Goal: Task Accomplishment & Management: Use online tool/utility

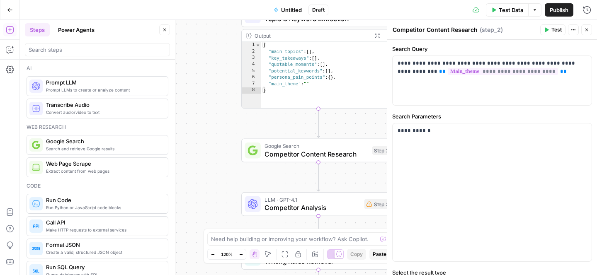
click at [8, 11] on icon "button" at bounding box center [10, 10] width 6 height 6
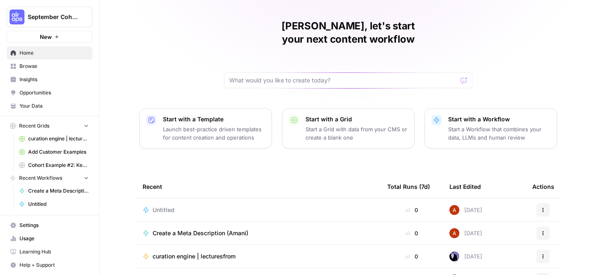
scroll to position [9, 0]
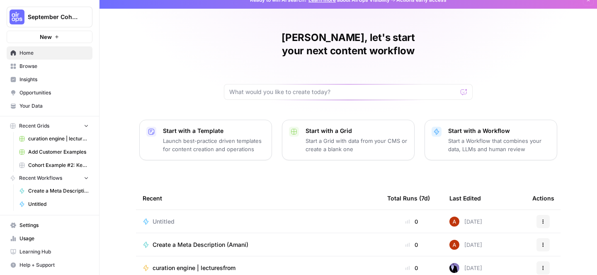
click at [63, 67] on span "Browse" at bounding box center [53, 66] width 69 height 7
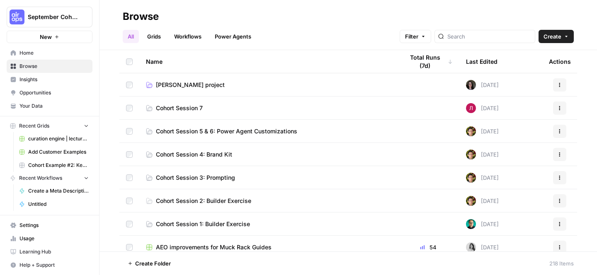
click at [209, 219] on td "Cohort Session 1: Builder Exercise" at bounding box center [268, 224] width 258 height 23
click at [251, 223] on link "Cohort Session 1: Builder Exercise" at bounding box center [268, 224] width 245 height 8
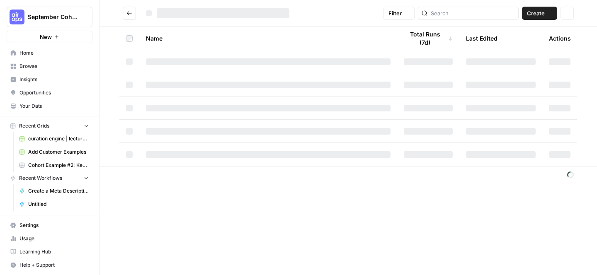
click at [251, 223] on div "Filter Create Actions Name Total Runs (7d) Last Edited Actions" at bounding box center [347, 137] width 497 height 275
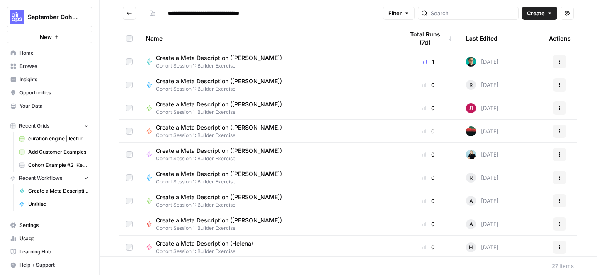
click at [129, 14] on icon "Go back" at bounding box center [129, 13] width 6 height 6
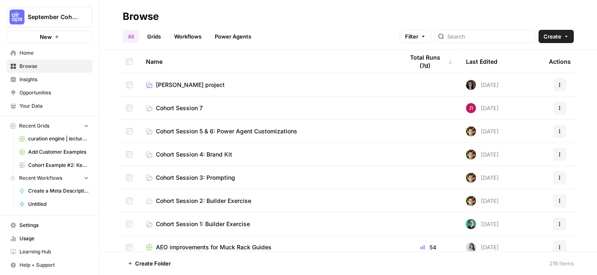
click at [551, 40] on span "Create" at bounding box center [552, 36] width 18 height 8
click at [357, 35] on div "All Grids Workflows Power Agents Filter Create" at bounding box center [348, 33] width 451 height 20
click at [568, 40] on button "Create" at bounding box center [555, 36] width 35 height 13
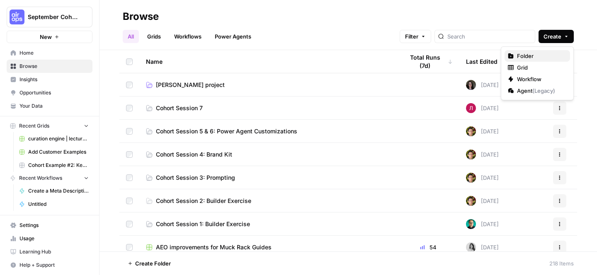
click at [548, 58] on span "Folder" at bounding box center [540, 56] width 46 height 8
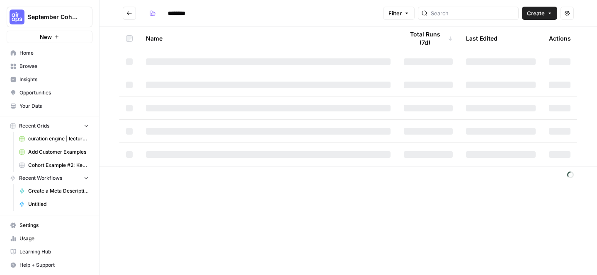
click at [190, 14] on input "********" at bounding box center [187, 13] width 46 height 13
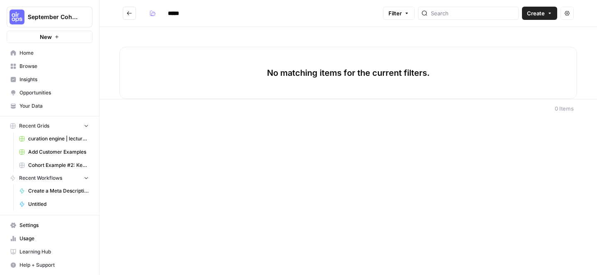
type input "*****"
click at [191, 102] on footer "0 Items" at bounding box center [347, 108] width 497 height 19
click at [129, 13] on icon "Go back" at bounding box center [129, 13] width 6 height 6
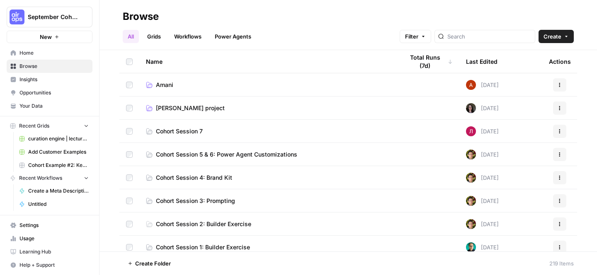
click at [49, 50] on span "Home" at bounding box center [53, 52] width 69 height 7
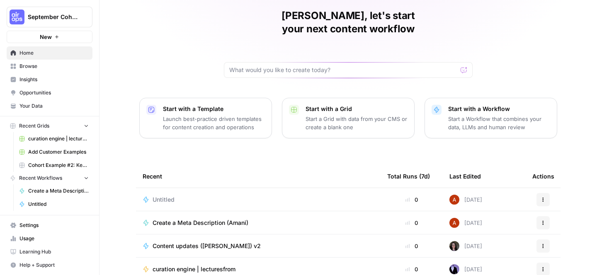
scroll to position [35, 0]
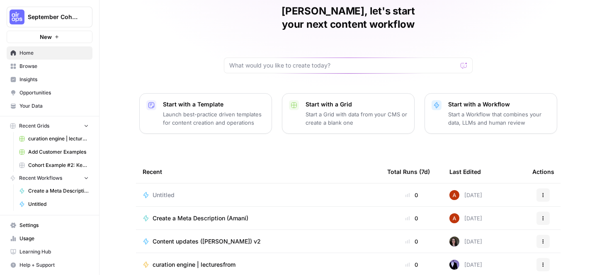
click at [542, 189] on button "Actions" at bounding box center [542, 195] width 13 height 13
click at [303, 191] on div "Untitled" at bounding box center [258, 195] width 231 height 8
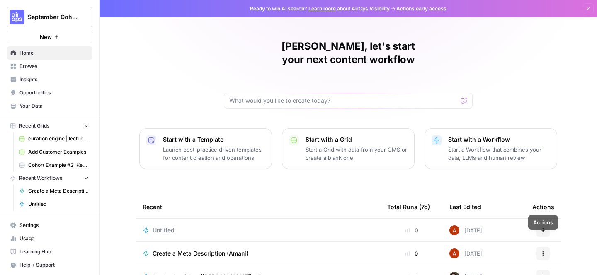
click at [188, 226] on div "Untitled" at bounding box center [258, 230] width 231 height 8
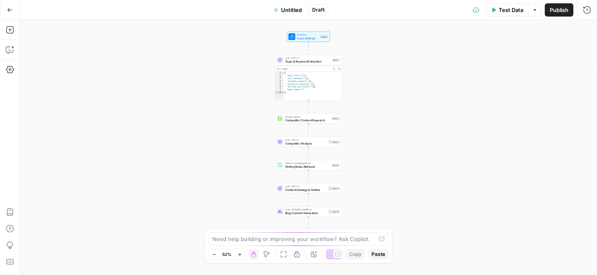
click at [287, 10] on span "Untitled" at bounding box center [291, 10] width 21 height 8
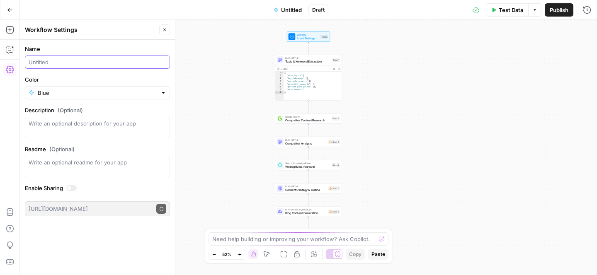
click at [73, 63] on input "Name" at bounding box center [98, 62] width 138 height 8
type input "Transcript to Blog"
click at [361, 106] on div "Workflow Input Settings Inputs LLM · GPT-4.1 Topic & Keyword Extraction Step 1 …" at bounding box center [308, 147] width 577 height 255
click at [308, 56] on span "LLM · GPT-4.1" at bounding box center [307, 57] width 45 height 3
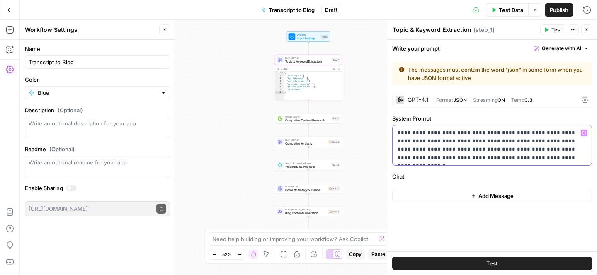
click at [466, 153] on p "**********" at bounding box center [492, 145] width 189 height 33
click at [439, 147] on p "**********" at bounding box center [492, 145] width 189 height 33
click at [292, 123] on div "Google Search Competitor Content Research Step 2" at bounding box center [308, 119] width 67 height 10
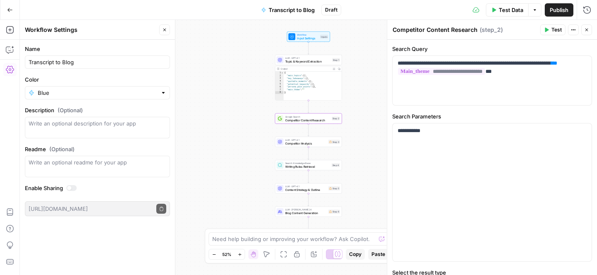
scroll to position [8, 0]
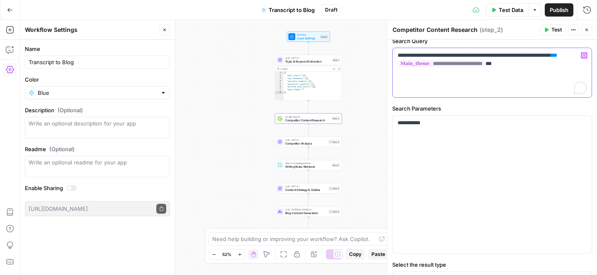
drag, startPoint x: 468, startPoint y: 65, endPoint x: 470, endPoint y: 79, distance: 14.2
click at [469, 76] on div "**********" at bounding box center [492, 72] width 199 height 49
click at [306, 144] on span "Competitor Analysis" at bounding box center [305, 143] width 41 height 4
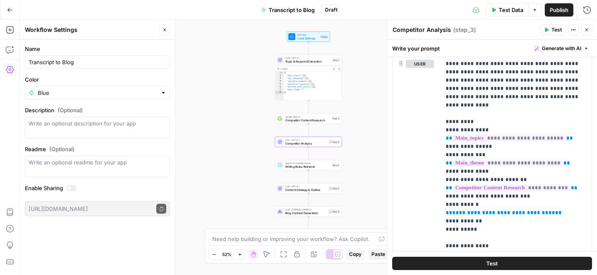
scroll to position [98, 0]
click at [442, 128] on div "**********" at bounding box center [516, 225] width 151 height 338
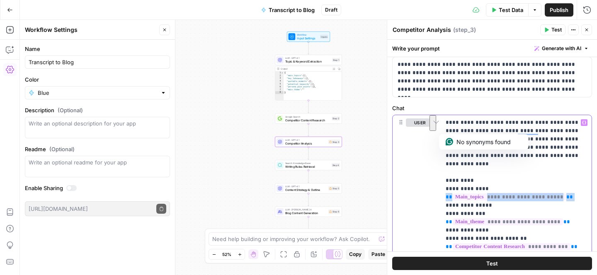
scroll to position [12, 0]
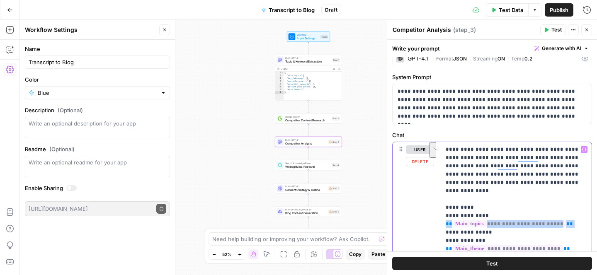
click at [424, 163] on button "Delete" at bounding box center [420, 161] width 28 height 9
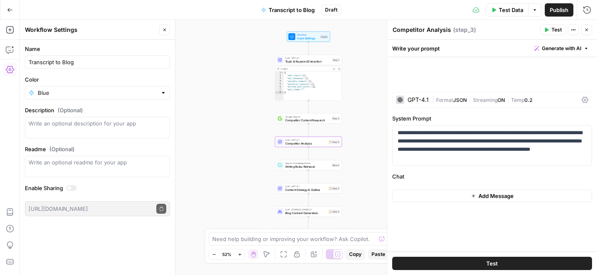
scroll to position [0, 0]
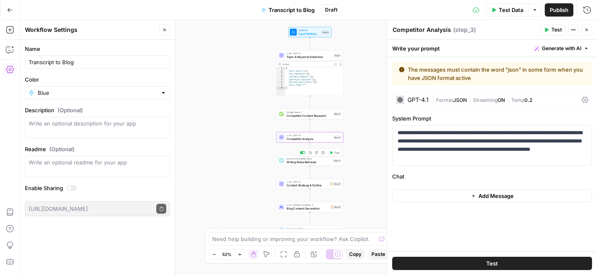
click at [306, 164] on span "Writing Rules Retrieval" at bounding box center [308, 162] width 45 height 4
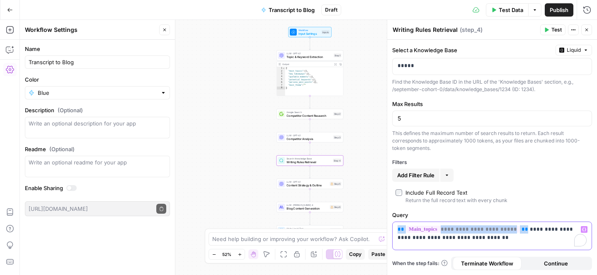
drag, startPoint x: 517, startPoint y: 230, endPoint x: 359, endPoint y: 202, distance: 160.4
click at [359, 202] on body "September Cohort New Home Browse Insights Opportunities Your Data Recent Grids …" at bounding box center [298, 137] width 597 height 275
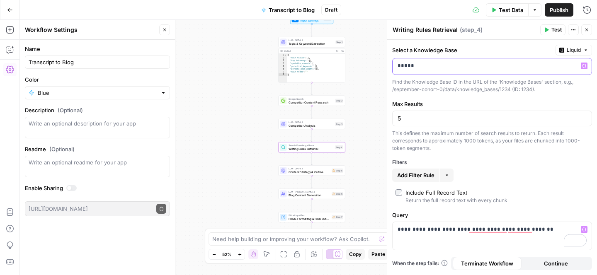
click at [441, 63] on p "*****" at bounding box center [492, 66] width 189 height 8
click at [441, 63] on p "*****" at bounding box center [486, 66] width 176 height 8
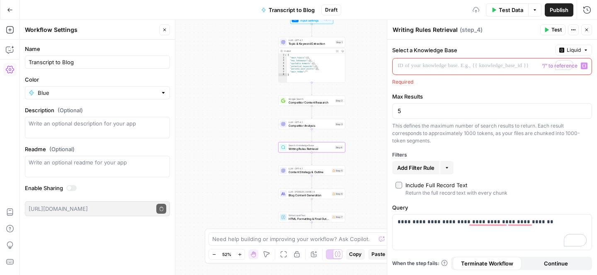
click at [465, 48] on label "Select a Knowledge Base" at bounding box center [472, 50] width 160 height 8
click at [454, 68] on p "To enrich screen reader interactions, please activate Accessibility in Grammarl…" at bounding box center [492, 66] width 189 height 8
click at [581, 65] on button "Variables Menu" at bounding box center [584, 66] width 7 height 7
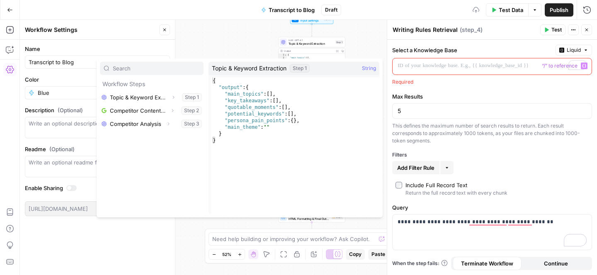
click at [154, 71] on input "text" at bounding box center [156, 68] width 87 height 8
click at [450, 99] on label "Max Results" at bounding box center [492, 96] width 200 height 8
click at [450, 107] on input "5" at bounding box center [492, 111] width 189 height 8
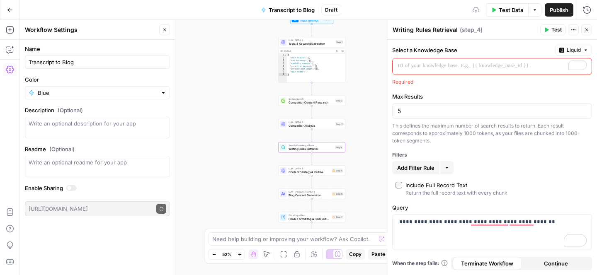
click at [435, 62] on p "To enrich screen reader interactions, please activate Accessibility in Grammarl…" at bounding box center [492, 66] width 189 height 8
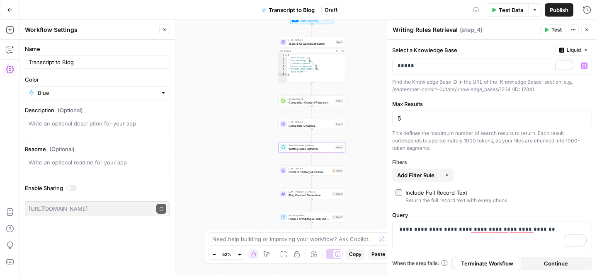
click at [452, 97] on div "**********" at bounding box center [492, 157] width 210 height 235
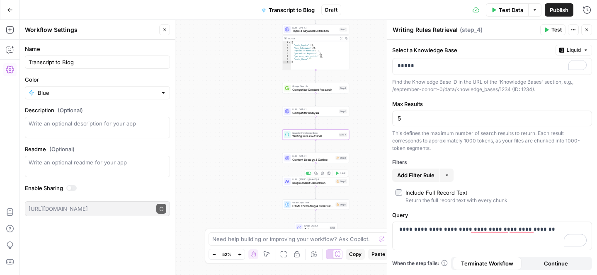
click at [306, 164] on div "Workflow Input Settings Inputs LLM · GPT-4.1 Topic & Keyword Extraction Step 1 …" at bounding box center [308, 147] width 577 height 255
click at [312, 157] on span "LLM · GPT-4.1" at bounding box center [312, 156] width 41 height 3
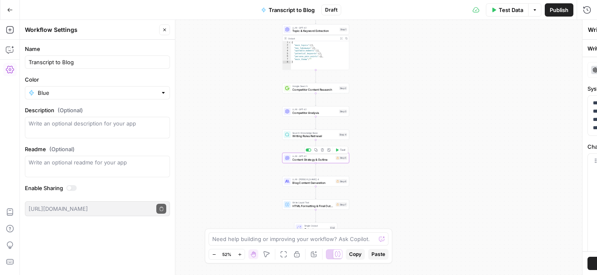
type textarea "Content Strategy & Outline"
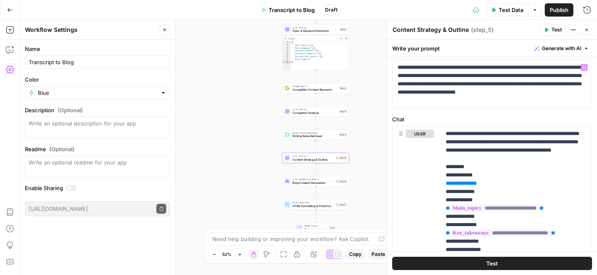
scroll to position [39, 0]
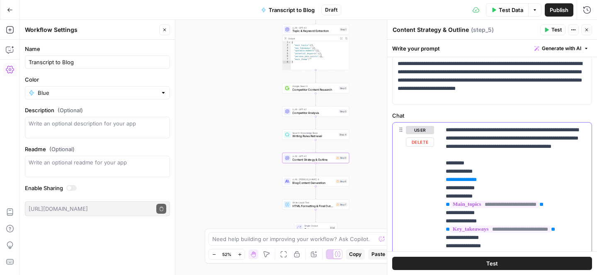
click at [420, 141] on button "Delete" at bounding box center [420, 142] width 28 height 9
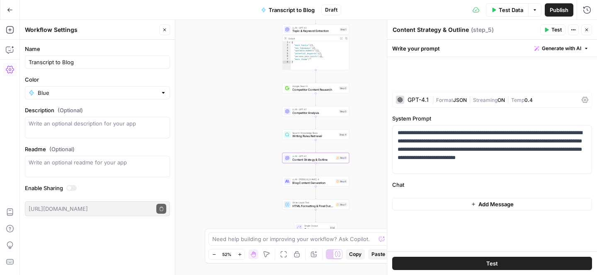
scroll to position [0, 0]
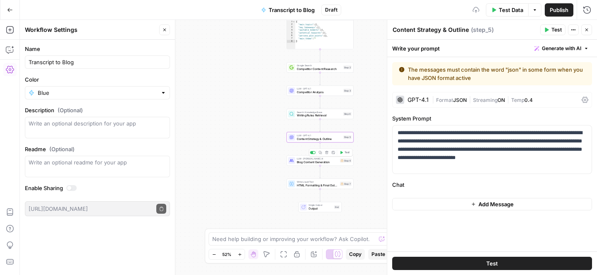
click at [318, 165] on div "LLM · Claude Sonnet 4 Blog Content Generation Step 6 Copy step Delete step Add …" at bounding box center [319, 160] width 67 height 10
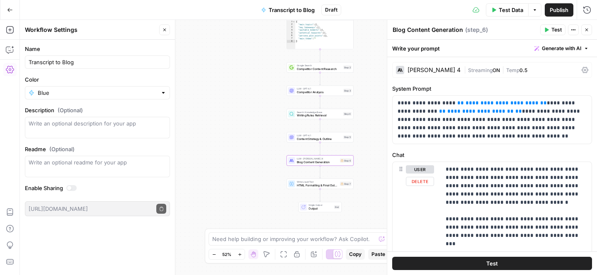
scroll to position [13, 0]
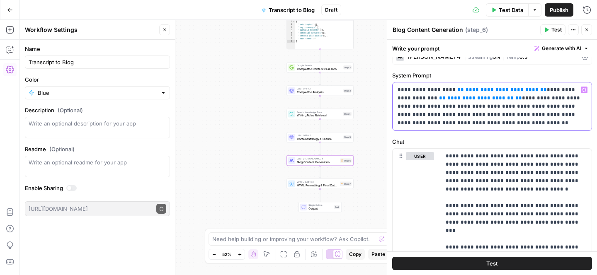
click at [445, 90] on p "**********" at bounding box center [492, 106] width 189 height 41
click at [466, 92] on span "**********" at bounding box center [502, 89] width 73 height 5
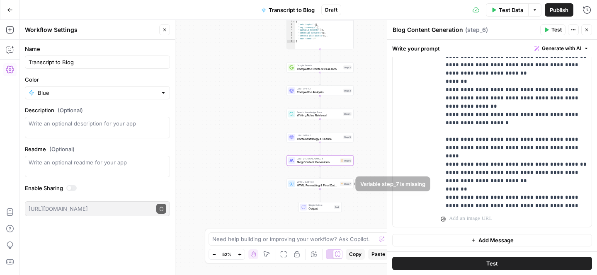
scroll to position [292, 0]
click at [327, 185] on span "HTML Formatting & Final Output" at bounding box center [317, 185] width 41 height 4
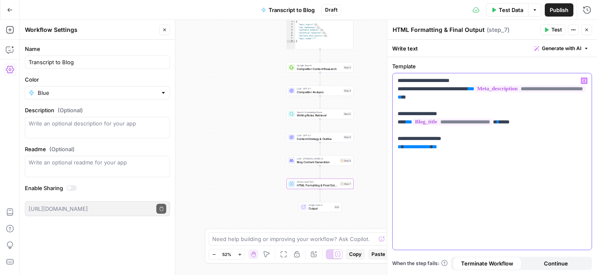
click at [484, 146] on p "**********" at bounding box center [492, 114] width 189 height 75
click at [320, 116] on span "Writing Rules Retrieval" at bounding box center [319, 116] width 45 height 4
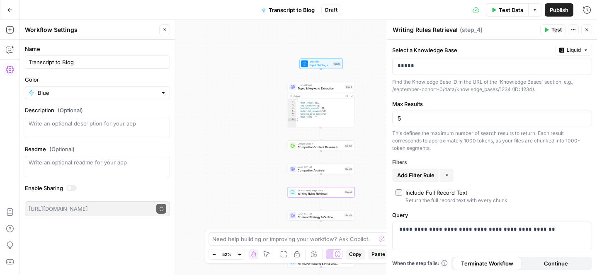
click at [224, 116] on div "Workflow Input Settings Inputs LLM · GPT-4.1 Topic & Keyword Extraction Step 1 …" at bounding box center [308, 147] width 577 height 255
click at [10, 14] on button "Go Back" at bounding box center [9, 9] width 15 height 15
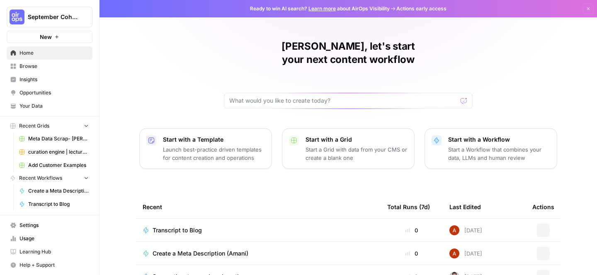
scroll to position [106, 0]
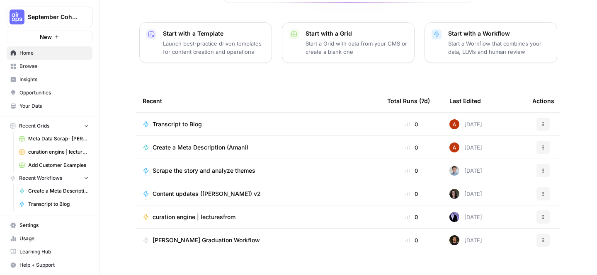
click at [49, 71] on link "Browse" at bounding box center [50, 66] width 86 height 13
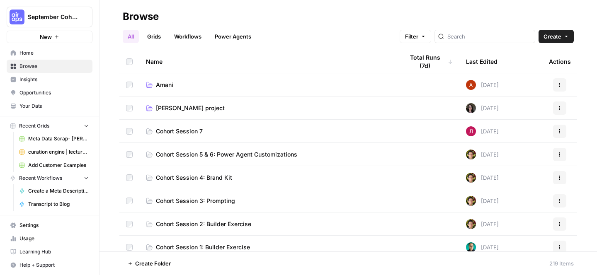
click at [188, 32] on link "Workflows" at bounding box center [187, 36] width 37 height 13
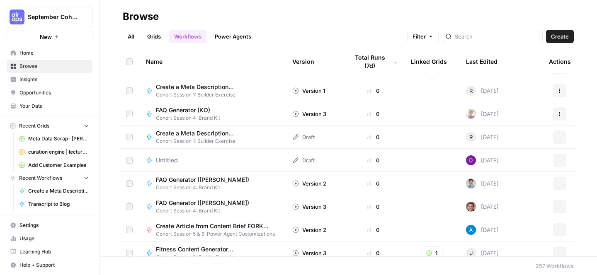
scroll to position [948, 0]
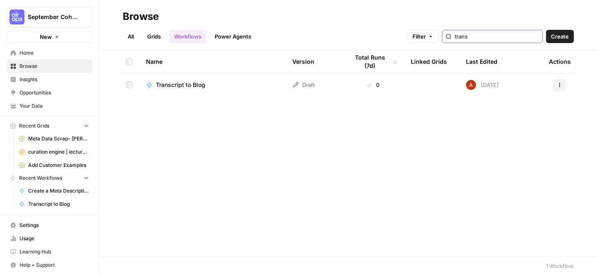
type input "trans"
click at [557, 87] on button "Actions" at bounding box center [559, 84] width 13 height 13
click at [517, 131] on span "Move To" at bounding box center [523, 135] width 66 height 8
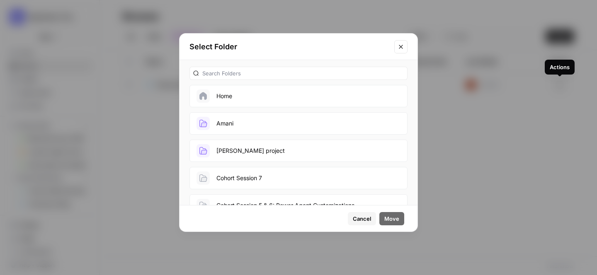
click at [237, 121] on button "Amani" at bounding box center [298, 123] width 218 height 22
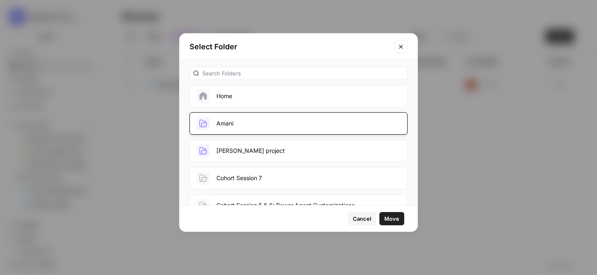
click at [397, 215] on span "Move" at bounding box center [391, 219] width 15 height 8
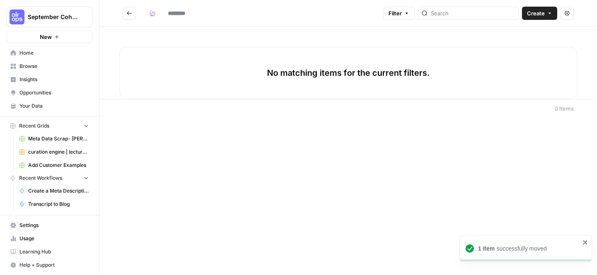
type input "*****"
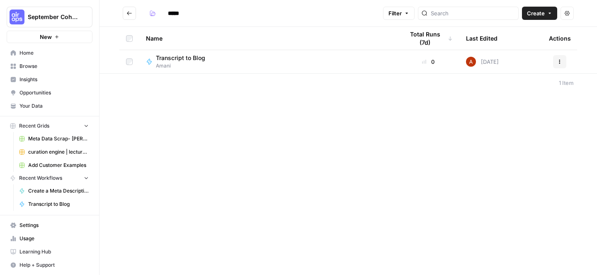
click at [43, 100] on link "Your Data" at bounding box center [50, 105] width 86 height 13
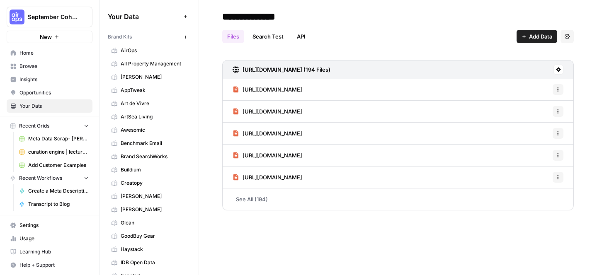
click at [149, 132] on span "Awesomic" at bounding box center [154, 129] width 66 height 7
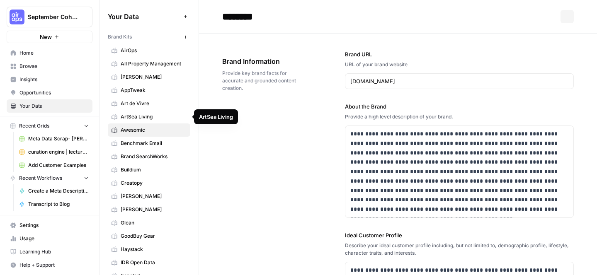
click at [32, 90] on span "Opportunities" at bounding box center [53, 92] width 69 height 7
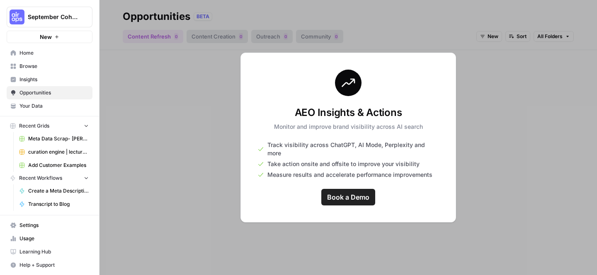
click at [187, 132] on div at bounding box center [347, 137] width 497 height 275
click at [54, 92] on span "Opportunities" at bounding box center [53, 92] width 69 height 7
click at [45, 56] on span "Home" at bounding box center [53, 52] width 69 height 7
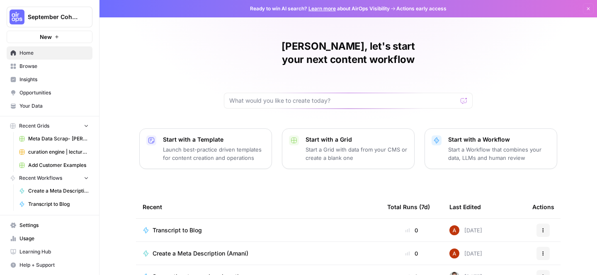
click at [188, 226] on span "Transcript to Blog" at bounding box center [177, 230] width 49 height 8
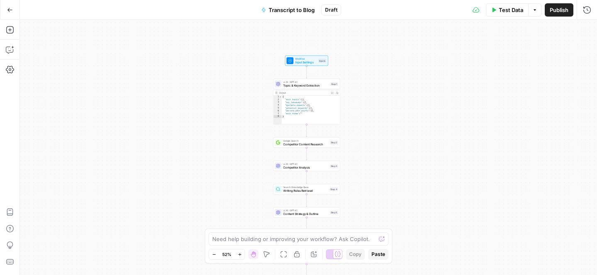
click at [505, 6] on span "Test Data" at bounding box center [511, 10] width 24 height 8
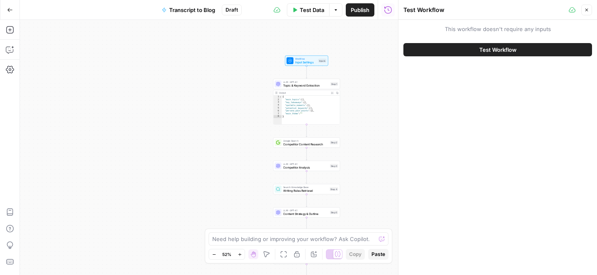
click at [500, 53] on span "Test Workflow" at bounding box center [497, 50] width 37 height 8
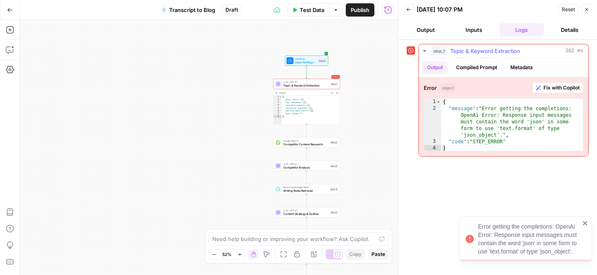
click at [506, 141] on div "{ "message" : "Error getting the completions: OpenAi Error: Response input mess…" at bounding box center [512, 132] width 142 height 66
type textarea "**********"
click at [316, 81] on span "LLM · GPT-4.1" at bounding box center [305, 81] width 45 height 3
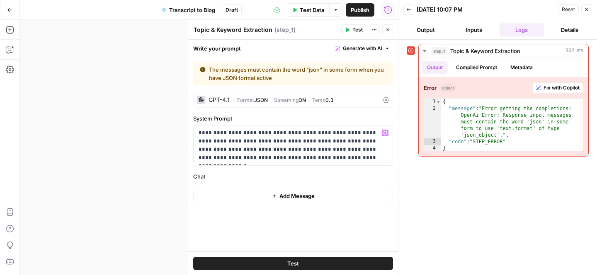
click at [266, 102] on span "JSON" at bounding box center [261, 100] width 14 height 6
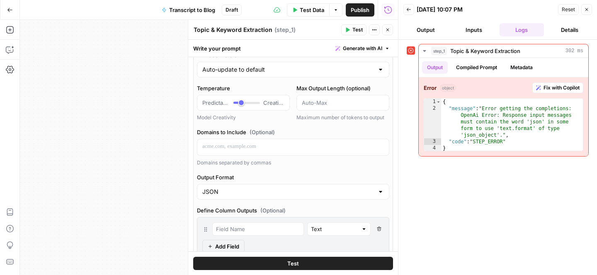
scroll to position [83, 0]
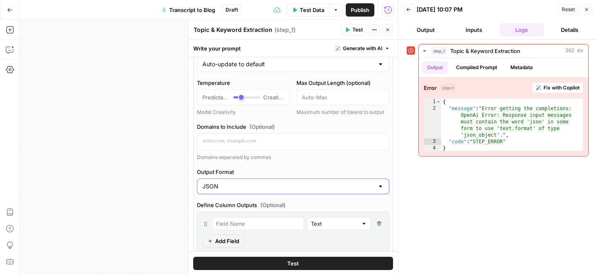
click at [253, 184] on input "JSON" at bounding box center [288, 186] width 172 height 8
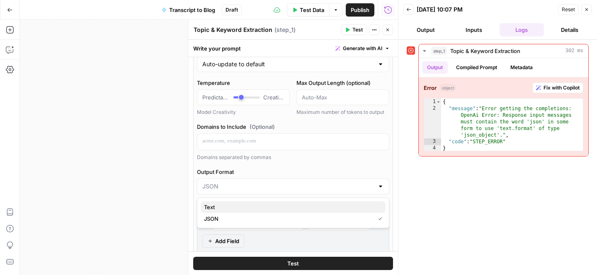
click at [244, 204] on span "Text" at bounding box center [291, 207] width 175 height 8
type input "Text"
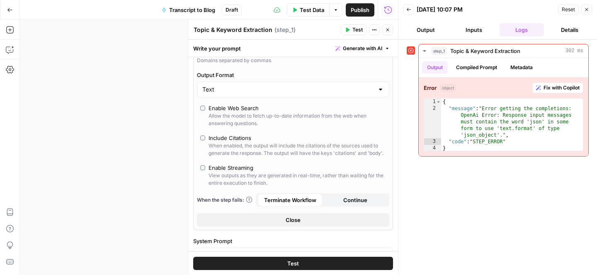
scroll to position [216, 0]
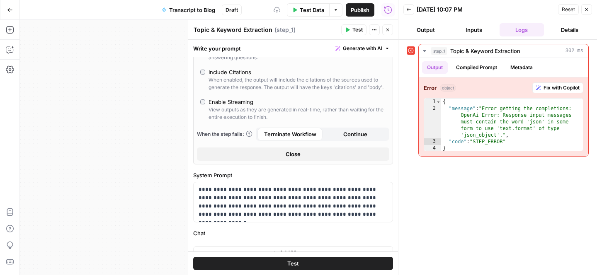
click at [247, 263] on button "Test" at bounding box center [293, 263] width 200 height 13
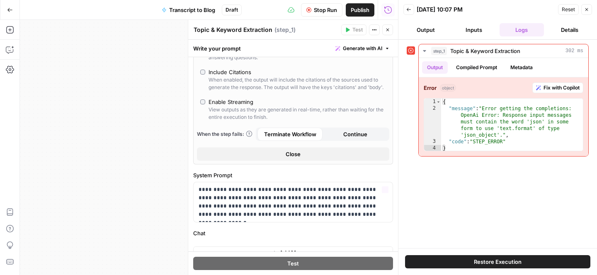
scroll to position [0, 0]
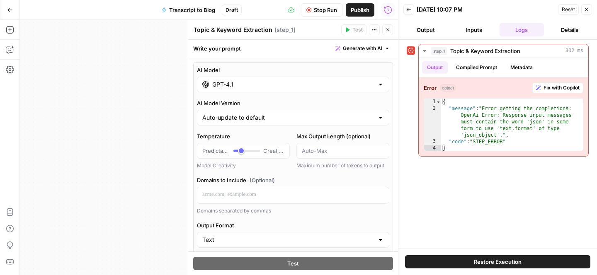
click at [384, 29] on button "Close" at bounding box center [387, 29] width 11 height 11
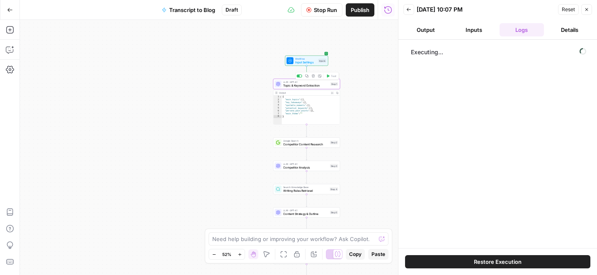
click at [309, 83] on span "Topic & Keyword Extraction" at bounding box center [305, 85] width 45 height 4
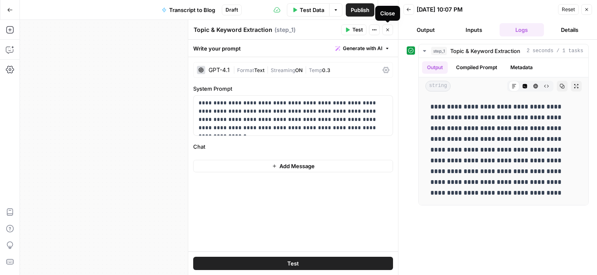
click at [390, 31] on button "Close" at bounding box center [387, 29] width 11 height 11
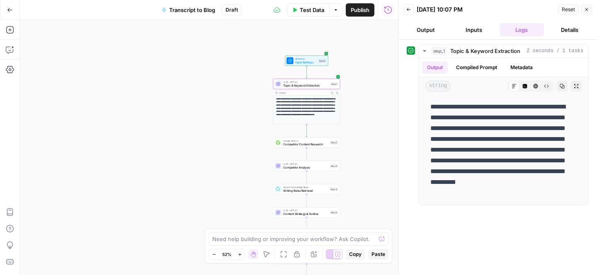
click at [285, 145] on span "Competitor Content Research" at bounding box center [305, 144] width 45 height 4
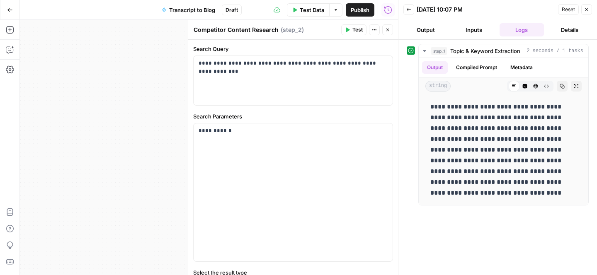
click at [352, 29] on span "Test" at bounding box center [357, 29] width 10 height 7
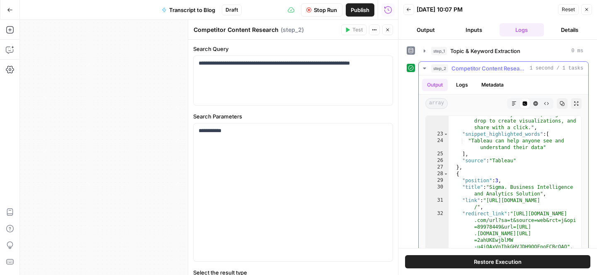
scroll to position [527, 0]
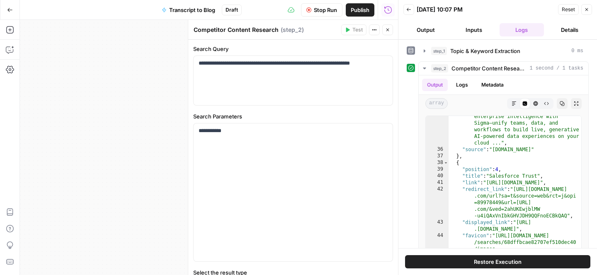
click at [586, 15] on div "Reset Close" at bounding box center [575, 9] width 34 height 12
click at [586, 11] on icon "button" at bounding box center [586, 9] width 5 height 5
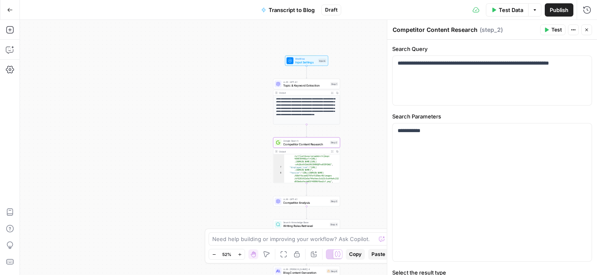
scroll to position [31, 0]
click at [297, 200] on span "LLM · GPT-4.1" at bounding box center [305, 199] width 45 height 3
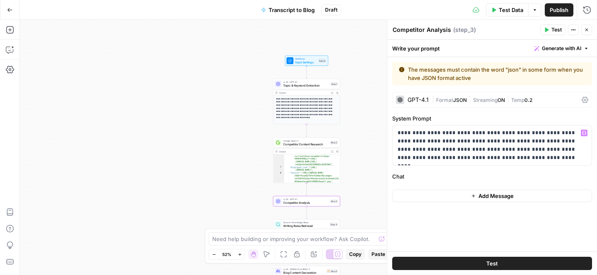
click at [458, 99] on span "JSON" at bounding box center [460, 100] width 14 height 6
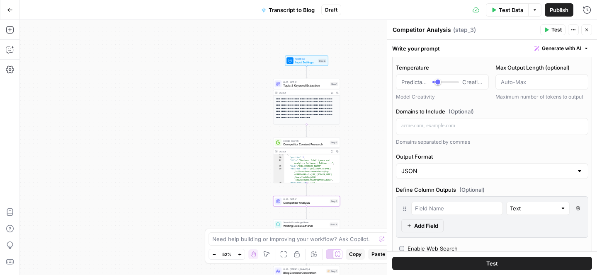
scroll to position [102, 0]
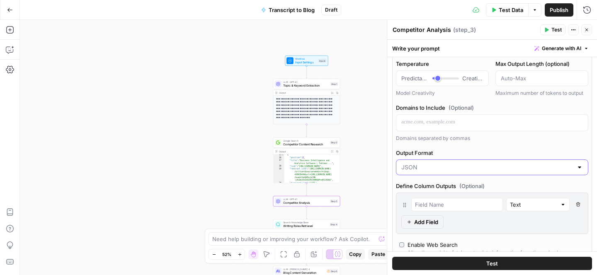
click at [438, 166] on input "Output Format" at bounding box center [487, 167] width 172 height 8
click at [424, 186] on span "Text" at bounding box center [490, 188] width 175 height 8
type input "Text"
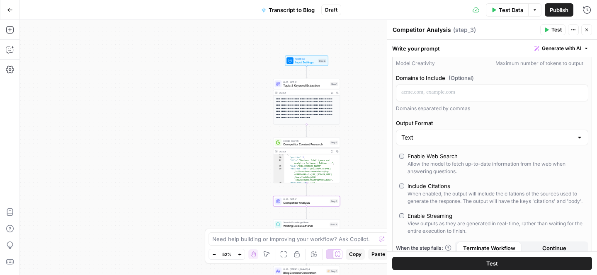
scroll to position [73, 0]
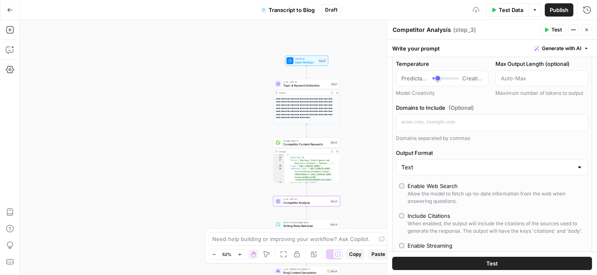
click at [436, 266] on button "Test" at bounding box center [492, 263] width 200 height 13
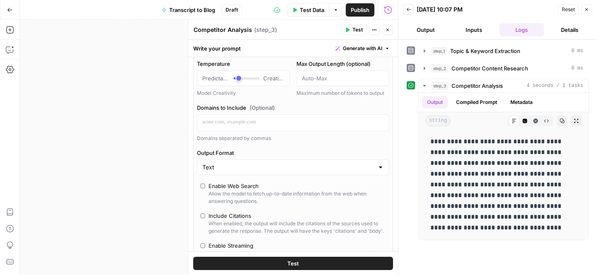
click at [586, 7] on icon "button" at bounding box center [586, 9] width 5 height 5
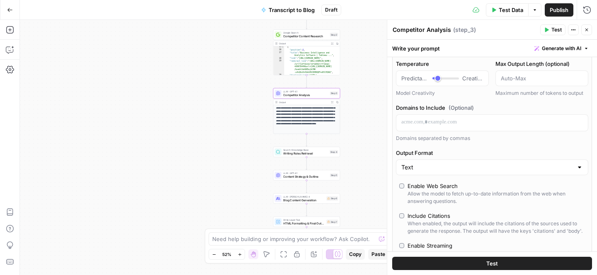
click at [298, 151] on span "Writing Rules Retrieval" at bounding box center [305, 153] width 45 height 4
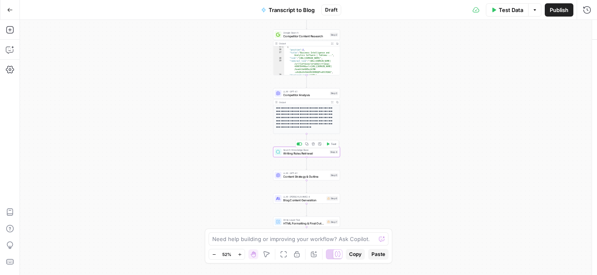
type textarea "Writing Rules Retrieval"
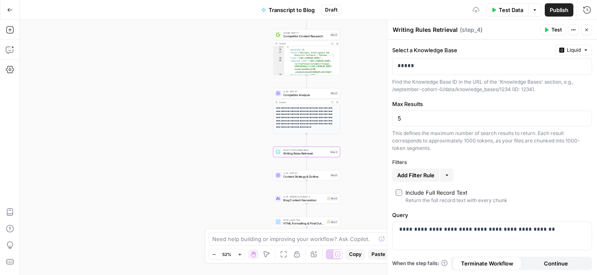
click at [557, 31] on span "Test" at bounding box center [556, 29] width 10 height 7
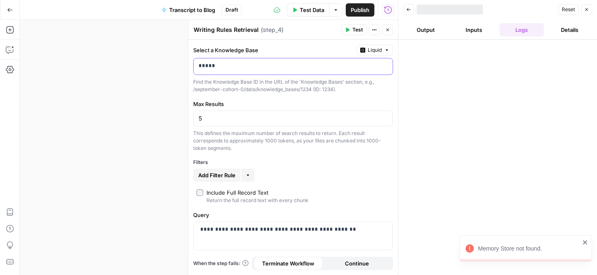
click at [277, 64] on p "*****" at bounding box center [293, 66] width 189 height 8
click at [277, 64] on p "*****" at bounding box center [287, 66] width 176 height 8
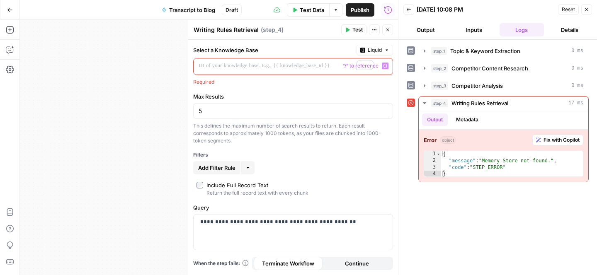
click at [386, 65] on icon "button" at bounding box center [385, 66] width 4 height 4
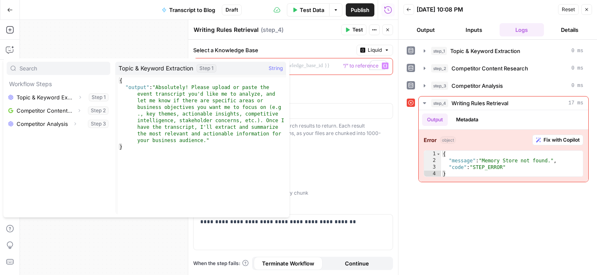
click at [231, 44] on div "**********" at bounding box center [293, 157] width 210 height 235
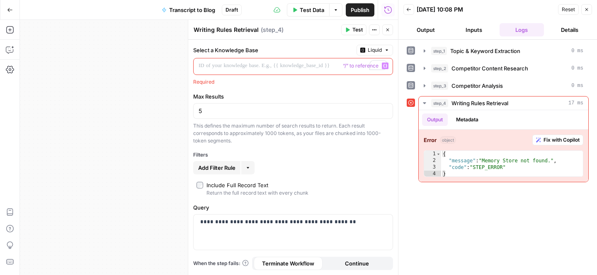
click at [255, 74] on div "To enrich screen reader interactions, please activate Accessibility in Grammarl…" at bounding box center [287, 66] width 186 height 16
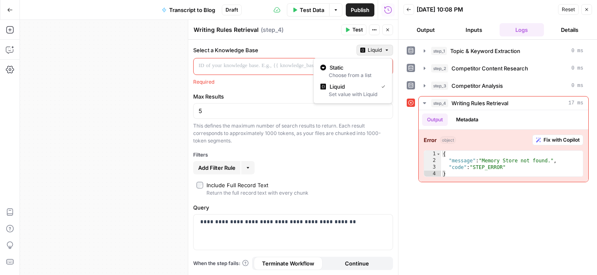
click at [365, 50] on button "Liquid" at bounding box center [375, 50] width 36 height 11
click at [354, 69] on span "Static" at bounding box center [356, 67] width 53 height 8
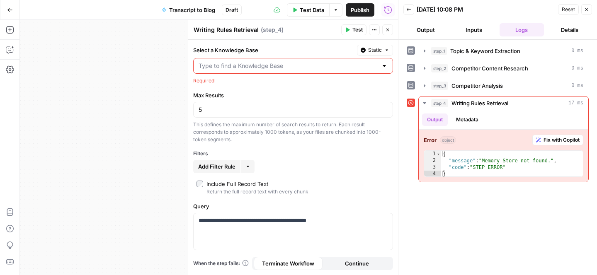
click at [378, 65] on div at bounding box center [293, 66] width 200 height 16
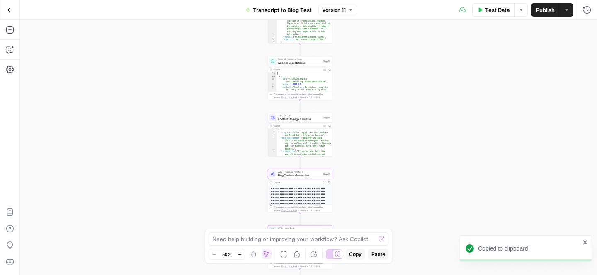
scroll to position [31, 0]
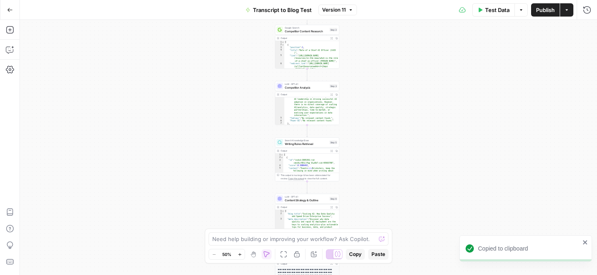
click at [298, 55] on div "[ { "position" : 1 , "title" : "Role of a Chief AI Officer (CAIO )" , "link" : …" at bounding box center [311, 66] width 55 height 50
type textarea "**********"
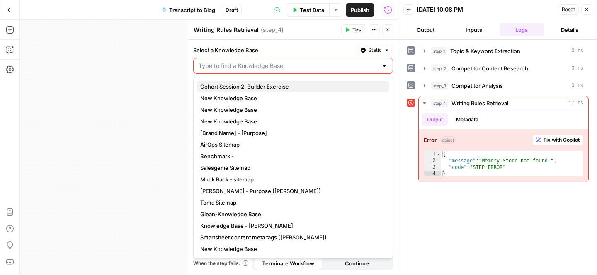
click at [251, 87] on span "Cohort Session 2: Builder Exercise" at bounding box center [291, 86] width 182 height 8
type input "Cohort Session 2: Builder Exercise"
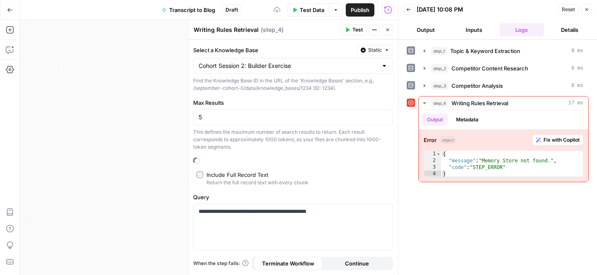
click at [350, 28] on button "Test" at bounding box center [353, 29] width 25 height 11
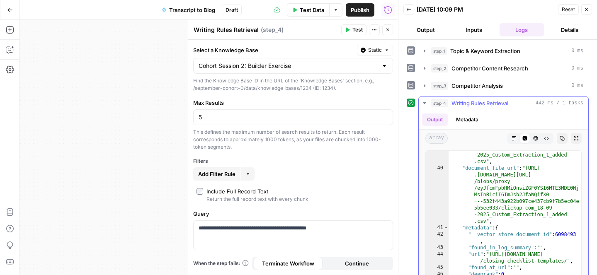
scroll to position [252, 0]
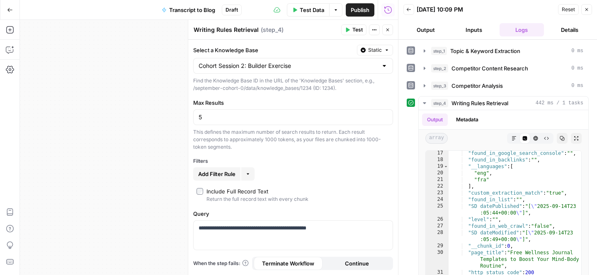
click at [319, 71] on div "Cohort Session 2: Builder Exercise" at bounding box center [293, 66] width 200 height 16
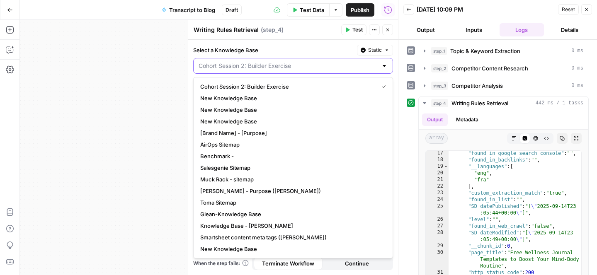
click at [267, 67] on input "Select a Knowledge Base" at bounding box center [288, 66] width 179 height 8
click at [132, 114] on div "**********" at bounding box center [209, 147] width 378 height 255
type input "Cohort Session 2: Builder Exercise"
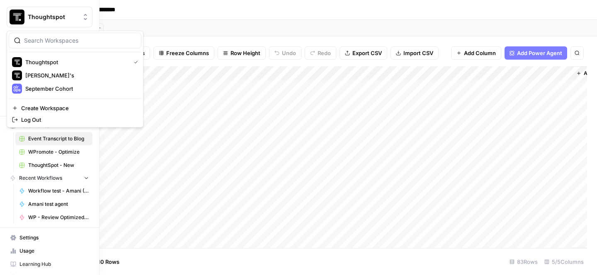
click at [13, 16] on img "Workspace: Thoughtspot" at bounding box center [17, 17] width 15 height 15
click at [44, 86] on span "September Cohort" at bounding box center [79, 89] width 109 height 8
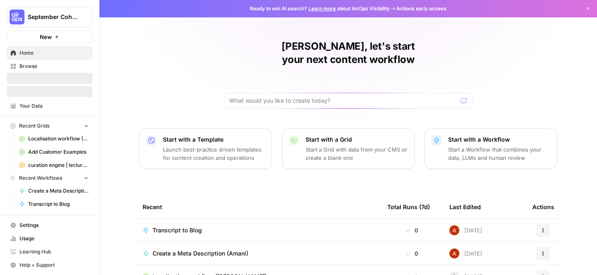
click at [45, 110] on link "Your Data" at bounding box center [50, 105] width 86 height 13
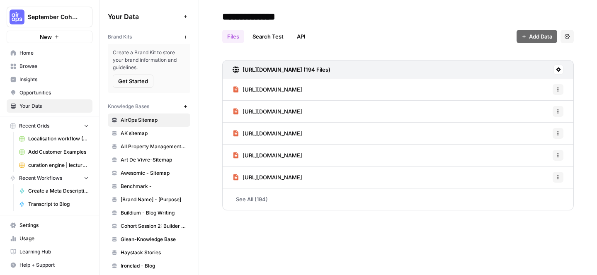
click at [138, 108] on span "Knowledge Bases" at bounding box center [128, 106] width 41 height 7
click at [185, 107] on icon "button" at bounding box center [185, 106] width 5 height 5
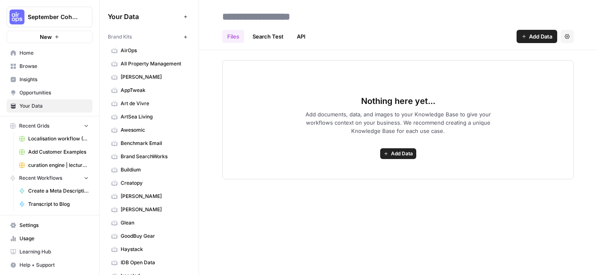
click at [371, 105] on span "Nothing here yet..." at bounding box center [398, 101] width 74 height 12
click at [531, 25] on div "Files Search Test API Add Data Settings" at bounding box center [398, 33] width 352 height 20
click at [529, 36] on span "Add Data" at bounding box center [540, 36] width 23 height 8
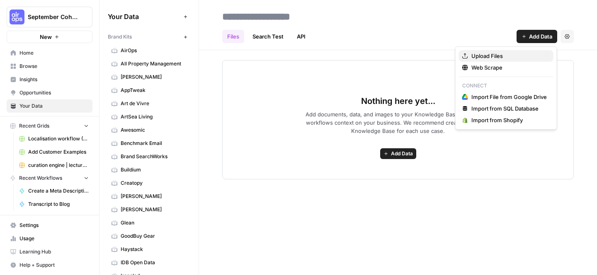
click at [503, 58] on span "Upload Files" at bounding box center [508, 56] width 75 height 8
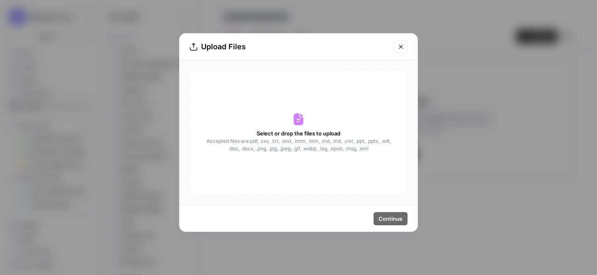
click at [298, 117] on icon at bounding box center [298, 120] width 10 height 12
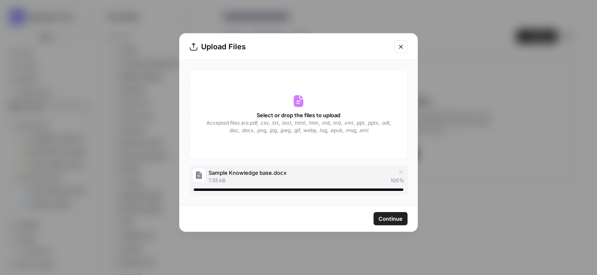
click at [395, 217] on span "Continue" at bounding box center [390, 219] width 24 height 8
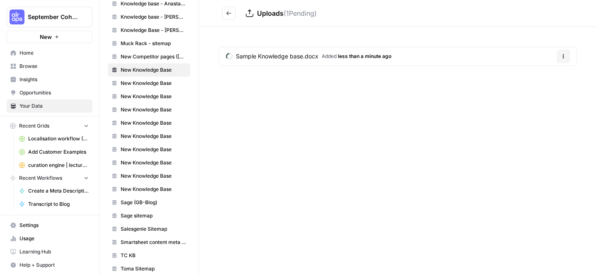
scroll to position [710, 0]
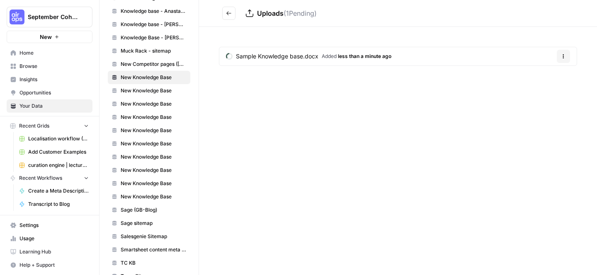
click at [150, 77] on span "New Knowledge Base" at bounding box center [154, 77] width 66 height 7
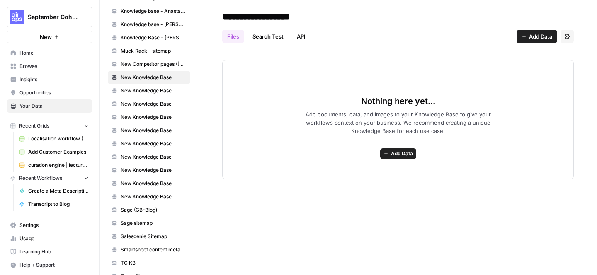
click at [150, 77] on span "New Knowledge Base" at bounding box center [154, 77] width 66 height 7
click at [289, 8] on input "**********" at bounding box center [285, 16] width 133 height 17
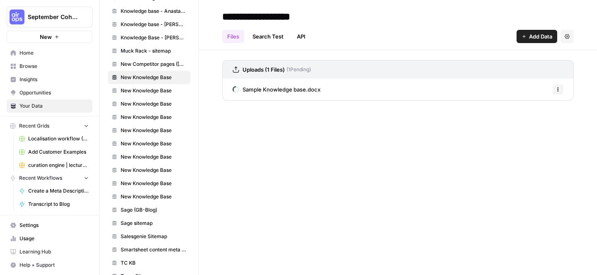
click at [293, 11] on input "**********" at bounding box center [285, 16] width 133 height 17
click at [247, 16] on input "**********" at bounding box center [285, 16] width 133 height 17
click at [226, 19] on input "**********" at bounding box center [285, 16] width 133 height 17
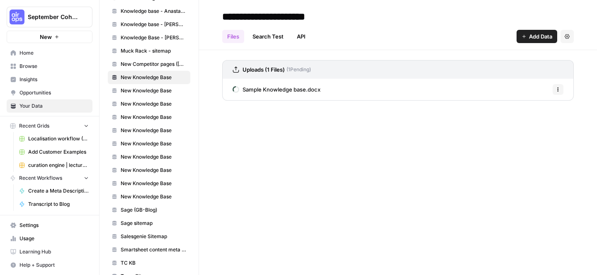
type input "**********"
click at [398, 197] on div "**********" at bounding box center [398, 137] width 398 height 275
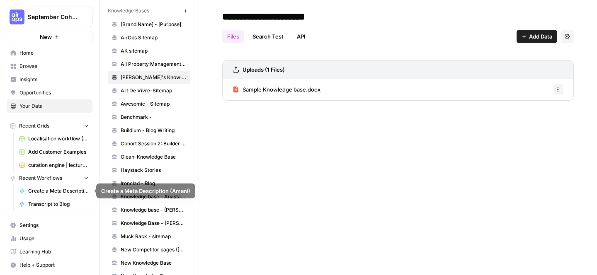
click at [48, 187] on span "Create a Meta Description (Amani)" at bounding box center [58, 190] width 61 height 7
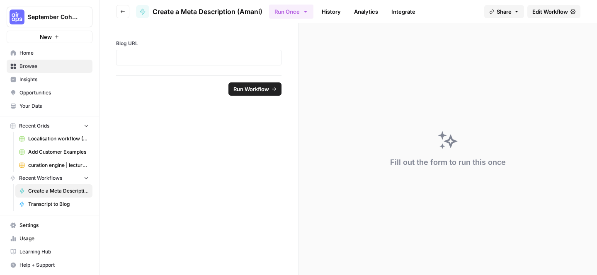
click at [125, 15] on button "Go back" at bounding box center [122, 11] width 13 height 13
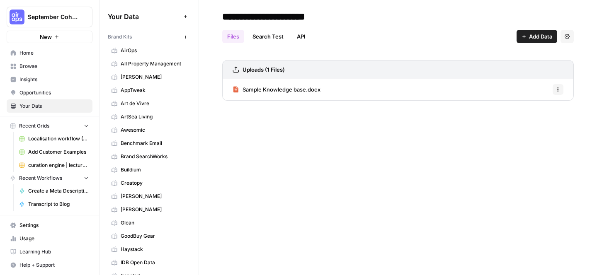
click at [268, 90] on span "Sample Knowledge base.docx" at bounding box center [282, 89] width 78 height 8
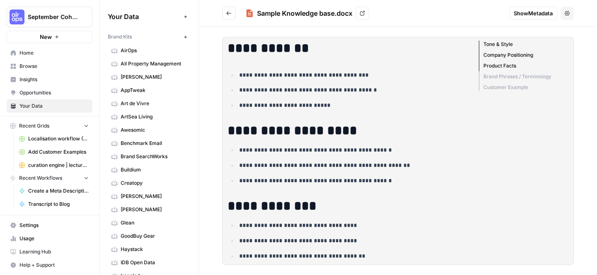
click at [41, 187] on link "Create a Meta Description (Amani)" at bounding box center [53, 190] width 77 height 13
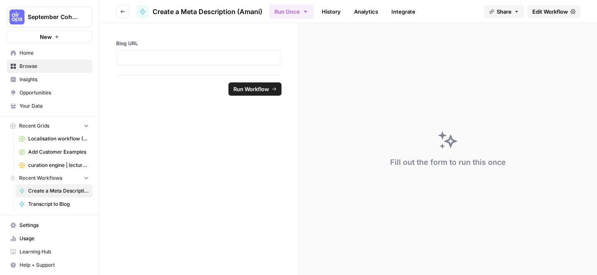
click at [540, 11] on span "Edit Workflow" at bounding box center [550, 11] width 36 height 8
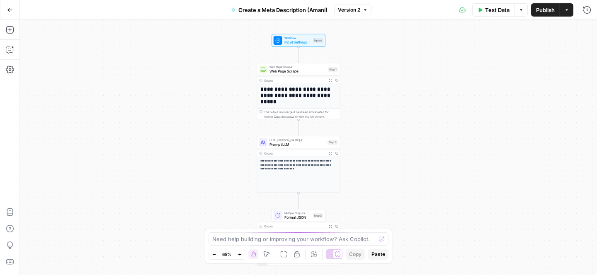
drag, startPoint x: 400, startPoint y: 186, endPoint x: 390, endPoint y: 189, distance: 10.3
click at [390, 189] on div "**********" at bounding box center [308, 147] width 577 height 255
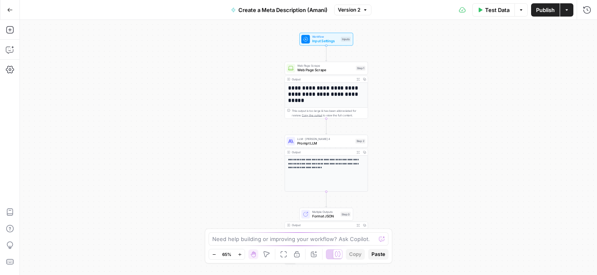
drag, startPoint x: 390, startPoint y: 189, endPoint x: 418, endPoint y: 187, distance: 27.8
click at [418, 187] on div "**********" at bounding box center [308, 147] width 577 height 255
click at [7, 4] on button "Go Back" at bounding box center [9, 9] width 15 height 15
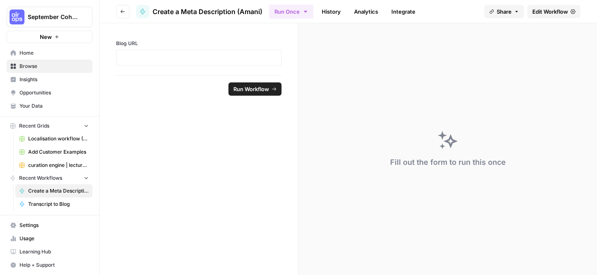
click at [34, 125] on span "Recent Grids" at bounding box center [34, 125] width 30 height 7
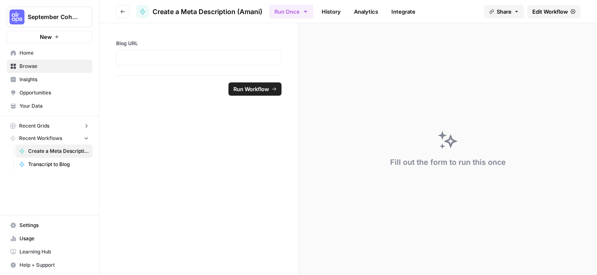
click at [34, 125] on span "Recent Grids" at bounding box center [34, 125] width 30 height 7
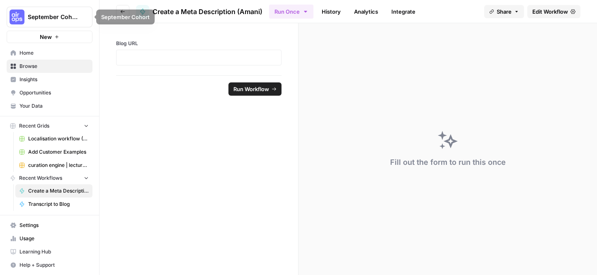
click at [38, 14] on span "September Cohort" at bounding box center [53, 17] width 50 height 8
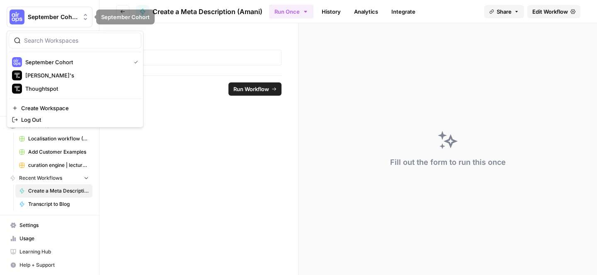
click at [38, 14] on span "September Cohort" at bounding box center [53, 17] width 50 height 8
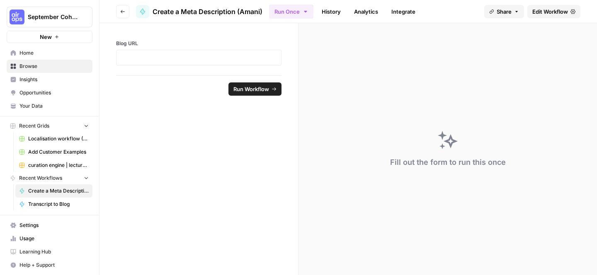
click at [31, 55] on span "Home" at bounding box center [53, 52] width 69 height 7
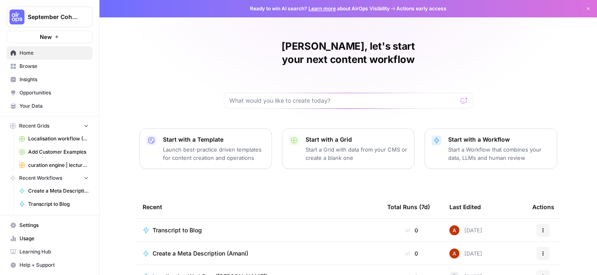
scroll to position [78, 0]
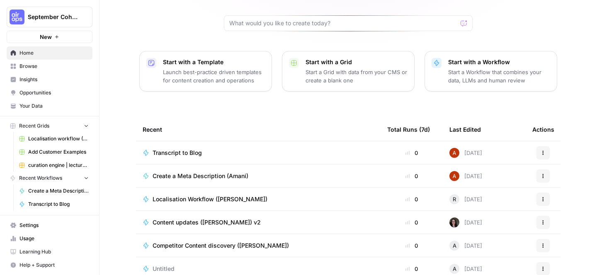
click at [88, 125] on icon "button" at bounding box center [86, 126] width 6 height 6
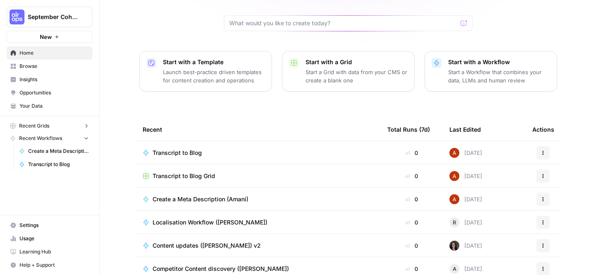
click at [88, 125] on icon "button" at bounding box center [86, 126] width 6 height 6
click at [178, 165] on td "Transcript to Blog Grid" at bounding box center [258, 176] width 245 height 23
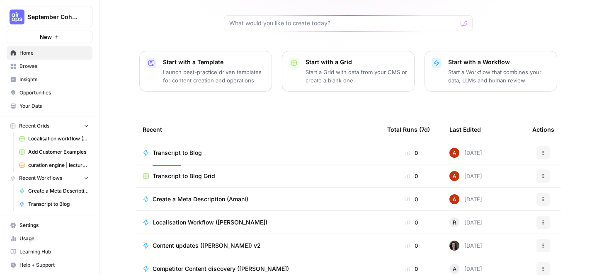
click at [278, 165] on td "Transcript to Blog Grid" at bounding box center [258, 176] width 245 height 23
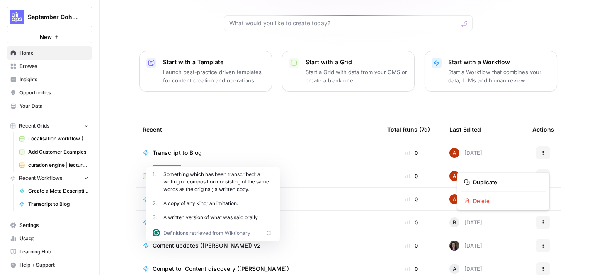
click at [541, 170] on button "Actions" at bounding box center [542, 176] width 13 height 13
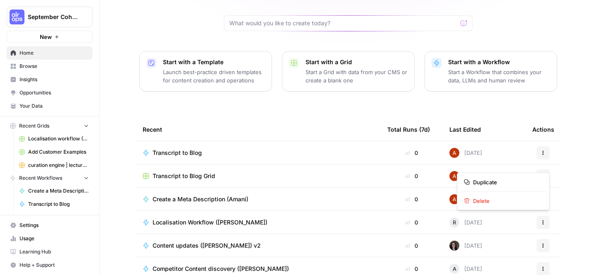
drag, startPoint x: 128, startPoint y: 167, endPoint x: 135, endPoint y: 167, distance: 7.0
click at [128, 167] on div "Amani, let's start your next content workflow Start with a Template Launch best…" at bounding box center [347, 119] width 497 height 395
click at [149, 165] on td "Transcript to Blog Grid" at bounding box center [258, 176] width 245 height 23
click at [145, 173] on icon at bounding box center [145, 175] width 5 height 5
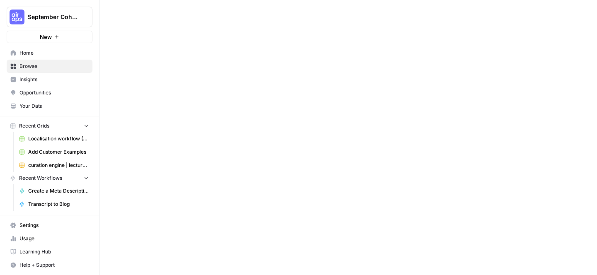
click at [145, 162] on div at bounding box center [347, 137] width 497 height 275
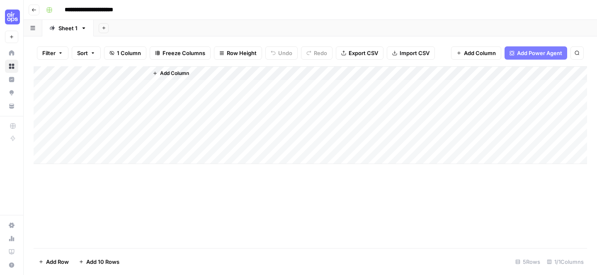
click at [131, 75] on div "Add Column" at bounding box center [310, 115] width 553 height 98
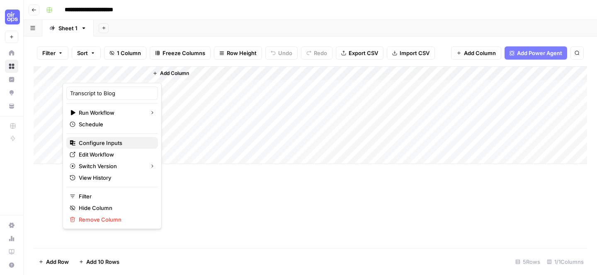
click at [108, 147] on button "Configure Inputs" at bounding box center [112, 143] width 92 height 12
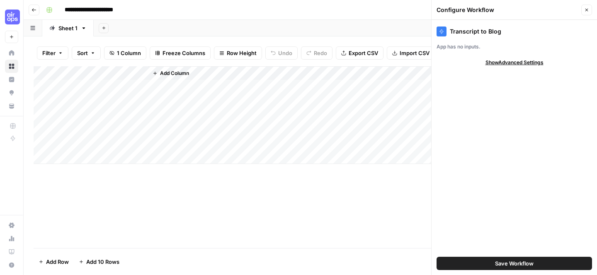
click at [584, 15] on button "Close" at bounding box center [586, 10] width 11 height 11
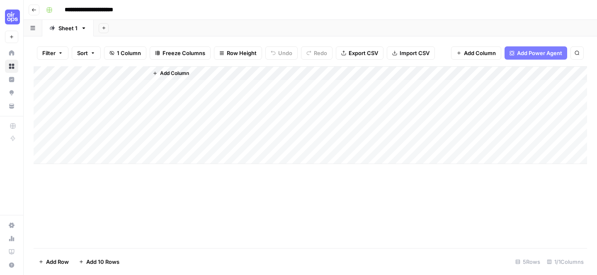
click at [461, 56] on button "Add Column" at bounding box center [476, 52] width 50 height 13
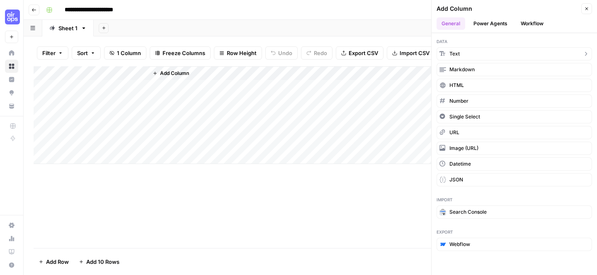
click at [473, 51] on button "Text" at bounding box center [514, 53] width 155 height 13
click at [284, 228] on div "Add Column" at bounding box center [310, 157] width 553 height 182
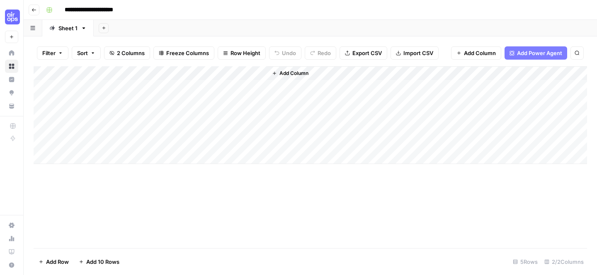
drag, startPoint x: 191, startPoint y: 73, endPoint x: 71, endPoint y: 74, distance: 119.8
click at [71, 74] on div "Add Column" at bounding box center [310, 115] width 553 height 98
click at [144, 201] on div "Add Column" at bounding box center [310, 157] width 553 height 182
click at [97, 74] on div "Add Column" at bounding box center [310, 115] width 553 height 98
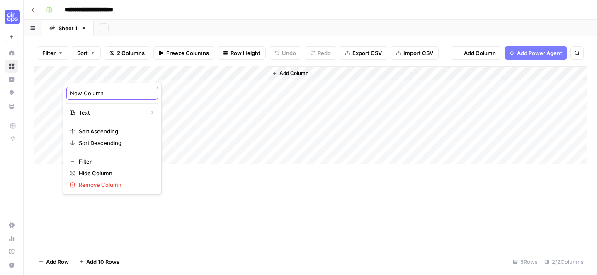
click at [92, 95] on input "New Column" at bounding box center [112, 93] width 84 height 8
type input "Event title"
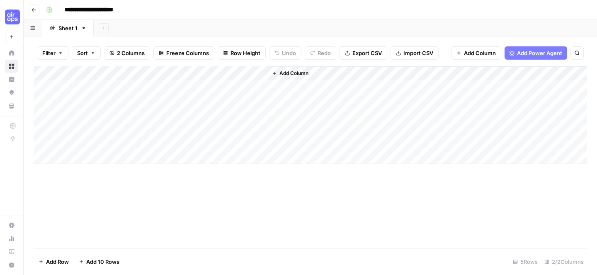
click at [279, 249] on footer "Add Row Add 10 Rows 5 Rows 2/2 Columns" at bounding box center [310, 261] width 553 height 27
click at [471, 47] on button "Add Column" at bounding box center [476, 52] width 50 height 13
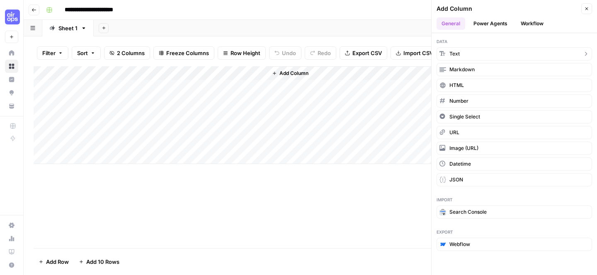
click at [484, 53] on button "Text" at bounding box center [514, 53] width 155 height 13
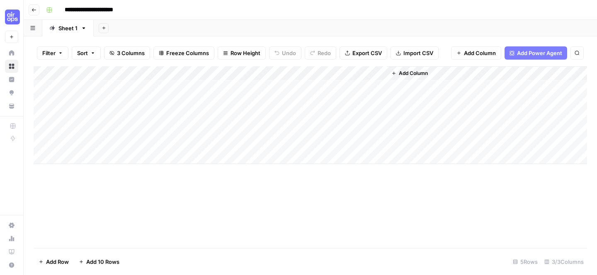
drag, startPoint x: 293, startPoint y: 75, endPoint x: 207, endPoint y: 75, distance: 86.2
click at [207, 75] on div "Add Column" at bounding box center [310, 115] width 553 height 98
click at [220, 71] on div "Add Column" at bounding box center [310, 115] width 553 height 98
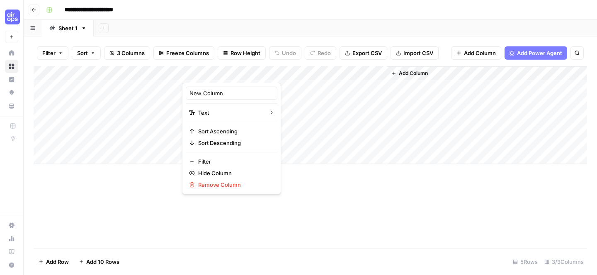
click at [211, 102] on div "New Column Text Sort Ascending Sort Descending Filter Hide Column Remove Column" at bounding box center [231, 139] width 99 height 112
click at [218, 98] on div "New Column" at bounding box center [232, 93] width 92 height 13
click at [218, 98] on div "Add Column" at bounding box center [310, 115] width 553 height 98
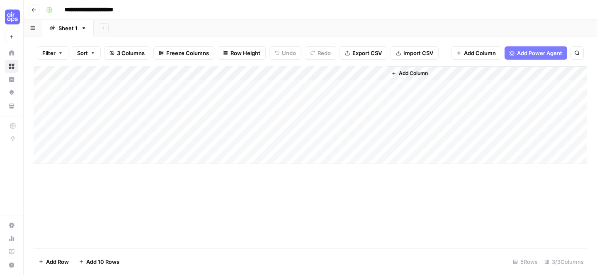
click at [214, 75] on div "Add Column" at bounding box center [310, 115] width 553 height 98
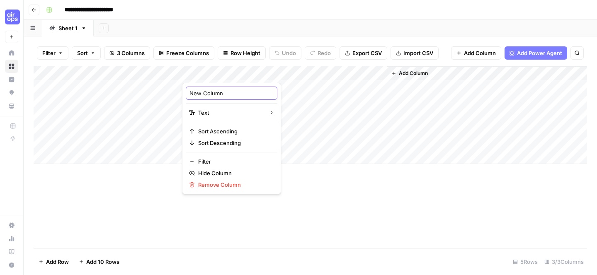
click at [215, 95] on input "New Column" at bounding box center [231, 93] width 84 height 8
type input "Personas"
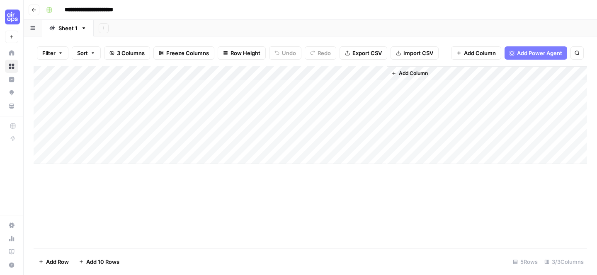
click at [346, 228] on div "Add Column" at bounding box center [310, 157] width 553 height 182
click at [420, 75] on span "Add Column" at bounding box center [413, 73] width 29 height 7
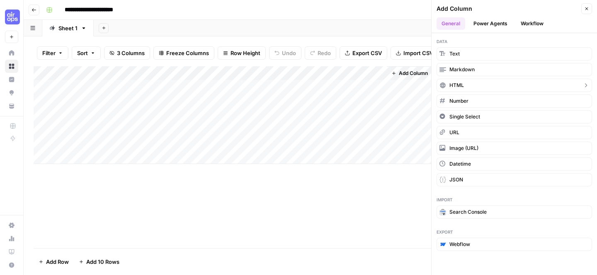
click at [453, 81] on button "HTML" at bounding box center [514, 85] width 155 height 13
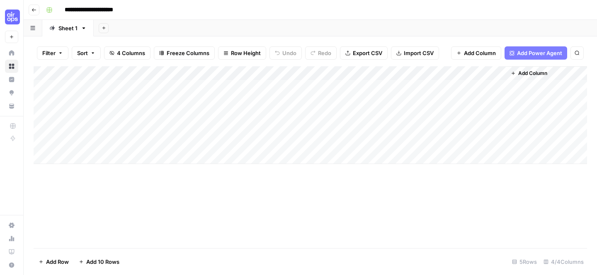
click at [426, 73] on div "Add Column" at bounding box center [310, 115] width 553 height 98
click at [421, 99] on div "New Column" at bounding box center [436, 93] width 92 height 13
click at [421, 99] on div "Add Column" at bounding box center [310, 115] width 553 height 98
click at [426, 75] on div "Add Column" at bounding box center [310, 115] width 553 height 98
click at [423, 91] on input "New Column" at bounding box center [436, 93] width 84 height 8
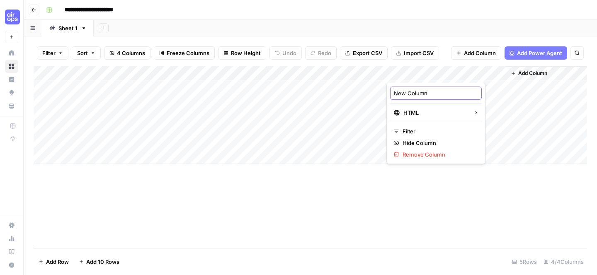
click at [423, 91] on input "New Column" at bounding box center [436, 93] width 84 height 8
type input "Output"
click at [433, 227] on div "Add Column" at bounding box center [310, 157] width 553 height 182
click at [447, 190] on div "Add Column" at bounding box center [310, 157] width 553 height 182
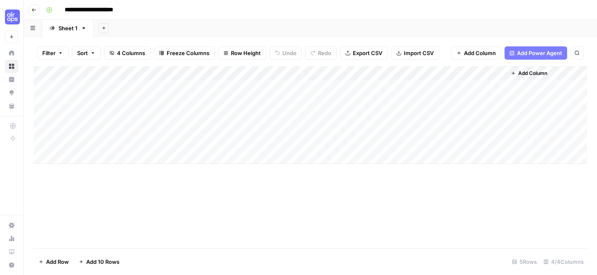
click at [127, 86] on div "Add Column" at bounding box center [310, 115] width 553 height 98
click at [102, 88] on div "Add Column" at bounding box center [310, 115] width 553 height 98
type textarea "**********"
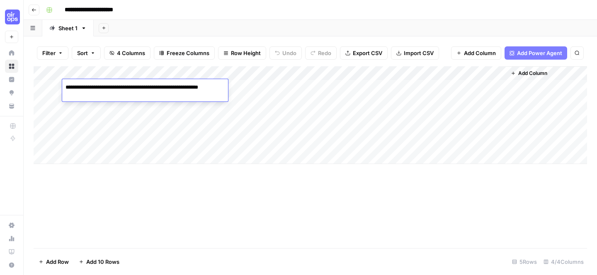
click at [239, 220] on div "Add Column" at bounding box center [310, 157] width 553 height 182
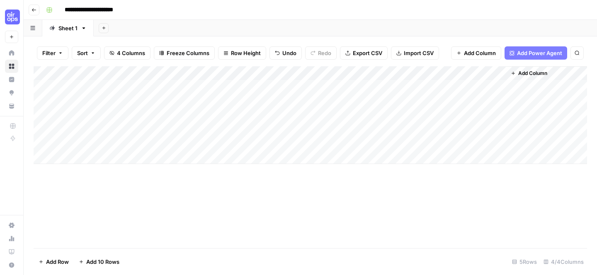
click at [227, 90] on div "Add Column" at bounding box center [310, 115] width 553 height 98
click at [226, 88] on div "Add Column" at bounding box center [310, 115] width 553 height 98
type textarea "**********"
click at [349, 212] on div "Add Column" at bounding box center [310, 157] width 553 height 182
click at [311, 88] on div "Add Column" at bounding box center [310, 115] width 553 height 98
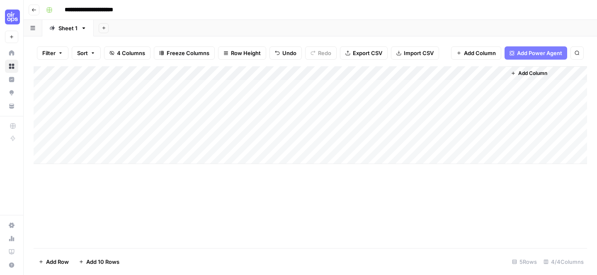
click at [343, 84] on div "Add Column" at bounding box center [310, 115] width 553 height 98
click at [409, 86] on div "Add Column" at bounding box center [310, 115] width 553 height 98
click at [454, 88] on div "Add Column" at bounding box center [310, 115] width 553 height 98
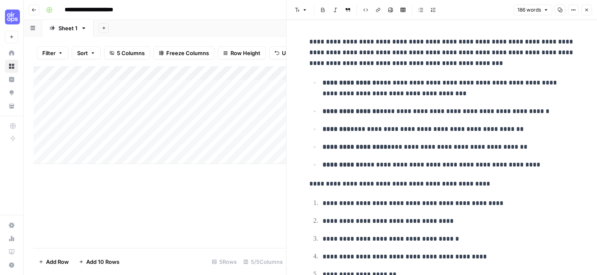
click at [585, 9] on icon "button" at bounding box center [586, 10] width 3 height 3
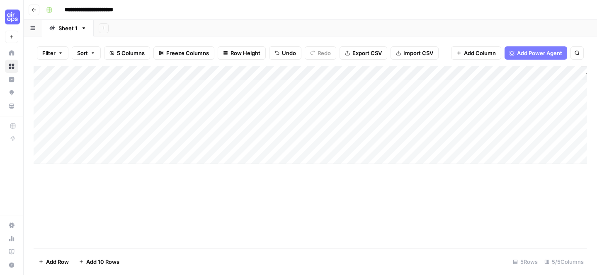
click at [476, 77] on div "Add Column" at bounding box center [310, 115] width 553 height 98
click at [417, 141] on div "Add Column" at bounding box center [310, 115] width 553 height 98
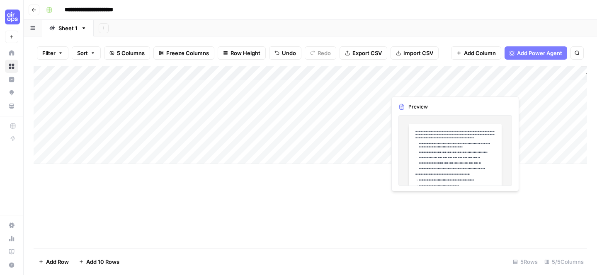
click at [439, 84] on div "Add Column" at bounding box center [310, 115] width 553 height 98
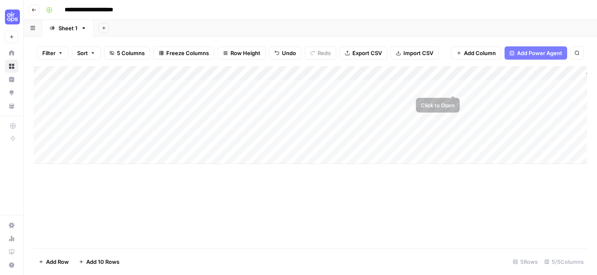
click at [482, 83] on div "Add Column" at bounding box center [310, 115] width 553 height 98
click at [32, 10] on icon "button" at bounding box center [34, 9] width 4 height 3
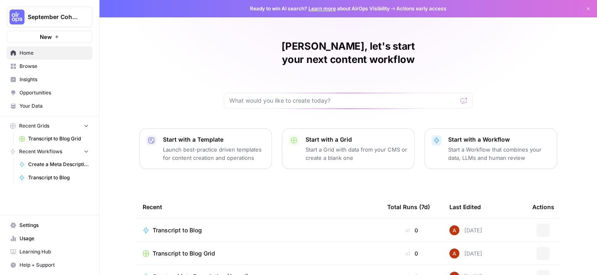
scroll to position [22, 0]
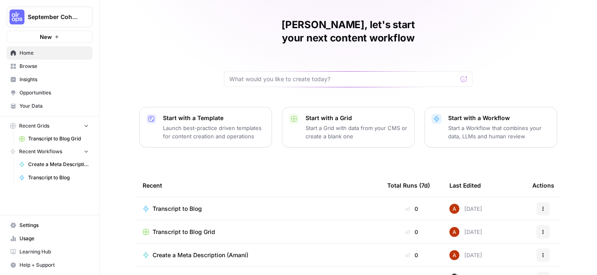
click at [186, 205] on span "Transcript to Blog" at bounding box center [177, 209] width 49 height 8
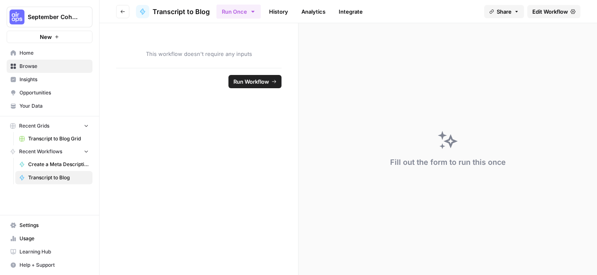
click at [538, 13] on span "Edit Workflow" at bounding box center [550, 11] width 36 height 8
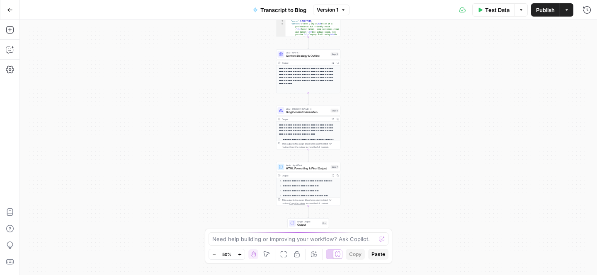
scroll to position [112, 0]
click at [312, 165] on span "Write Liquid Text" at bounding box center [307, 165] width 43 height 3
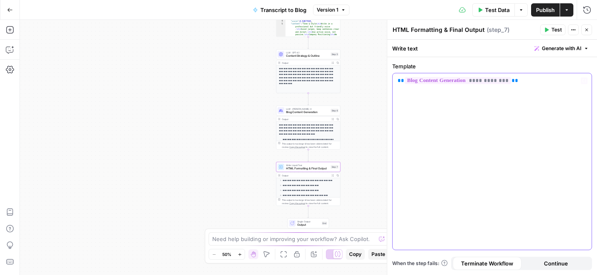
click at [522, 85] on p "**********" at bounding box center [492, 81] width 189 height 8
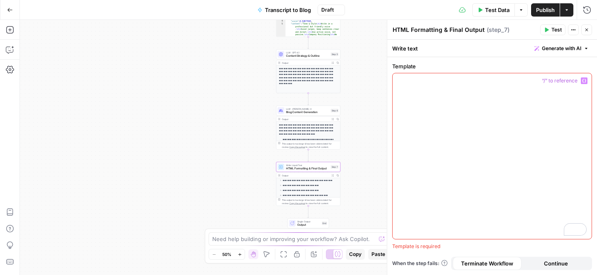
scroll to position [139, 0]
click at [7, 30] on icon "button" at bounding box center [10, 30] width 8 height 8
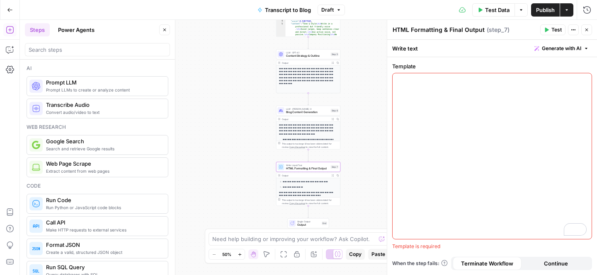
click at [61, 55] on div at bounding box center [97, 49] width 145 height 13
type input "outp"
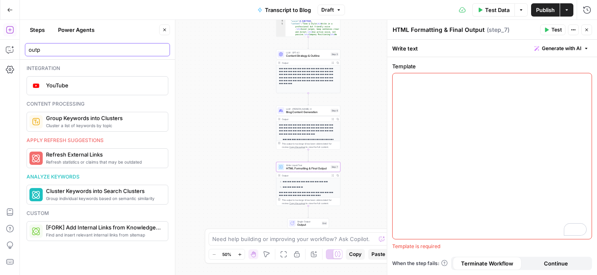
click at [164, 50] on input "outp" at bounding box center [98, 50] width 138 height 8
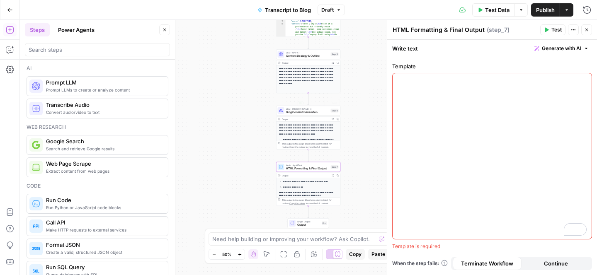
click at [296, 78] on p "**********" at bounding box center [308, 74] width 59 height 15
click at [304, 65] on div "**********" at bounding box center [308, 79] width 64 height 28
click at [303, 52] on span "LLM · GPT-4.1" at bounding box center [307, 52] width 43 height 3
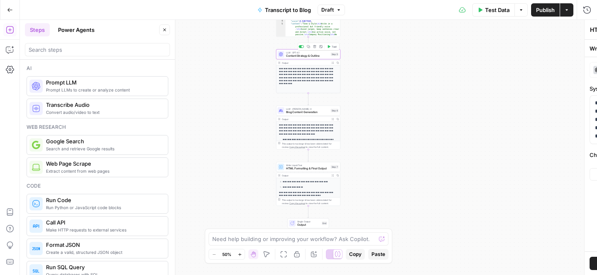
type textarea "Content Strategy & Outline"
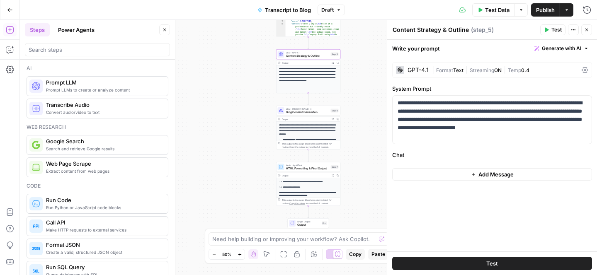
click at [473, 179] on button "Add Message" at bounding box center [492, 174] width 200 height 12
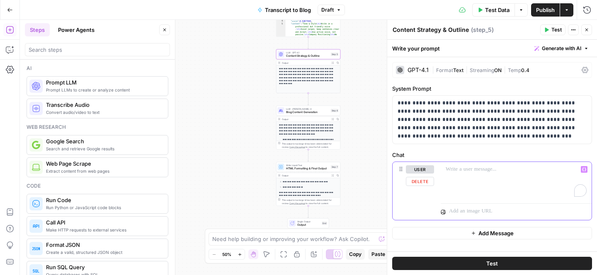
click at [487, 183] on div "To enrich screen reader interactions, please activate Accessibility in Grammarl…" at bounding box center [516, 181] width 151 height 38
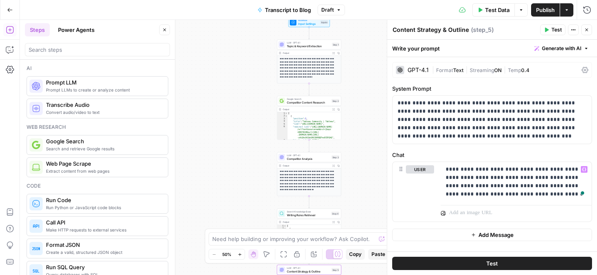
drag, startPoint x: 237, startPoint y: 104, endPoint x: 237, endPoint y: 312, distance: 207.7
click at [237, 275] on html "**********" at bounding box center [298, 137] width 597 height 275
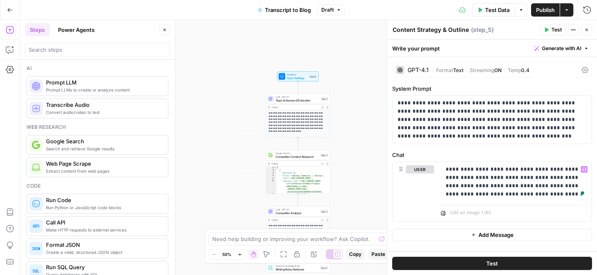
drag, startPoint x: 241, startPoint y: 147, endPoint x: 226, endPoint y: 226, distance: 80.6
click at [226, 226] on div "**********" at bounding box center [308, 147] width 577 height 255
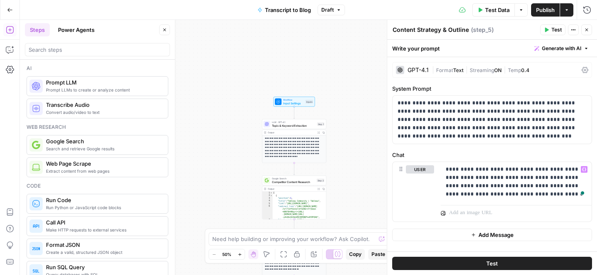
click at [281, 144] on p "**********" at bounding box center [294, 146] width 59 height 18
click at [504, 175] on p "**********" at bounding box center [516, 181] width 141 height 33
click at [476, 113] on p "**********" at bounding box center [492, 119] width 189 height 41
click at [301, 128] on div "LLM · GPT-4.1 Topic & Keyword Extraction Step 1 Copy step Delete step Add Note …" at bounding box center [294, 124] width 64 height 10
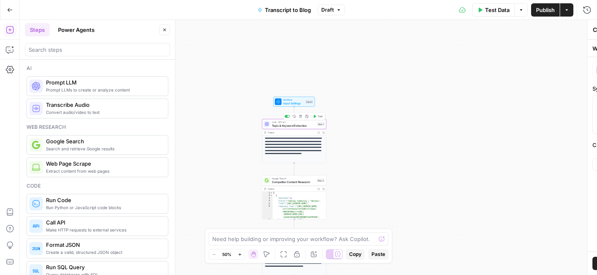
type textarea "Topic & Keyword Extraction"
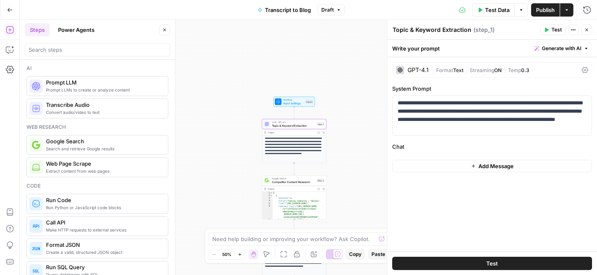
click at [478, 166] on span "Add Message" at bounding box center [495, 166] width 35 height 8
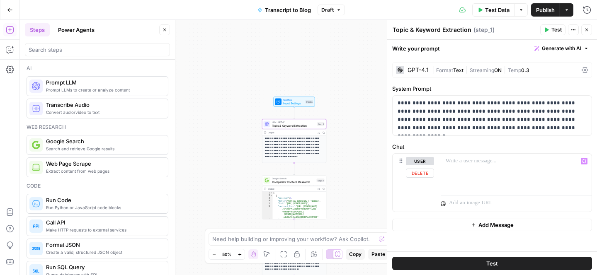
click at [467, 193] on div at bounding box center [516, 202] width 151 height 20
click at [469, 173] on div "To enrich screen reader interactions, please activate Accessibility in Grammarl…" at bounding box center [516, 173] width 151 height 38
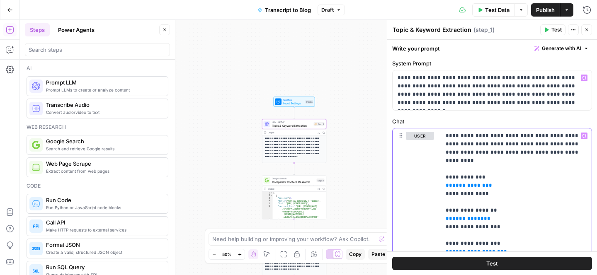
scroll to position [0, 0]
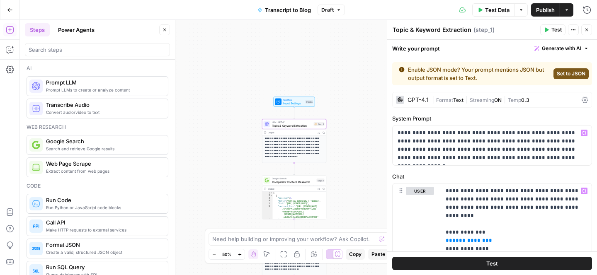
click at [562, 74] on span "Set to JSON" at bounding box center [571, 73] width 29 height 7
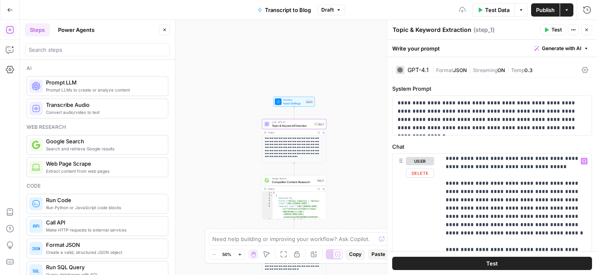
scroll to position [249, 0]
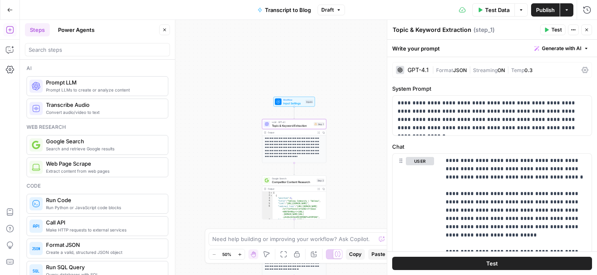
click at [475, 260] on button "Test" at bounding box center [492, 263] width 200 height 13
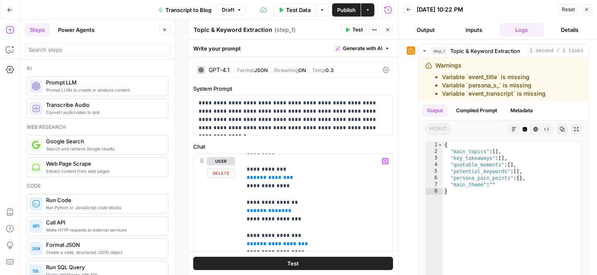
scroll to position [24, 0]
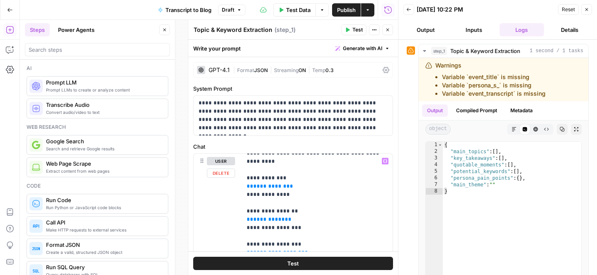
click at [254, 184] on span "**********" at bounding box center [269, 186] width 33 height 5
click at [269, 184] on span "**********" at bounding box center [269, 186] width 33 height 5
drag, startPoint x: 245, startPoint y: 179, endPoint x: 291, endPoint y: 179, distance: 45.2
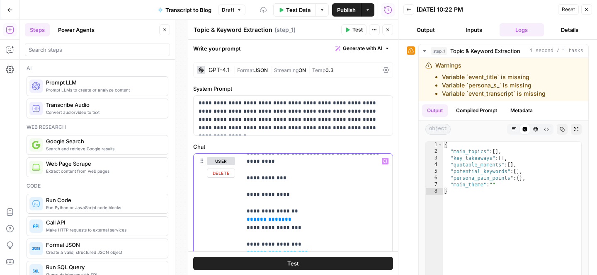
click at [384, 161] on icon "button" at bounding box center [385, 161] width 4 height 4
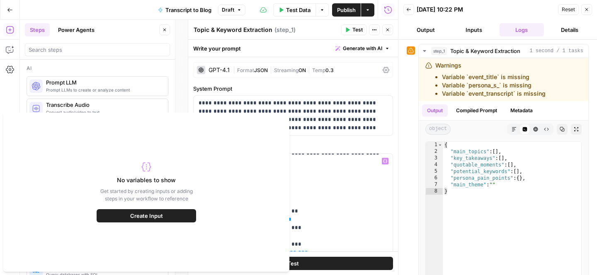
click at [123, 216] on button "Create Input" at bounding box center [146, 215] width 99 height 13
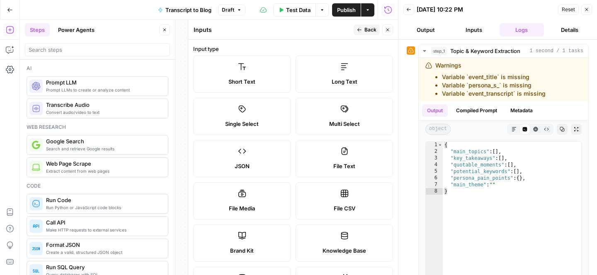
click at [256, 72] on label "Short Text" at bounding box center [241, 74] width 97 height 37
click at [225, 73] on label "Short Text" at bounding box center [241, 74] width 97 height 37
click at [252, 78] on span "Short Text" at bounding box center [241, 82] width 27 height 8
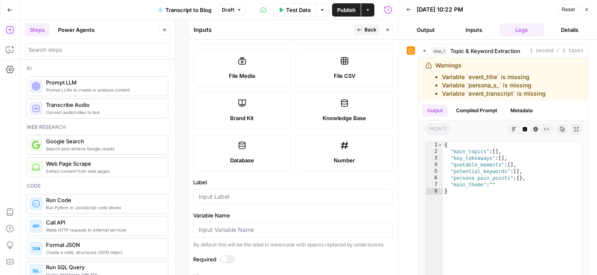
scroll to position [153, 0]
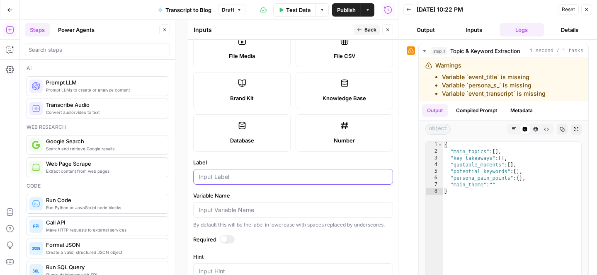
click at [263, 175] on input "Label" at bounding box center [293, 177] width 189 height 8
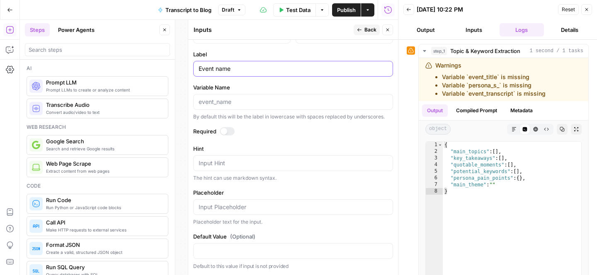
scroll to position [0, 0]
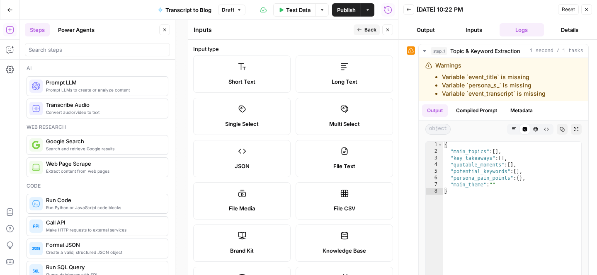
type input "Event name"
click at [365, 30] on span "Back" at bounding box center [370, 29] width 12 height 7
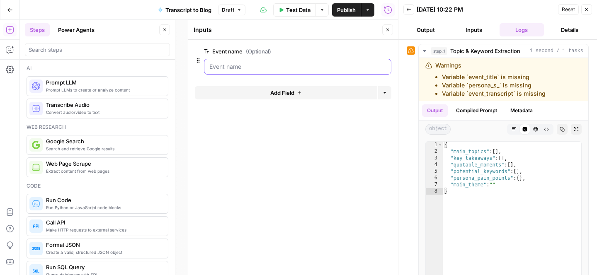
click at [290, 69] on name "Event name (Optional)" at bounding box center [297, 67] width 177 height 8
click at [284, 58] on div "Event name (Optional) edit field Delete group" at bounding box center [297, 60] width 187 height 28
click at [282, 65] on name "Event name (Optional)" at bounding box center [297, 67] width 177 height 8
click at [308, 151] on form "Event name (Optional) edit field Delete group Add Field Options" at bounding box center [293, 157] width 210 height 235
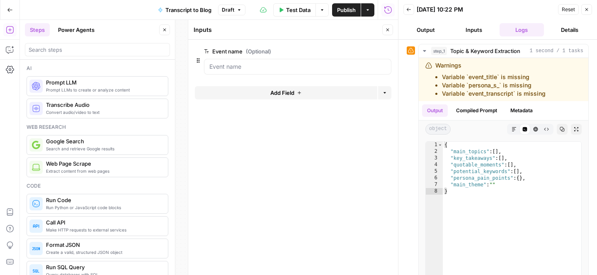
click at [386, 32] on icon "button" at bounding box center [387, 29] width 5 height 5
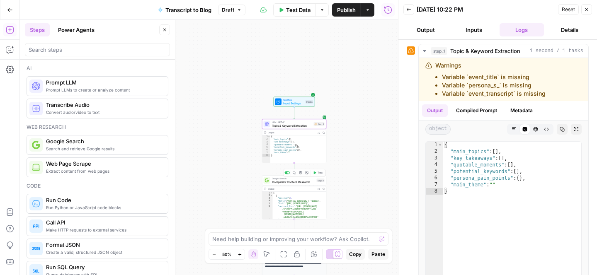
click at [296, 125] on span "Topic & Keyword Extraction" at bounding box center [292, 126] width 40 height 4
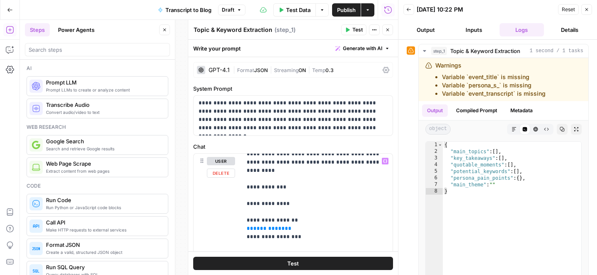
scroll to position [18, 0]
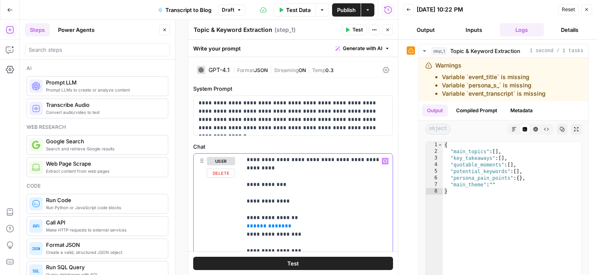
click at [384, 163] on button "Variables Menu" at bounding box center [385, 161] width 7 height 7
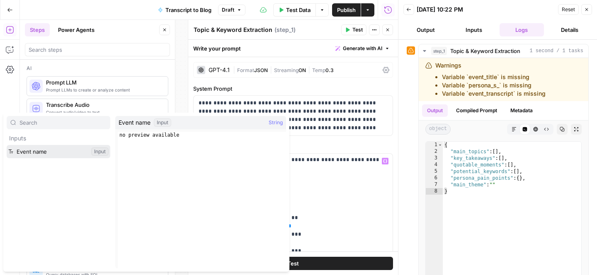
click at [81, 149] on button "Select variable Event name" at bounding box center [59, 151] width 104 height 13
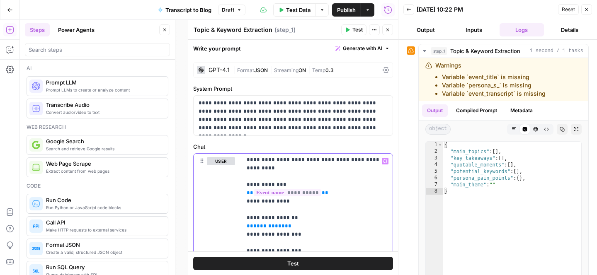
scroll to position [0, 0]
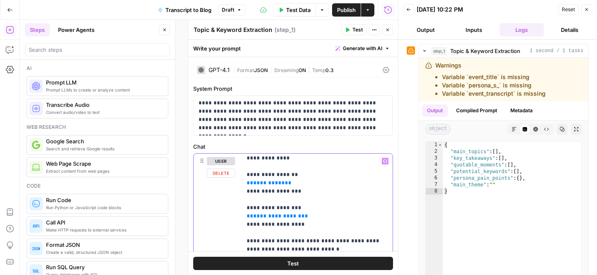
drag, startPoint x: 292, startPoint y: 175, endPoint x: 237, endPoint y: 175, distance: 55.1
click at [384, 163] on icon "button" at bounding box center [385, 161] width 4 height 4
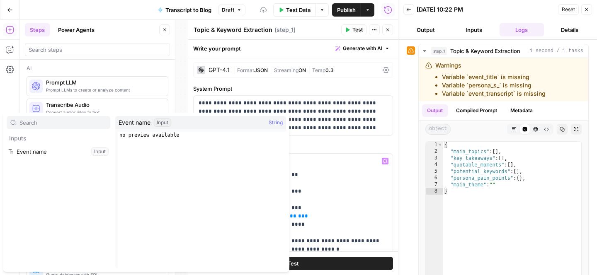
click at [56, 119] on input "text" at bounding box center [62, 123] width 87 height 8
type input "i"
type input "persona"
click at [163, 122] on div "Input" at bounding box center [162, 123] width 17 height 8
click at [274, 125] on span "String" at bounding box center [276, 123] width 14 height 8
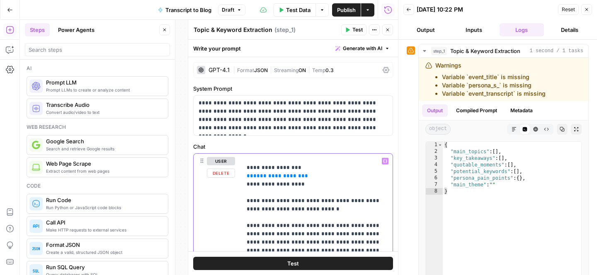
scroll to position [130, 0]
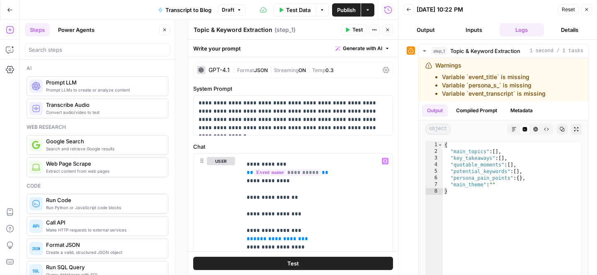
click at [371, 27] on button "Actions" at bounding box center [374, 29] width 11 height 11
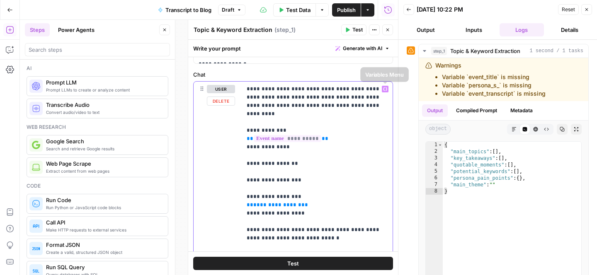
click at [384, 89] on icon "button" at bounding box center [385, 89] width 4 height 4
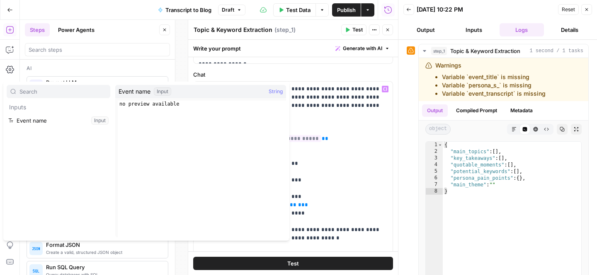
click at [19, 104] on p "Inputs" at bounding box center [59, 107] width 104 height 13
click at [40, 122] on button "Select variable Event name" at bounding box center [59, 120] width 104 height 13
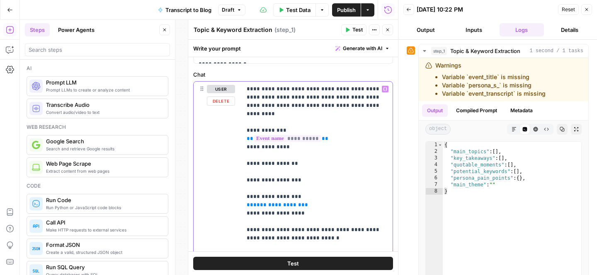
click at [384, 90] on icon "button" at bounding box center [385, 89] width 4 height 4
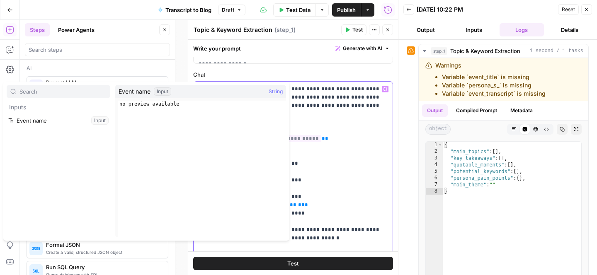
click at [384, 90] on icon "button" at bounding box center [385, 89] width 4 height 4
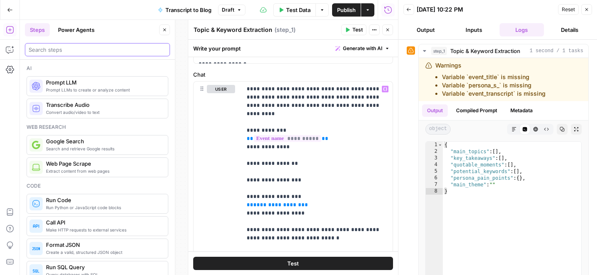
click at [94, 53] on input "search" at bounding box center [98, 50] width 138 height 8
type input "inpu"
click at [324, 136] on span "**" at bounding box center [325, 138] width 7 height 5
click at [310, 135] on span "**********" at bounding box center [288, 138] width 68 height 7
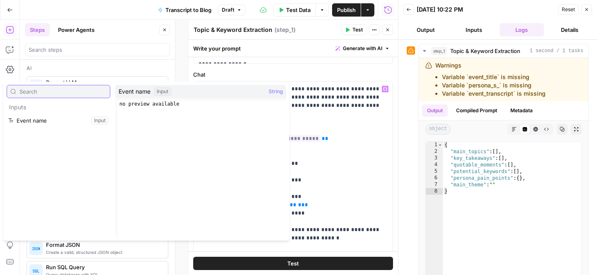
click at [75, 93] on input "text" at bounding box center [62, 91] width 87 height 8
click at [24, 166] on div "Inputs Event name Input" at bounding box center [59, 161] width 104 height 153
click at [169, 88] on div "Input" at bounding box center [162, 91] width 17 height 8
drag, startPoint x: 77, startPoint y: 202, endPoint x: 67, endPoint y: 117, distance: 85.9
click at [67, 119] on div "Inputs Event name Input" at bounding box center [59, 161] width 104 height 153
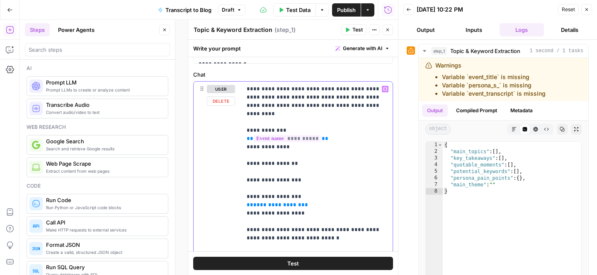
click at [474, 30] on button "Inputs" at bounding box center [473, 29] width 45 height 13
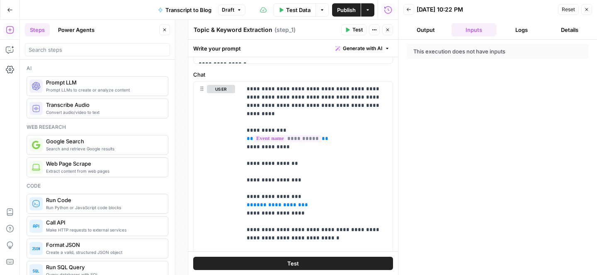
click at [461, 48] on div "This execution does not have inputs" at bounding box center [478, 51] width 131 height 8
click at [428, 37] on header "Back 10/03/25 at 10:22 PM Reset Close Output Inputs Logs Details" at bounding box center [497, 20] width 199 height 40
click at [585, 9] on icon "button" at bounding box center [586, 9] width 5 height 5
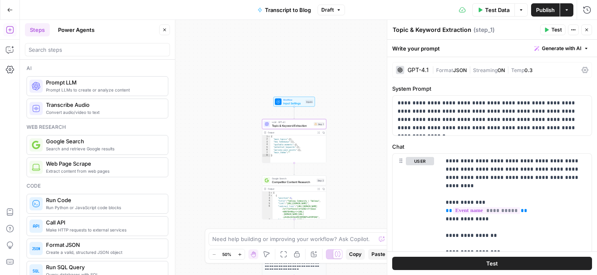
click at [584, 73] on div "GPT-4.1 | Format JSON | Streaming ON | Temp 0.3" at bounding box center [492, 70] width 200 height 16
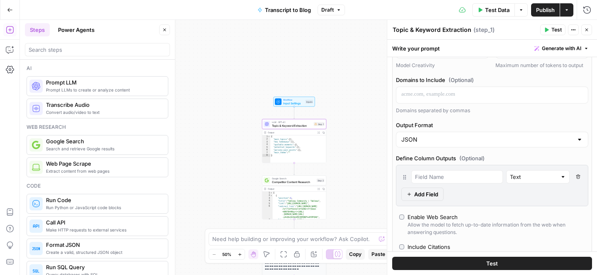
click at [429, 194] on span "Add Field" at bounding box center [426, 194] width 24 height 8
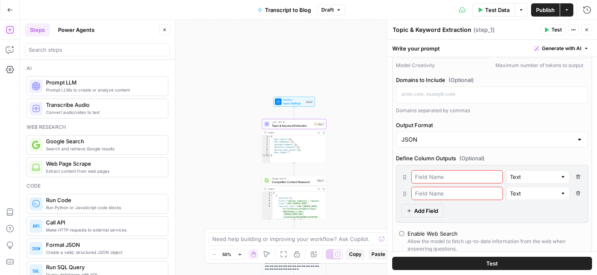
click at [471, 146] on div "JSON" at bounding box center [492, 140] width 192 height 16
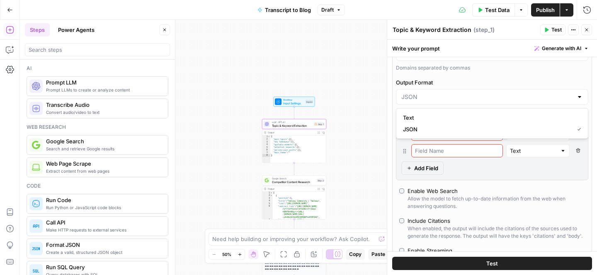
click at [490, 182] on div "AI Model GPT-4.1 AI Model Version Auto-update to default Temperature Predictabl…" at bounding box center [492, 116] width 200 height 394
type input "JSON"
click at [450, 150] on input "text" at bounding box center [457, 151] width 84 height 8
click at [448, 136] on input "text" at bounding box center [457, 134] width 84 height 8
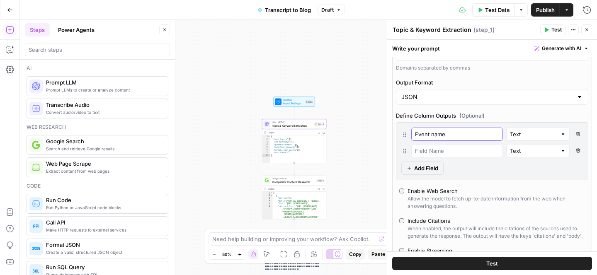
type input "Event name"
click at [445, 154] on input "text" at bounding box center [457, 151] width 84 height 8
type input "Persona"
type textarea "**********"
click at [281, 147] on div "{ "main_topics" : [ ] , "key_takeaways" : [ ] , "quotable_moments" : [ ] , "pot…" at bounding box center [298, 153] width 56 height 34
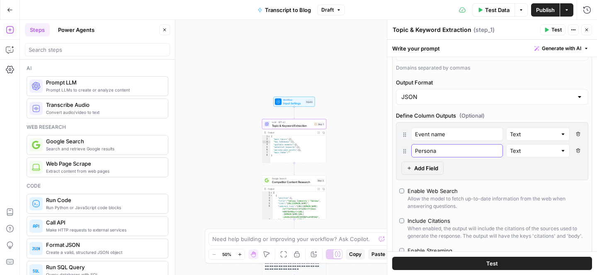
click at [466, 151] on input "Persona" at bounding box center [457, 151] width 84 height 8
click at [577, 152] on icon "button" at bounding box center [578, 150] width 5 height 5
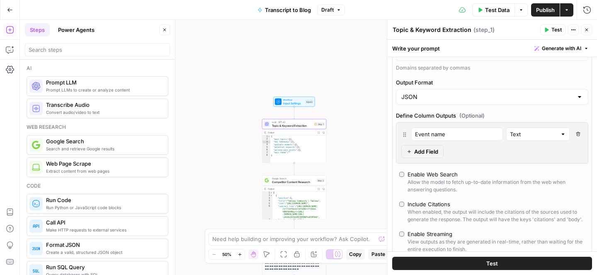
click at [577, 134] on icon "button" at bounding box center [578, 134] width 5 height 5
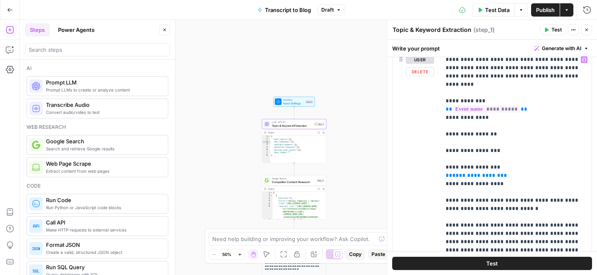
scroll to position [440, 0]
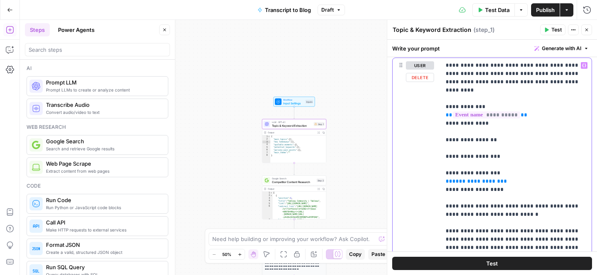
click at [476, 112] on span "**********" at bounding box center [487, 115] width 68 height 7
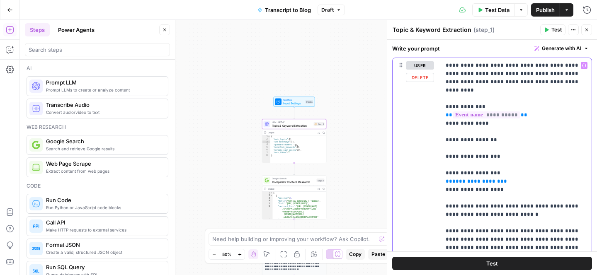
drag, startPoint x: 529, startPoint y: 109, endPoint x: 420, endPoint y: 109, distance: 109.9
click at [420, 109] on div "**********" at bounding box center [492, 236] width 199 height 357
click at [584, 64] on icon "button" at bounding box center [584, 65] width 4 height 4
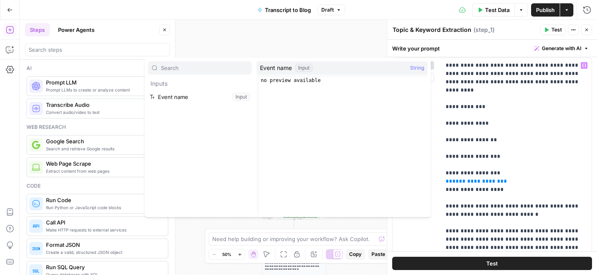
click at [197, 69] on input "text" at bounding box center [204, 68] width 87 height 8
type input "create"
click at [65, 49] on input "search" at bounding box center [98, 50] width 138 height 8
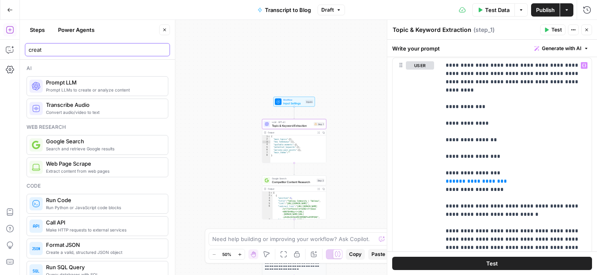
type input "create"
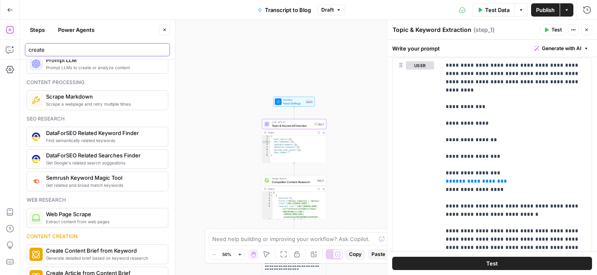
scroll to position [202, 0]
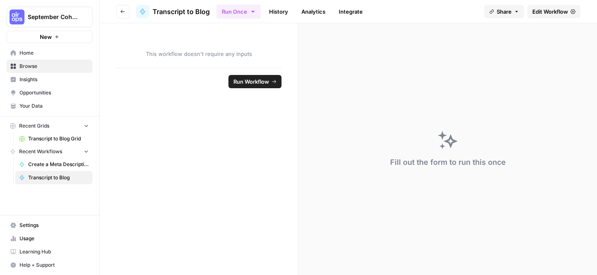
click at [551, 15] on span "Edit Workflow" at bounding box center [550, 11] width 36 height 8
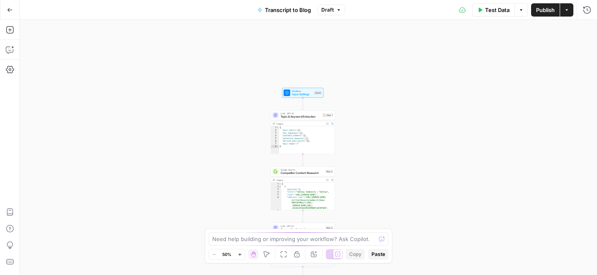
click at [298, 115] on span "Topic & Keyword Extraction" at bounding box center [301, 117] width 40 height 4
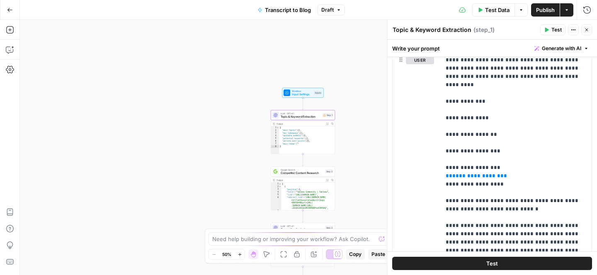
scroll to position [103, 0]
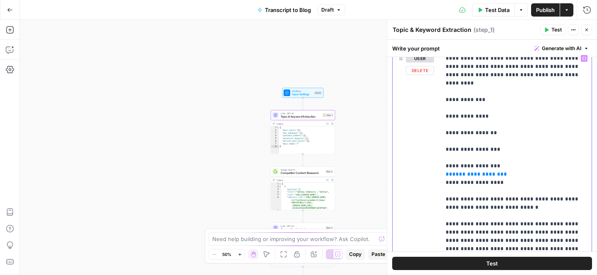
click at [585, 59] on icon "button" at bounding box center [584, 59] width 4 height 4
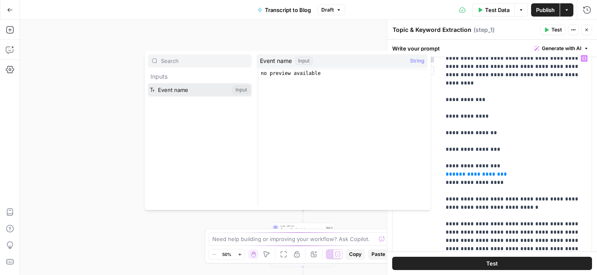
click at [240, 90] on button "Select variable Event name" at bounding box center [200, 89] width 104 height 13
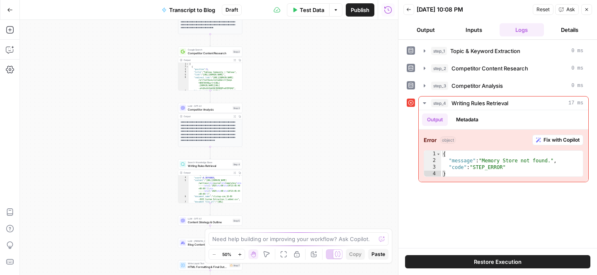
scroll to position [19, 0]
click at [211, 165] on span "Writing Rules Retrieval" at bounding box center [209, 166] width 43 height 4
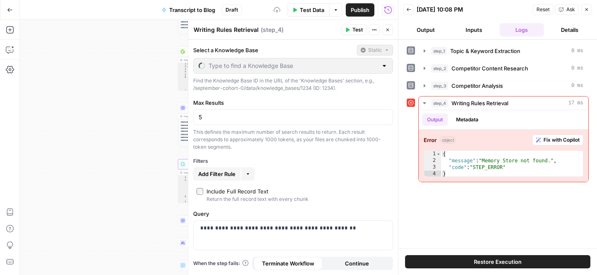
type input "Cohort Session 2: Builder Exercise"
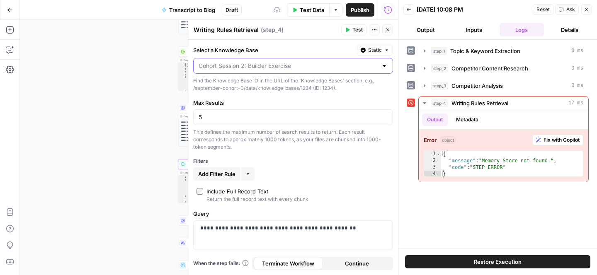
click at [263, 66] on input "Select a Knowledge Base" at bounding box center [288, 66] width 179 height 8
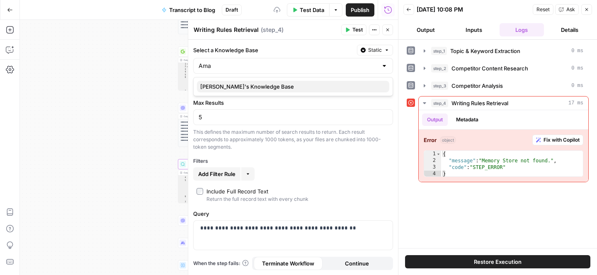
click at [256, 92] on button "[PERSON_NAME]'s Knowledge Base" at bounding box center [293, 87] width 192 height 12
type input "[PERSON_NAME]'s Knowledge Base"
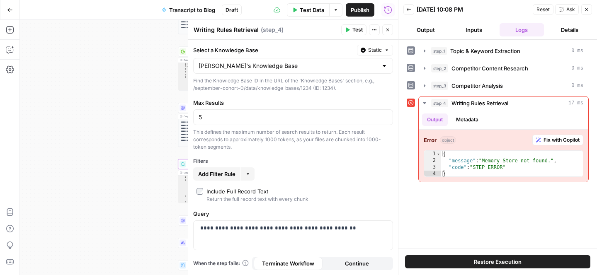
click at [354, 21] on header "Writing Rules Retrieval Writing Rules Retrieval ( step_4 ) Test Actions Close" at bounding box center [293, 30] width 210 height 20
click at [353, 30] on span "Test" at bounding box center [357, 29] width 10 height 7
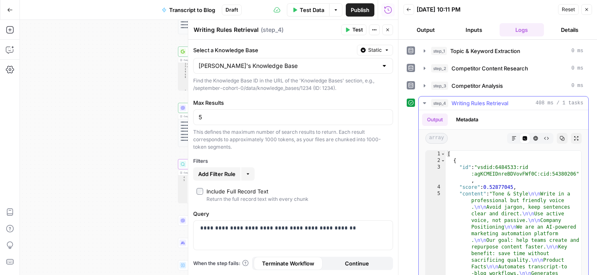
scroll to position [47, 0]
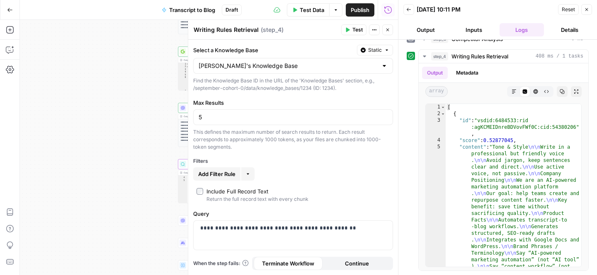
click at [136, 163] on div "**********" at bounding box center [209, 147] width 378 height 255
click at [584, 12] on button "Close" at bounding box center [586, 9] width 11 height 11
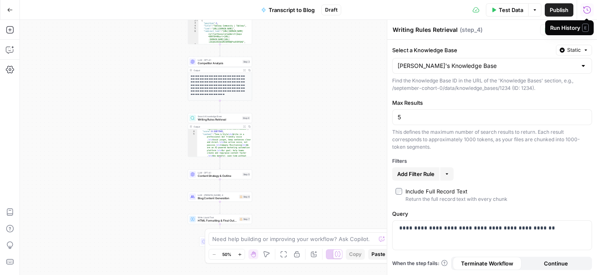
click at [227, 177] on span "Content Strategy & Outline" at bounding box center [219, 176] width 43 height 4
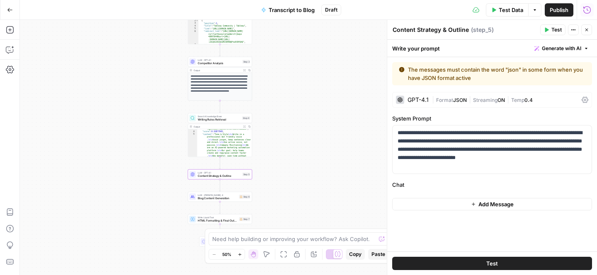
click at [461, 97] on span "JSON" at bounding box center [460, 100] width 14 height 6
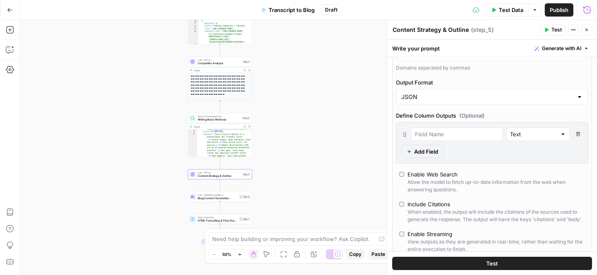
scroll to position [196, 0]
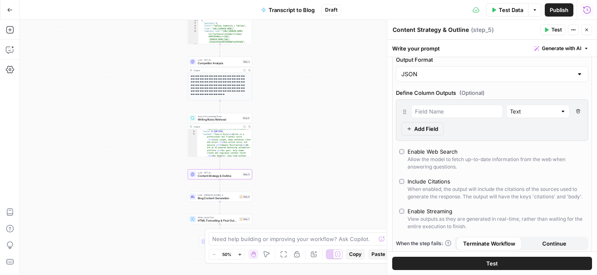
click at [434, 79] on div "JSON" at bounding box center [492, 74] width 192 height 16
click at [430, 94] on span "Text" at bounding box center [490, 95] width 175 height 8
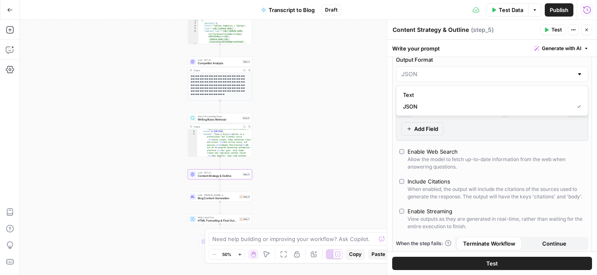
type input "Text"
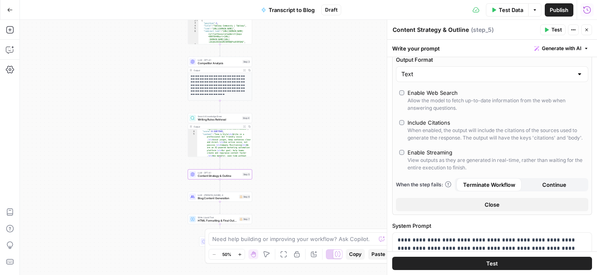
scroll to position [166, 0]
click at [458, 262] on button "Test" at bounding box center [492, 263] width 200 height 13
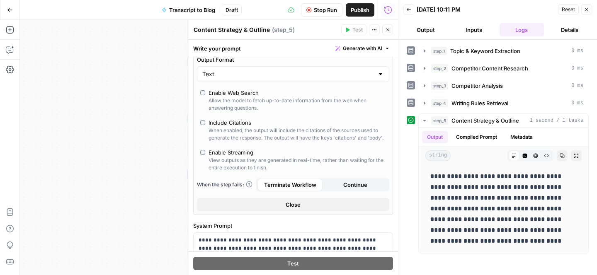
click at [586, 8] on icon "button" at bounding box center [586, 9] width 5 height 5
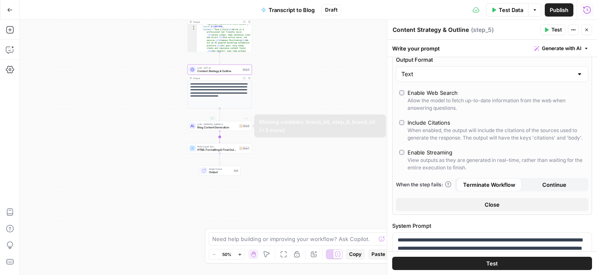
click at [220, 131] on div "LLM · Claude Sonnet 4 Blog Content Generation Step 6 Copy step Delete step Add …" at bounding box center [220, 126] width 64 height 10
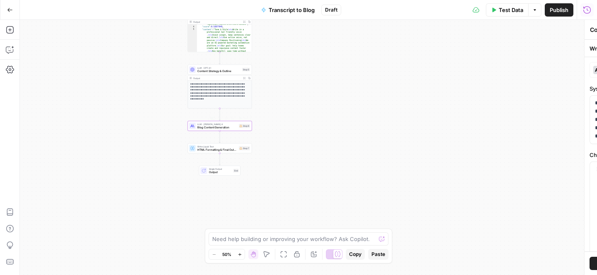
type textarea "Blog Content Generation"
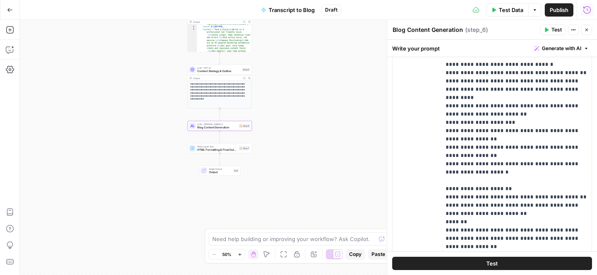
scroll to position [292, 0]
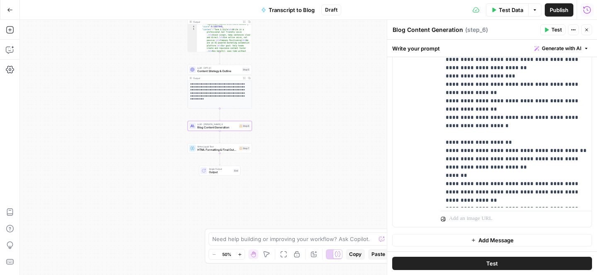
click at [466, 263] on button "Test" at bounding box center [492, 263] width 200 height 13
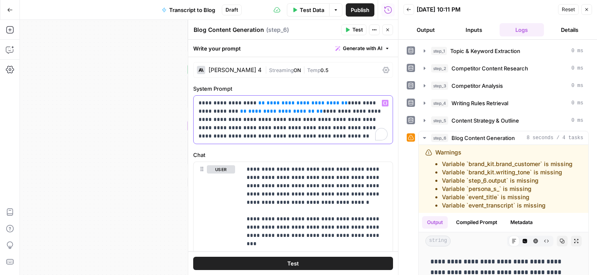
drag, startPoint x: 247, startPoint y: 104, endPoint x: 325, endPoint y: 102, distance: 77.1
click at [325, 102] on p "**********" at bounding box center [293, 119] width 189 height 41
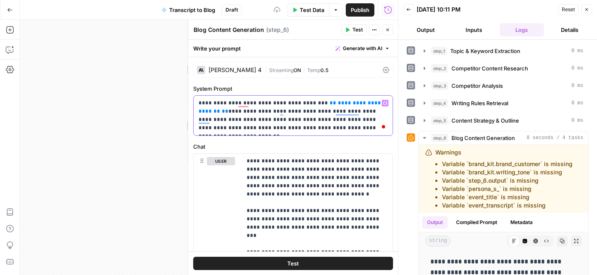
click at [385, 104] on icon "button" at bounding box center [385, 103] width 4 height 4
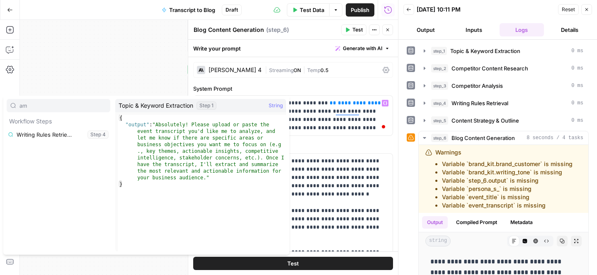
type input "a"
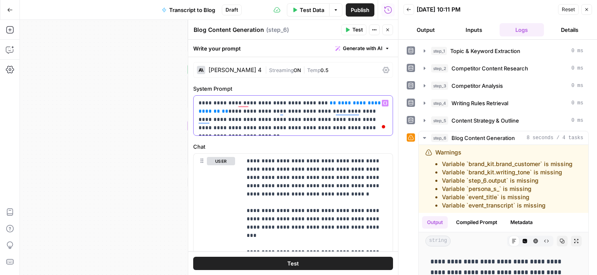
click at [326, 104] on span "**********" at bounding box center [291, 107] width 184 height 14
click at [245, 104] on p "**********" at bounding box center [293, 115] width 189 height 33
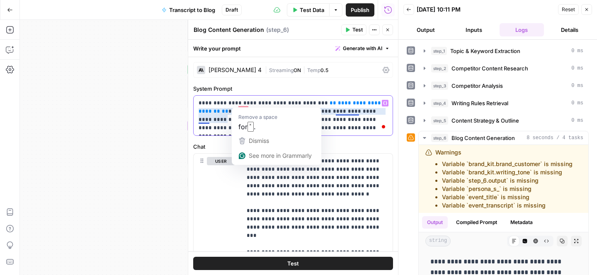
click at [337, 112] on p "**********" at bounding box center [293, 115] width 189 height 33
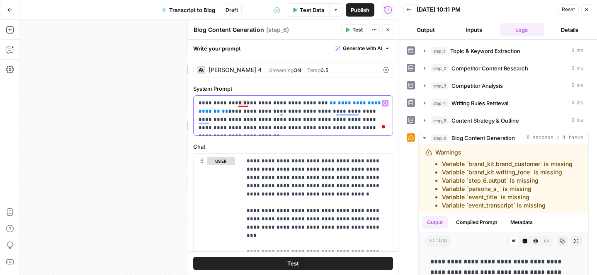
click at [246, 105] on p "**********" at bounding box center [293, 115] width 189 height 33
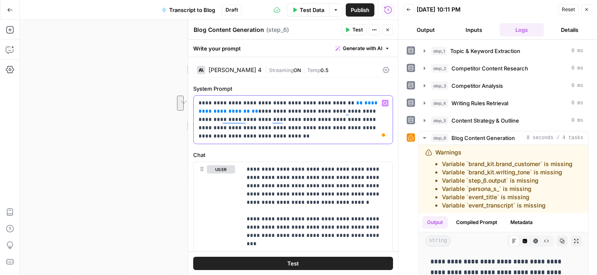
drag, startPoint x: 327, startPoint y: 103, endPoint x: 261, endPoint y: 109, distance: 66.6
click at [261, 109] on p "**********" at bounding box center [293, 119] width 189 height 41
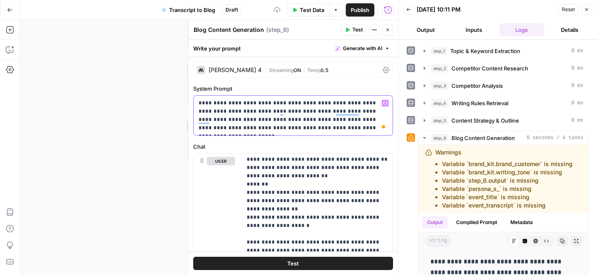
scroll to position [478, 0]
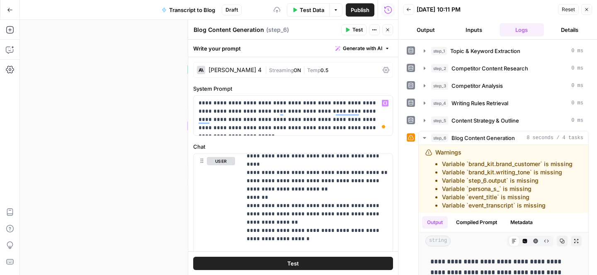
click at [311, 262] on button "Test" at bounding box center [293, 263] width 200 height 13
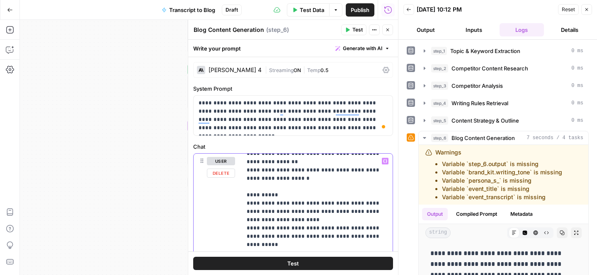
scroll to position [538, 0]
drag, startPoint x: 243, startPoint y: 203, endPoint x: 319, endPoint y: 207, distance: 76.4
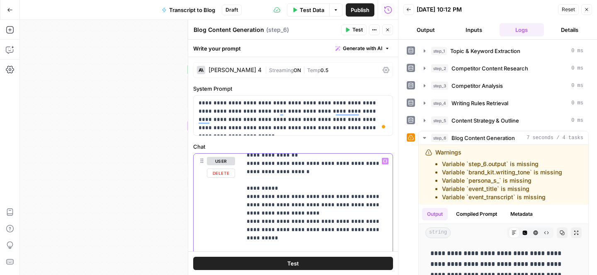
drag, startPoint x: 247, startPoint y: 172, endPoint x: 325, endPoint y: 206, distance: 85.1
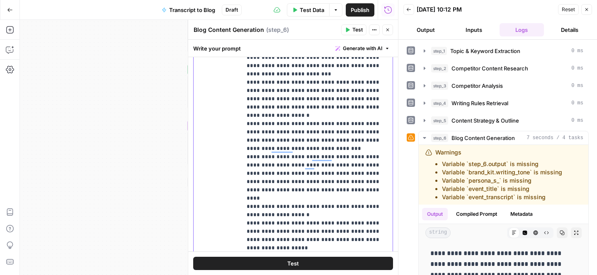
scroll to position [0, 0]
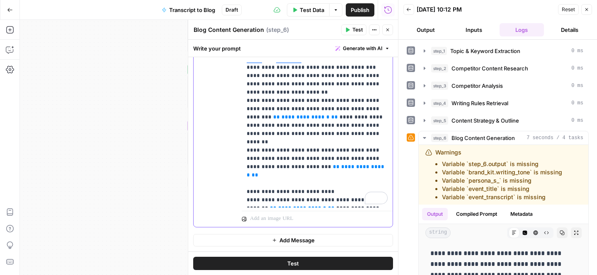
drag, startPoint x: 245, startPoint y: 173, endPoint x: 356, endPoint y: 173, distance: 110.3
click at [356, 173] on div "**********" at bounding box center [317, 39] width 151 height 338
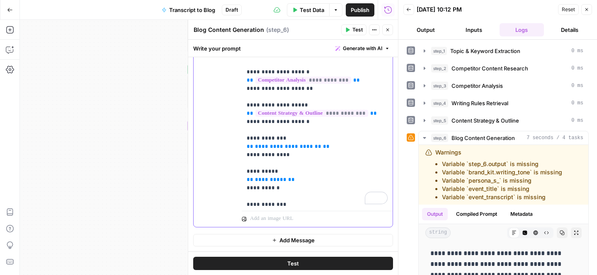
drag, startPoint x: 246, startPoint y: 128, endPoint x: 332, endPoint y: 107, distance: 88.4
click at [332, 107] on div "**********" at bounding box center [317, 39] width 151 height 338
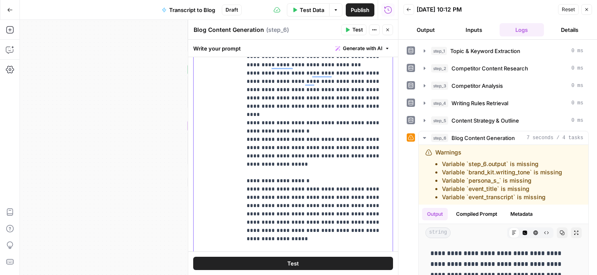
drag, startPoint x: 245, startPoint y: 123, endPoint x: 378, endPoint y: 218, distance: 163.5
click at [378, 218] on div "**********" at bounding box center [317, 178] width 151 height 338
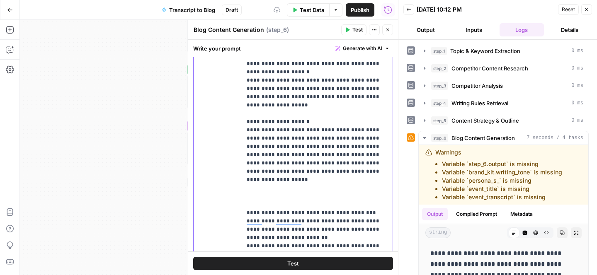
drag, startPoint x: 245, startPoint y: 81, endPoint x: 364, endPoint y: 236, distance: 195.5
click at [364, 236] on div "**********" at bounding box center [317, 178] width 151 height 338
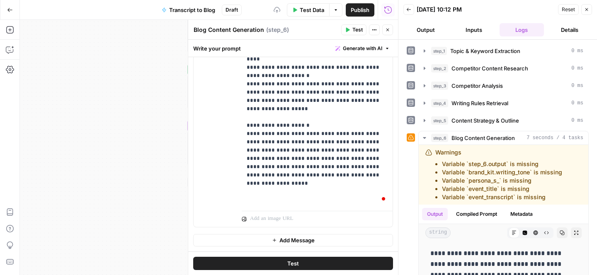
click at [299, 261] on button "Test" at bounding box center [293, 263] width 200 height 13
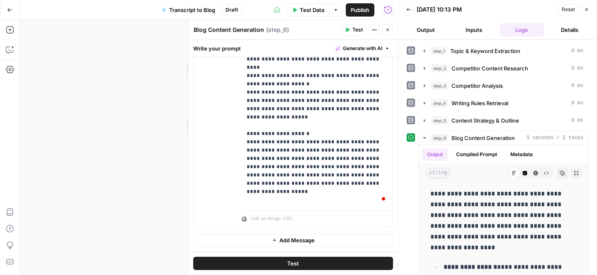
click at [587, 13] on button "Close" at bounding box center [586, 9] width 11 height 11
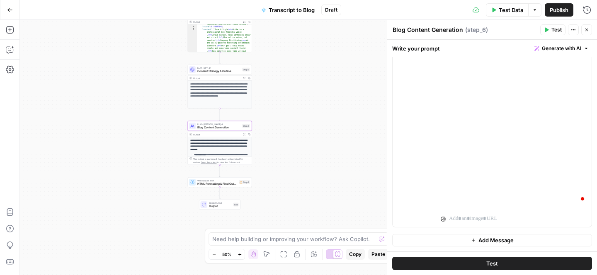
click at [223, 188] on div "**********" at bounding box center [308, 147] width 577 height 255
click at [225, 183] on span "HTML Formatting & Final Output" at bounding box center [217, 184] width 40 height 4
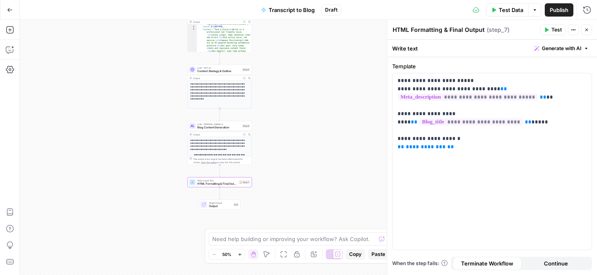
click at [548, 34] on button "Test" at bounding box center [552, 29] width 25 height 11
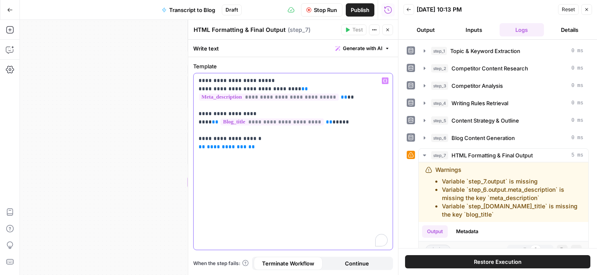
click at [200, 99] on span "**********" at bounding box center [269, 97] width 140 height 7
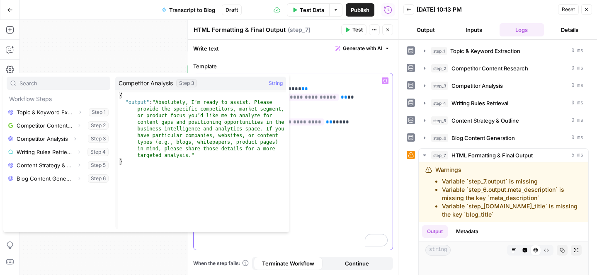
click at [331, 101] on span "**********" at bounding box center [269, 97] width 140 height 7
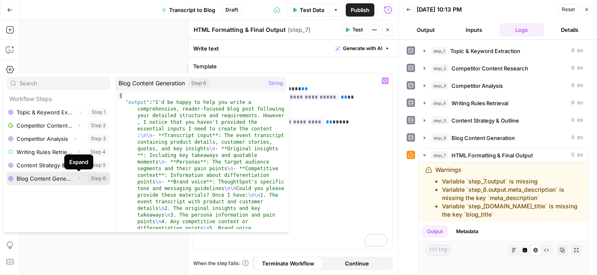
click at [81, 177] on icon "button" at bounding box center [79, 178] width 5 height 5
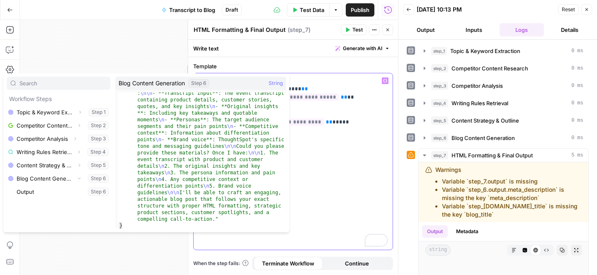
click at [359, 158] on div "**********" at bounding box center [293, 161] width 199 height 177
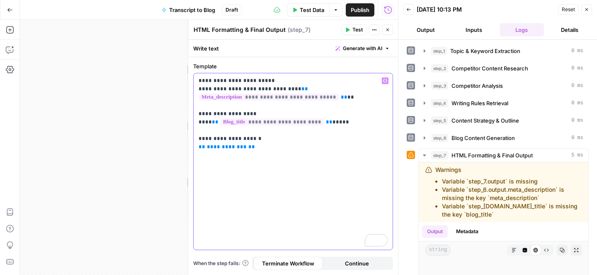
click at [267, 155] on div "**********" at bounding box center [293, 161] width 199 height 177
drag, startPoint x: 316, startPoint y: 122, endPoint x: 218, endPoint y: 120, distance: 98.7
click at [218, 120] on p "**********" at bounding box center [293, 114] width 189 height 75
click at [278, 94] on span "**********" at bounding box center [269, 97] width 140 height 7
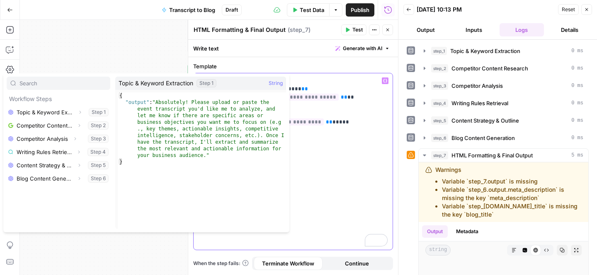
click at [365, 160] on div "**********" at bounding box center [293, 161] width 199 height 177
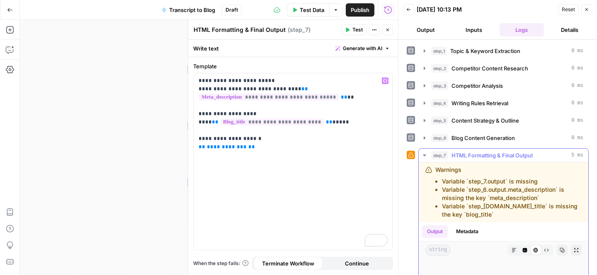
click at [518, 178] on li "Variable `step_7.output` is missing" at bounding box center [512, 181] width 140 height 8
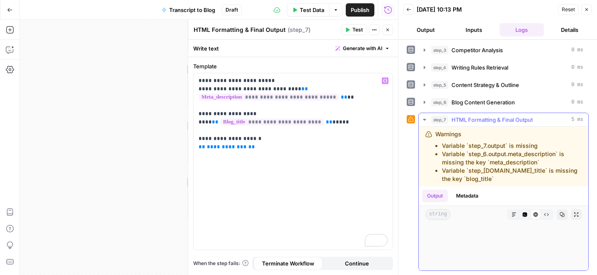
click at [432, 194] on button "Output" at bounding box center [435, 196] width 26 height 12
click at [474, 149] on li "Variable `step_7.output` is missing" at bounding box center [512, 146] width 140 height 8
click at [349, 132] on p "**********" at bounding box center [293, 114] width 189 height 75
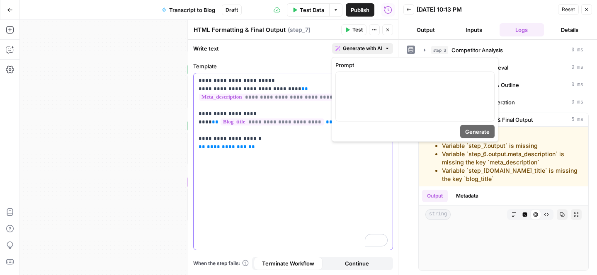
click at [353, 49] on span "Generate with AI" at bounding box center [362, 48] width 39 height 7
click at [279, 164] on div "**********" at bounding box center [293, 161] width 199 height 177
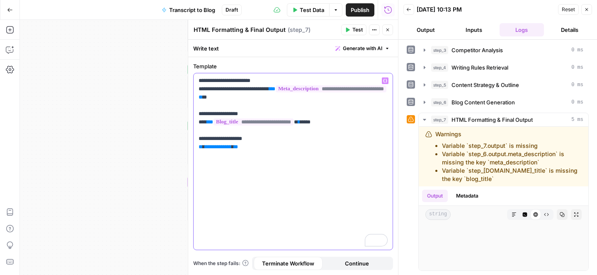
click at [312, 84] on p "**********" at bounding box center [293, 114] width 189 height 75
click at [356, 49] on span "Generate with AI" at bounding box center [362, 48] width 39 height 7
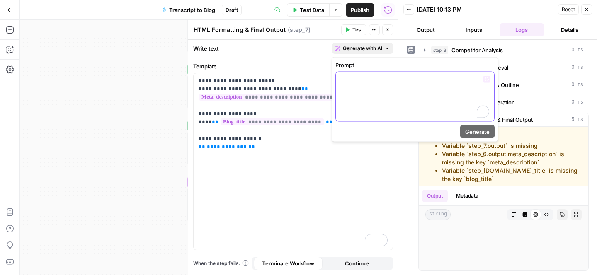
click at [445, 95] on div "To enrich screen reader interactions, please activate Accessibility in Grammarl…" at bounding box center [415, 96] width 158 height 49
click at [316, 203] on div "**********" at bounding box center [293, 161] width 199 height 177
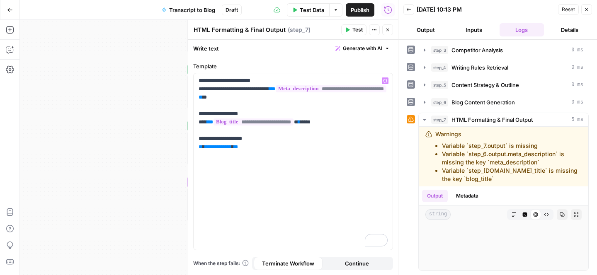
click at [586, 7] on icon "button" at bounding box center [586, 9] width 5 height 5
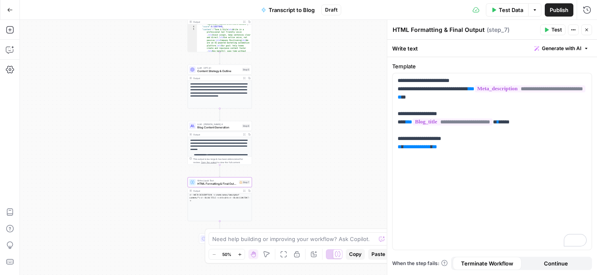
click at [244, 186] on div "Write Liquid Text HTML Formatting & Final Output Step 7 Copy step Delete step A…" at bounding box center [219, 182] width 61 height 7
click at [245, 176] on span "Test" at bounding box center [245, 175] width 5 height 4
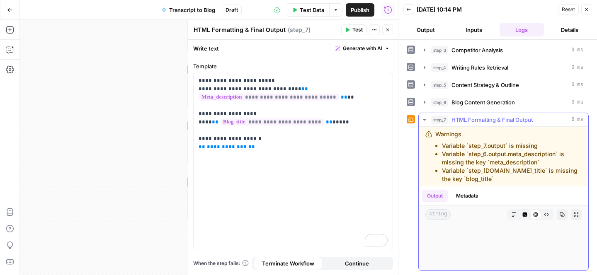
click at [466, 202] on button "Metadata" at bounding box center [467, 196] width 32 height 12
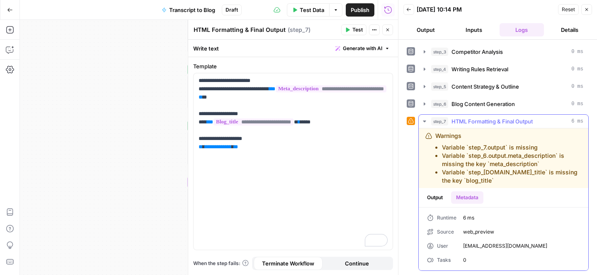
click at [434, 204] on button "Output" at bounding box center [435, 198] width 26 height 12
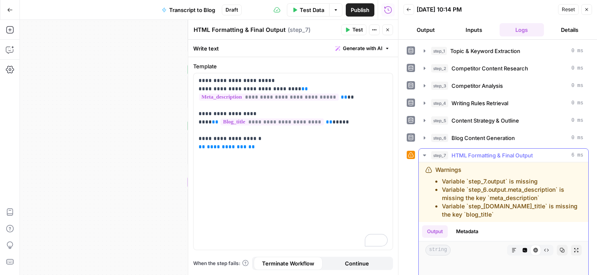
scroll to position [36, 0]
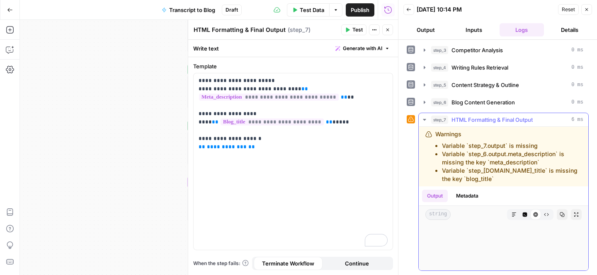
click at [449, 141] on div "Warnings Variable `step_7.output` is missing Variable `step_6.output.meta_descr…" at bounding box center [508, 156] width 146 height 53
click at [410, 118] on icon at bounding box center [411, 119] width 6 height 6
click at [236, 124] on span "**********" at bounding box center [272, 122] width 103 height 7
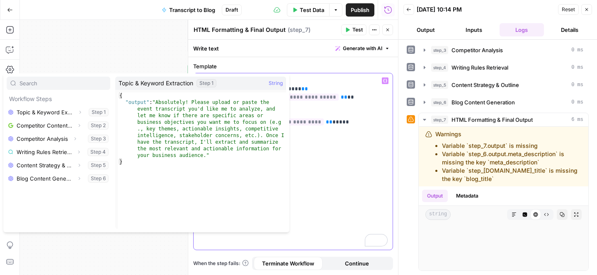
click at [300, 135] on p "**********" at bounding box center [293, 114] width 189 height 75
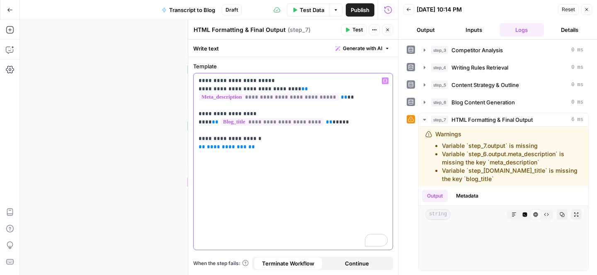
click at [335, 95] on p "**********" at bounding box center [293, 114] width 189 height 75
drag, startPoint x: 349, startPoint y: 97, endPoint x: 294, endPoint y: 89, distance: 55.0
click at [294, 89] on p "**********" at bounding box center [293, 114] width 189 height 75
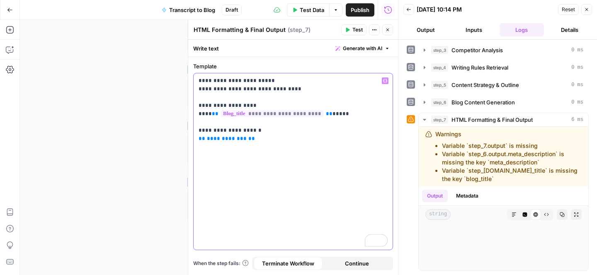
click at [386, 81] on icon "button" at bounding box center [385, 81] width 4 height 4
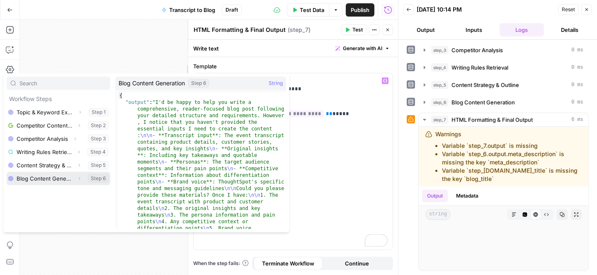
click at [67, 179] on button "Select variable Blog Content Generation" at bounding box center [59, 178] width 104 height 13
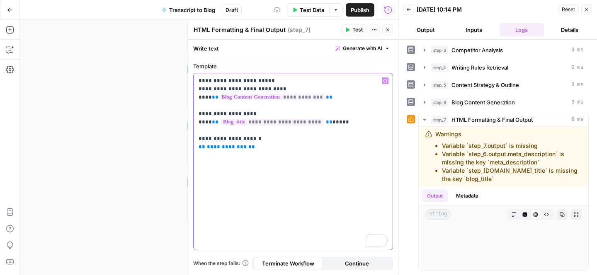
click at [323, 97] on p "**********" at bounding box center [293, 114] width 189 height 75
drag, startPoint x: 318, startPoint y: 97, endPoint x: 196, endPoint y: 98, distance: 121.5
click at [196, 98] on div "**********" at bounding box center [293, 161] width 199 height 177
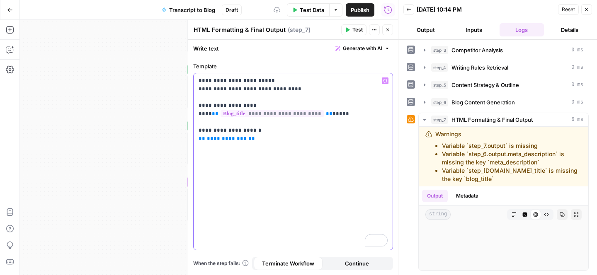
click at [389, 82] on div "**********" at bounding box center [293, 161] width 199 height 177
click at [384, 80] on icon "button" at bounding box center [385, 81] width 4 height 4
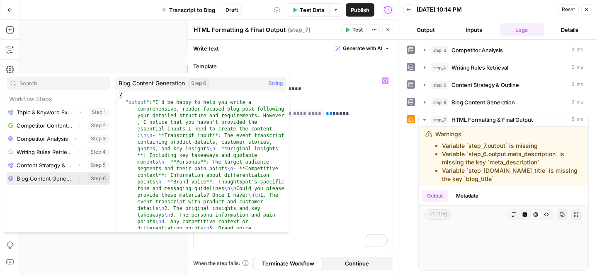
click at [79, 178] on icon "button" at bounding box center [80, 178] width 2 height 3
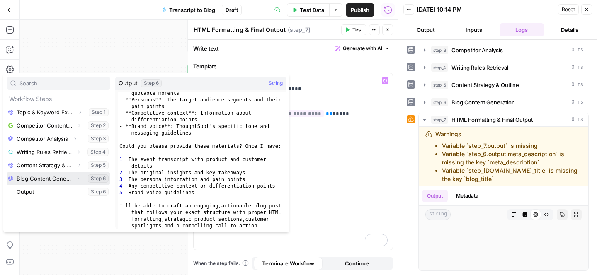
scroll to position [0, 0]
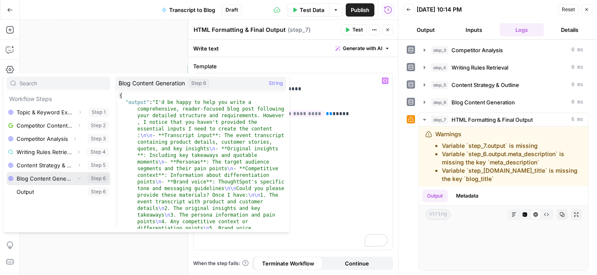
click at [57, 179] on button "Select variable Blog Content Generation" at bounding box center [59, 178] width 104 height 13
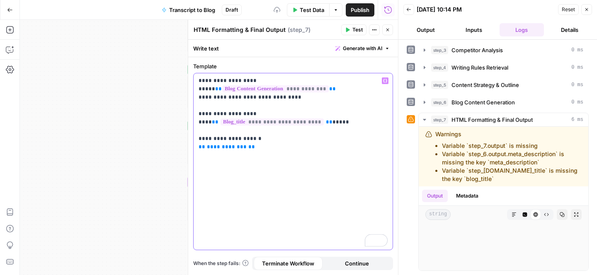
click at [300, 153] on div "**********" at bounding box center [293, 161] width 199 height 177
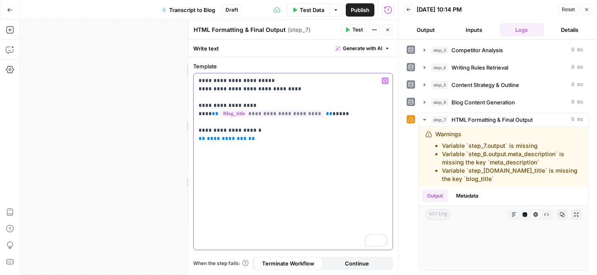
click at [289, 170] on div "**********" at bounding box center [293, 161] width 199 height 177
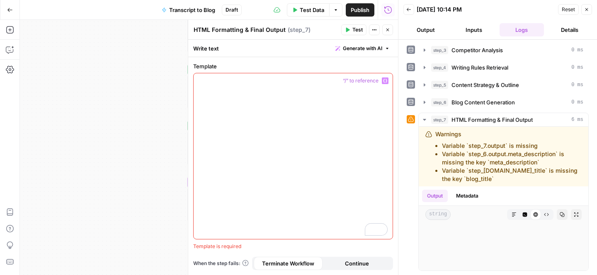
click at [149, 112] on div "**********" at bounding box center [209, 147] width 378 height 255
click at [584, 11] on icon "button" at bounding box center [586, 9] width 5 height 5
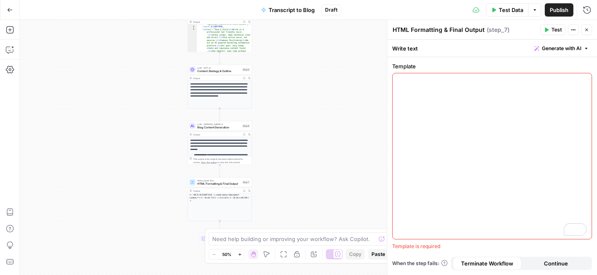
click at [219, 182] on span "HTML Formatting & Final Output" at bounding box center [218, 184] width 43 height 4
click at [443, 95] on div "To enrich screen reader interactions, please activate Accessibility in Grammarl…" at bounding box center [492, 156] width 199 height 166
click at [580, 81] on span "“/” to reference" at bounding box center [559, 81] width 42 height 7
click at [583, 81] on icon "button" at bounding box center [584, 81] width 4 height 4
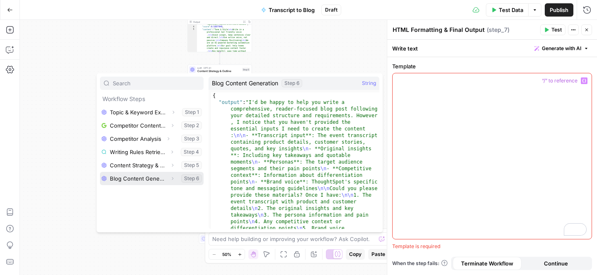
click at [150, 177] on button "Select variable Blog Content Generation" at bounding box center [152, 178] width 104 height 13
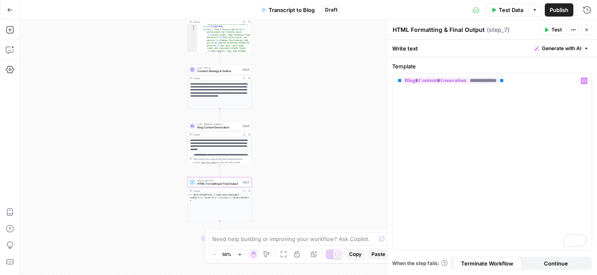
click at [551, 29] on button "Test" at bounding box center [552, 29] width 25 height 11
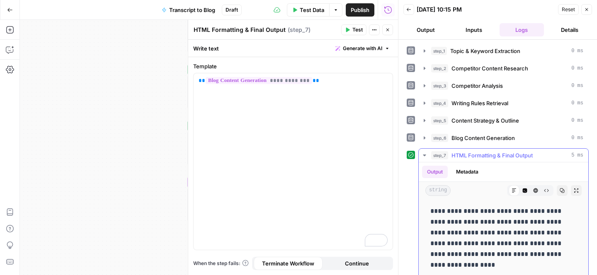
scroll to position [267, 0]
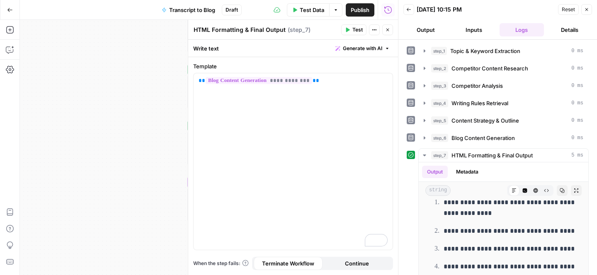
click at [583, 7] on button "Close" at bounding box center [586, 9] width 11 height 11
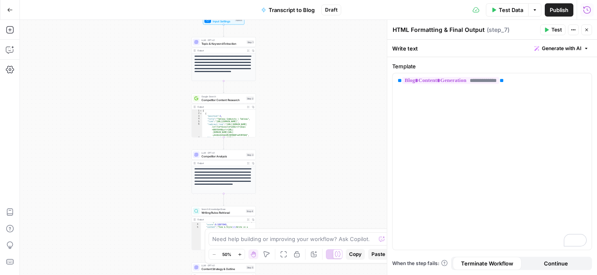
click at [588, 26] on div "Run History E" at bounding box center [569, 27] width 49 height 15
click at [584, 29] on icon "button" at bounding box center [586, 29] width 5 height 5
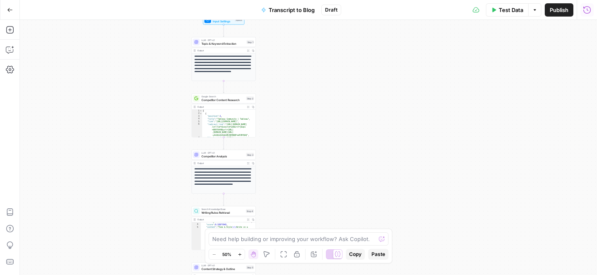
click at [533, 12] on icon "button" at bounding box center [534, 9] width 5 height 5
click at [500, 63] on div "**********" at bounding box center [308, 147] width 577 height 255
click at [471, 6] on div "Test Data Options Publish Run History" at bounding box center [469, 9] width 256 height 19
click at [12, 12] on button "Go Back" at bounding box center [9, 9] width 15 height 15
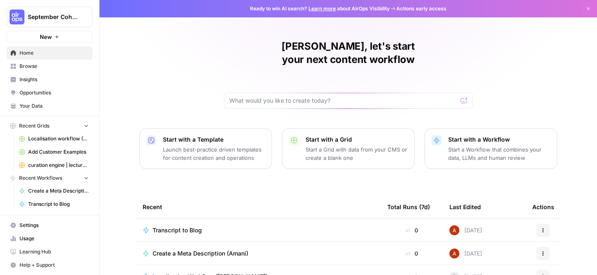
click at [179, 73] on div "Amani, let's start your next content workflow Start with a Template Launch best…" at bounding box center [347, 197] width 497 height 395
click at [207, 221] on td "Transcript to Blog" at bounding box center [258, 230] width 245 height 23
click at [189, 226] on span "Transcript to Blog" at bounding box center [177, 230] width 49 height 8
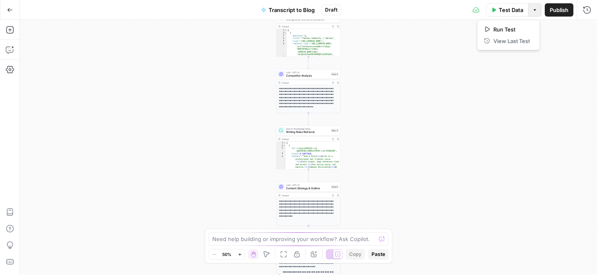
click at [539, 8] on button "Options" at bounding box center [534, 9] width 13 height 13
click at [577, 112] on div "**********" at bounding box center [308, 147] width 577 height 255
click at [562, 14] on button "Publish" at bounding box center [559, 9] width 29 height 13
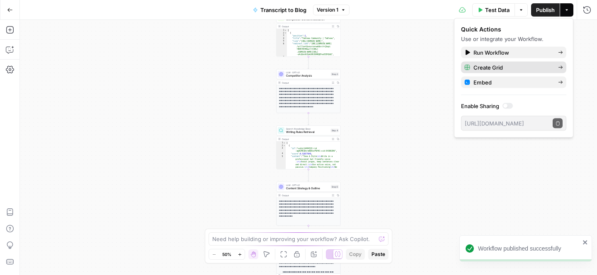
click at [514, 68] on span "Create Grid" at bounding box center [512, 67] width 78 height 8
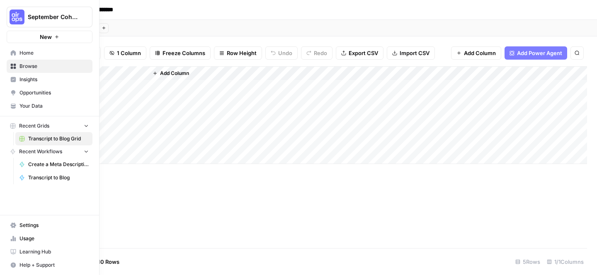
click at [11, 52] on icon at bounding box center [13, 52] width 5 height 5
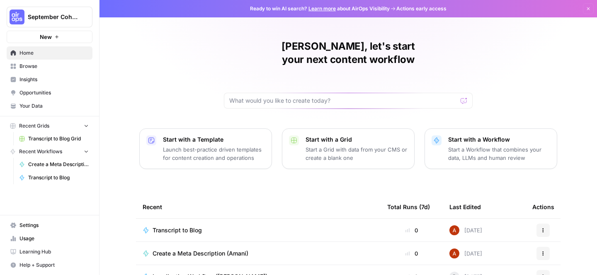
click at [196, 223] on td "Transcript to Blog" at bounding box center [258, 230] width 245 height 23
click at [193, 226] on span "Transcript to Blog" at bounding box center [177, 230] width 49 height 8
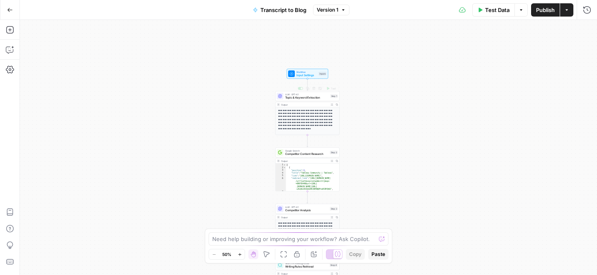
click at [301, 97] on span "Topic & Keyword Extraction" at bounding box center [307, 98] width 44 height 4
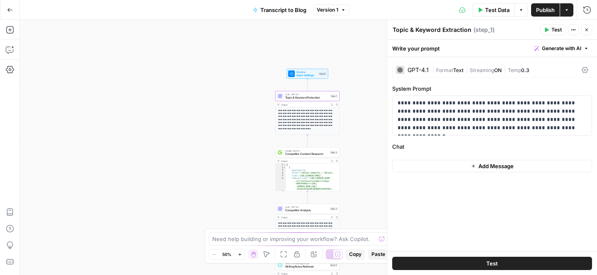
click at [447, 48] on div "Write your prompt Generate with AI" at bounding box center [492, 48] width 210 height 17
click at [575, 32] on icon "button" at bounding box center [573, 29] width 5 height 5
click at [451, 43] on div "Write your prompt Generate with AI" at bounding box center [492, 48] width 210 height 17
click at [424, 47] on div "Write your prompt Generate with AI" at bounding box center [492, 48] width 210 height 17
click at [433, 72] on span "|" at bounding box center [434, 69] width 4 height 8
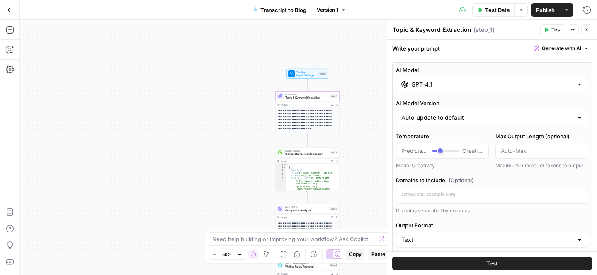
click at [585, 28] on icon "button" at bounding box center [586, 29] width 5 height 5
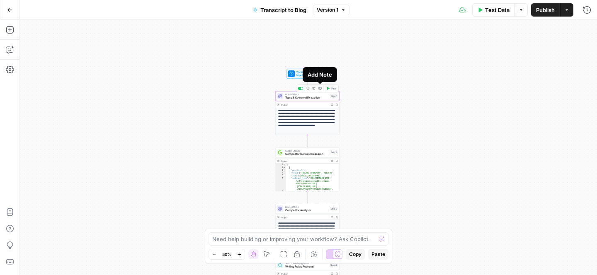
click at [313, 116] on p "**********" at bounding box center [307, 118] width 59 height 18
click at [310, 96] on span "Topic & Keyword Extraction" at bounding box center [307, 98] width 44 height 4
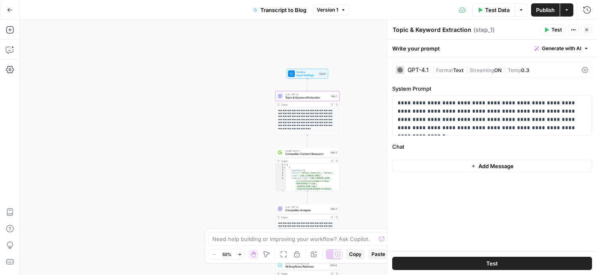
click at [405, 47] on div "Write your prompt Generate with AI" at bounding box center [492, 48] width 210 height 17
click at [430, 27] on textarea "Topic & Keyword Extraction" at bounding box center [432, 30] width 79 height 8
click at [479, 34] on span "( step_1 )" at bounding box center [483, 30] width 21 height 8
click at [482, 26] on span "( step_1 )" at bounding box center [483, 30] width 21 height 8
click at [575, 27] on icon "button" at bounding box center [573, 29] width 5 height 5
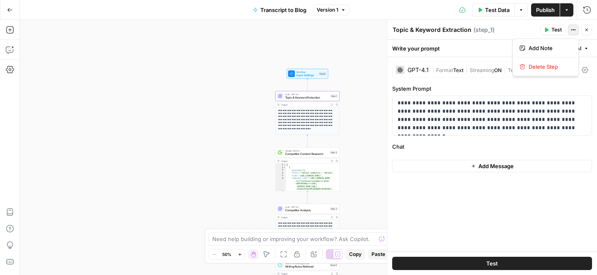
click at [503, 207] on div "**********" at bounding box center [492, 154] width 210 height 194
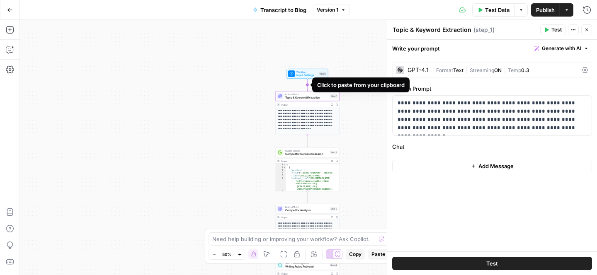
click at [307, 85] on icon "Edge from start to step_1" at bounding box center [307, 85] width 1 height 12
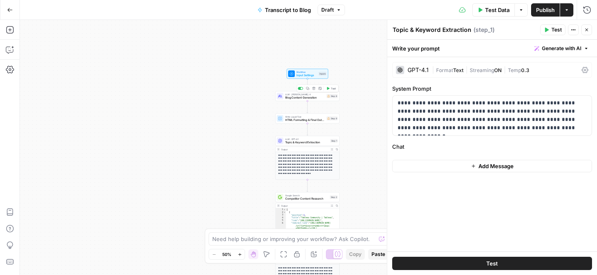
click at [314, 90] on button "Delete step" at bounding box center [313, 88] width 5 height 5
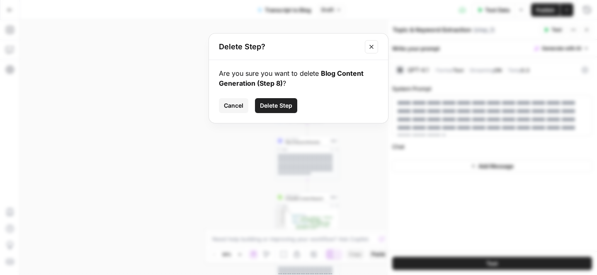
click at [274, 105] on span "Delete Step" at bounding box center [276, 106] width 32 height 8
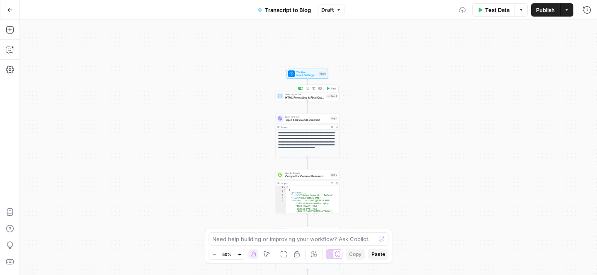
click at [314, 88] on icon "button" at bounding box center [313, 88] width 3 height 3
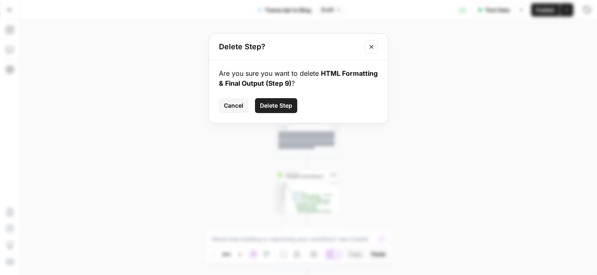
click at [281, 102] on span "Delete Step" at bounding box center [276, 106] width 32 height 8
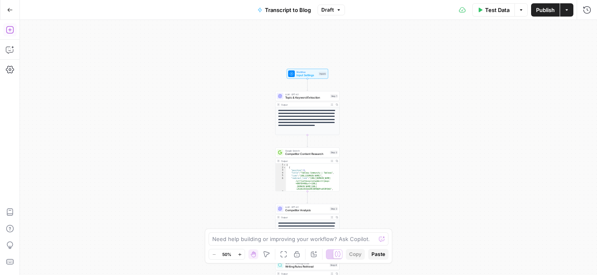
click at [8, 29] on icon "button" at bounding box center [10, 30] width 8 height 8
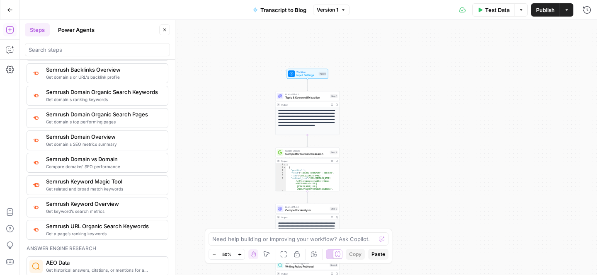
scroll to position [1028, 0]
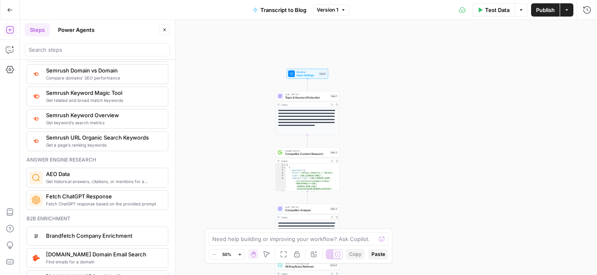
click at [64, 45] on div at bounding box center [97, 49] width 145 height 13
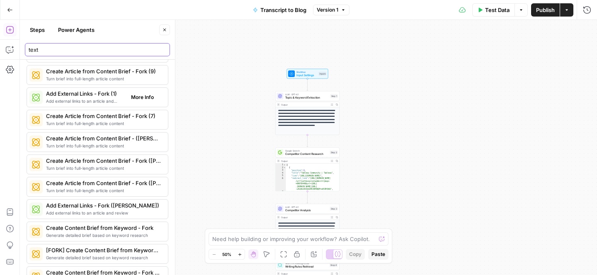
scroll to position [1365, 0]
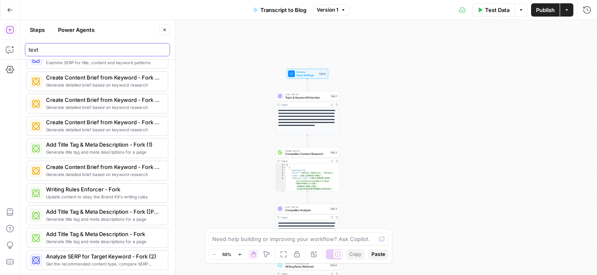
type input "text"
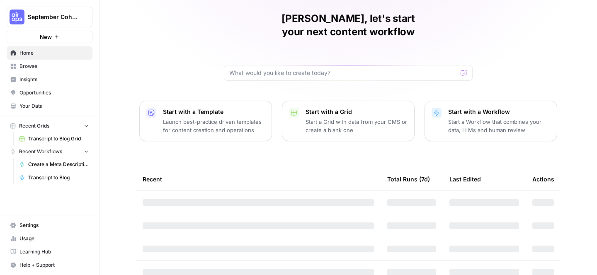
scroll to position [33, 0]
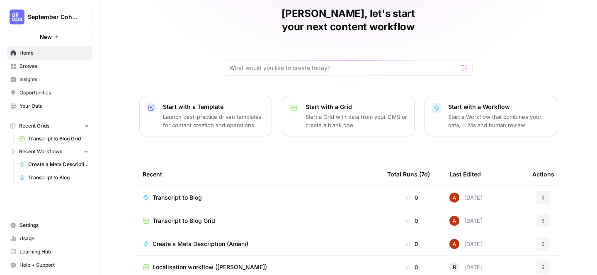
click at [65, 21] on button "September Cohort" at bounding box center [50, 17] width 86 height 21
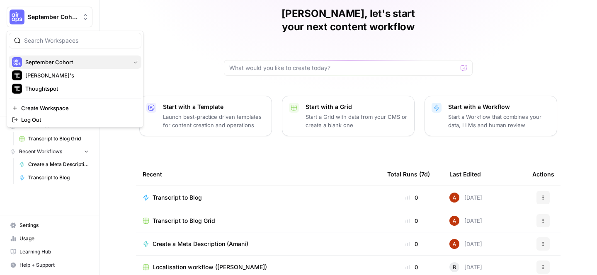
click at [62, 59] on span "September Cohort" at bounding box center [76, 62] width 102 height 8
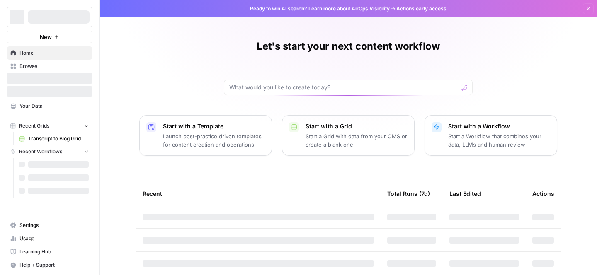
click at [57, 15] on div at bounding box center [59, 16] width 62 height 13
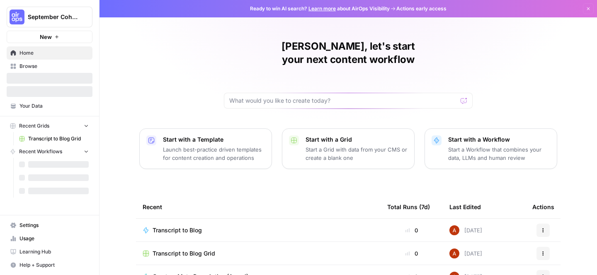
click at [58, 19] on span "September Cohort" at bounding box center [53, 17] width 50 height 8
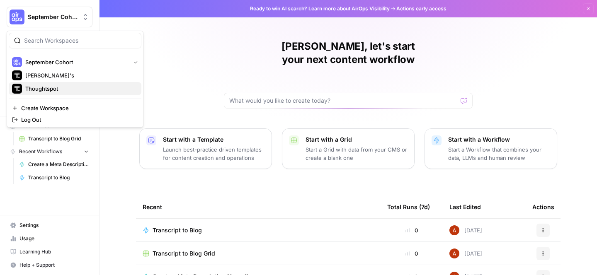
click at [53, 89] on span "Thoughtspot" at bounding box center [79, 89] width 109 height 8
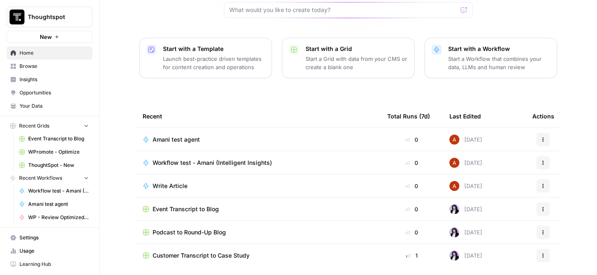
scroll to position [92, 0]
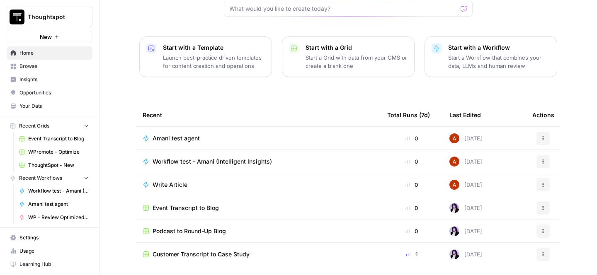
click at [187, 204] on span "Event Transcript to Blog" at bounding box center [186, 208] width 66 height 8
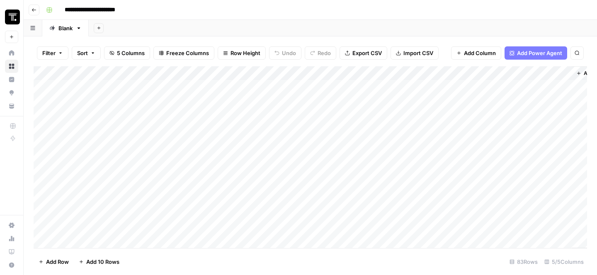
click at [123, 72] on div "Add Column" at bounding box center [310, 157] width 553 height 182
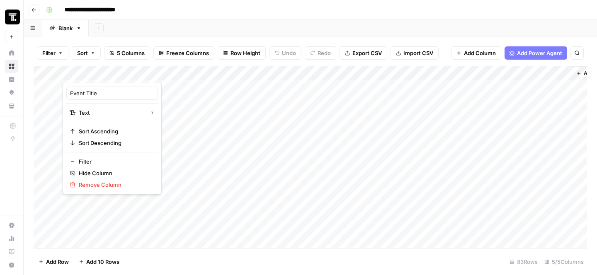
click at [138, 73] on div at bounding box center [112, 74] width 98 height 17
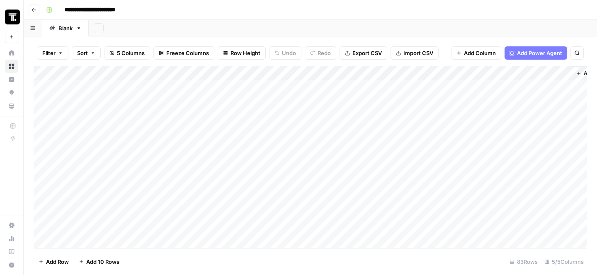
click at [481, 75] on div "Add Column" at bounding box center [310, 157] width 553 height 182
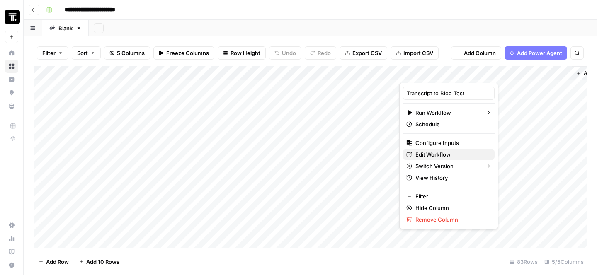
click at [421, 157] on span "Edit Workflow" at bounding box center [451, 154] width 73 height 8
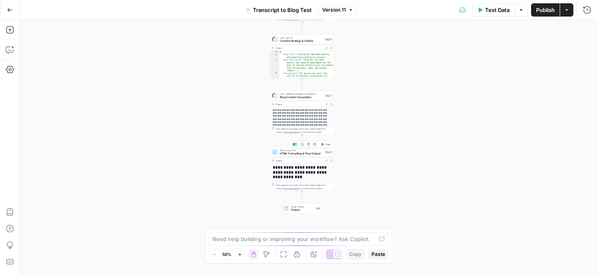
click at [299, 149] on span "Write Liquid Text" at bounding box center [301, 150] width 43 height 3
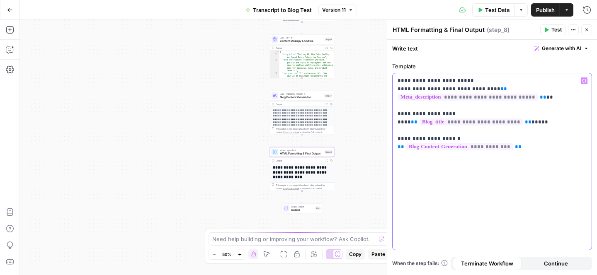
click at [560, 77] on p "**********" at bounding box center [492, 114] width 189 height 75
click at [291, 127] on div "This output is too large & has been abbreviated for review. Copy the output to …" at bounding box center [304, 130] width 57 height 7
click at [298, 115] on p "**********" at bounding box center [302, 122] width 59 height 27
click at [300, 97] on span "Blog Content Generation" at bounding box center [301, 97] width 43 height 4
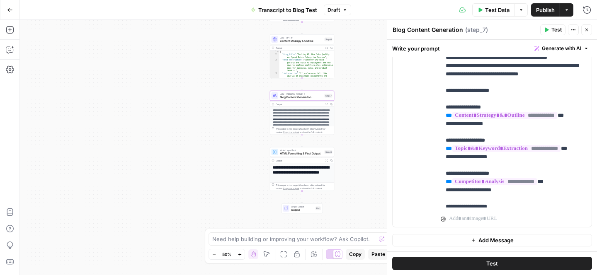
scroll to position [154, 0]
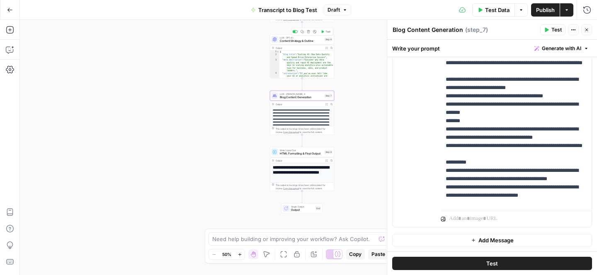
click at [291, 41] on span "Content Strategy & Outline" at bounding box center [301, 41] width 43 height 4
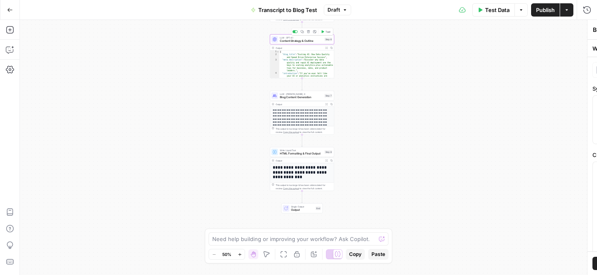
type textarea "Content Strategy & Outline"
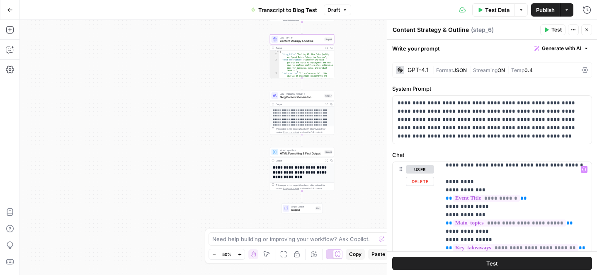
scroll to position [0, 0]
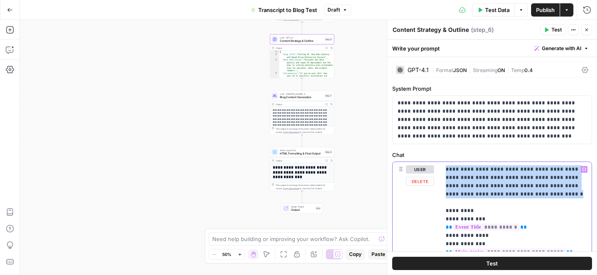
drag, startPoint x: 446, startPoint y: 170, endPoint x: 518, endPoint y: 198, distance: 77.6
copy p "**********"
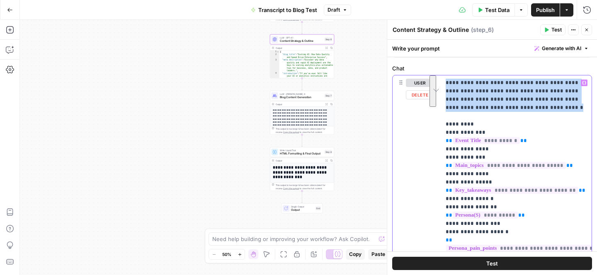
scroll to position [124, 0]
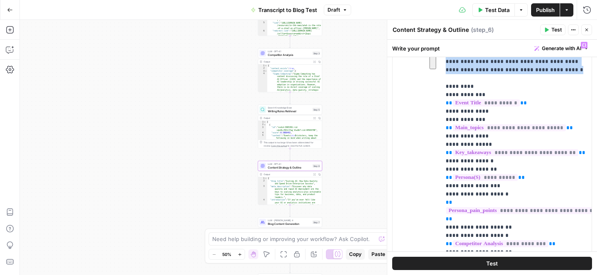
drag, startPoint x: 246, startPoint y: 84, endPoint x: 226, endPoint y: 237, distance: 154.3
click at [226, 237] on body "Thoughtspot New Home Browse Insights Opportunities Your Data Recent Grids Event…" at bounding box center [298, 137] width 597 height 275
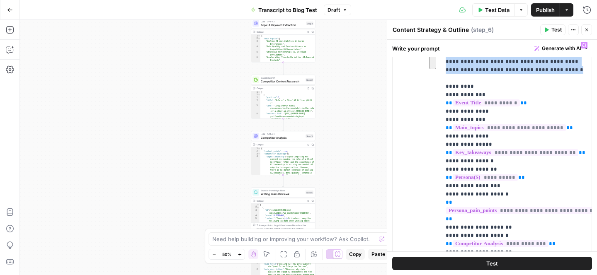
type textarea "**********"
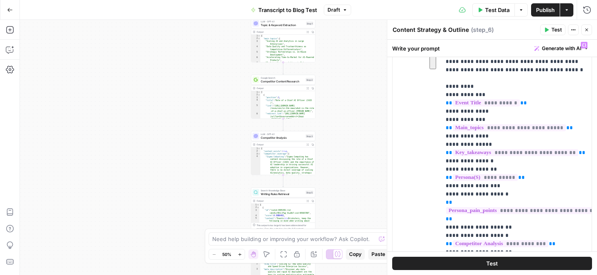
click at [279, 51] on div "{ "main_topics" : [ "Scaling AI and Analytics in Large Enterprises" , "Data Qua…" at bounding box center [287, 53] width 55 height 36
click at [283, 22] on span "LLM · GPT-4.1" at bounding box center [283, 21] width 44 height 3
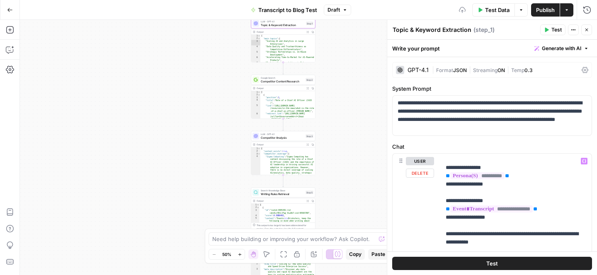
scroll to position [60, 0]
click at [293, 53] on div "{ "main_topics" : [ "Scaling AI and Analytics in Large Enterprises" , "Data Qua…" at bounding box center [287, 53] width 55 height 36
click at [286, 23] on span "Topic & Keyword Extraction" at bounding box center [283, 25] width 44 height 4
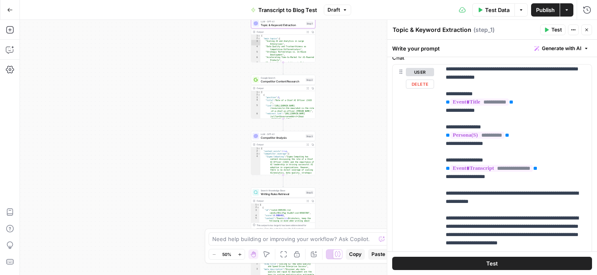
scroll to position [0, 0]
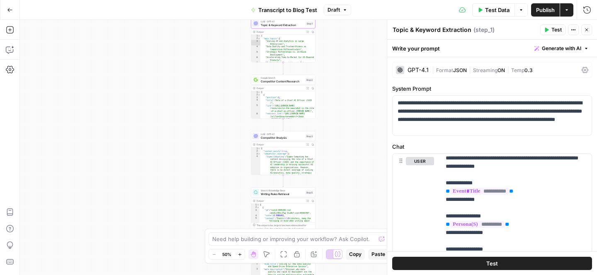
click at [527, 68] on span "0.3" at bounding box center [528, 70] width 8 height 6
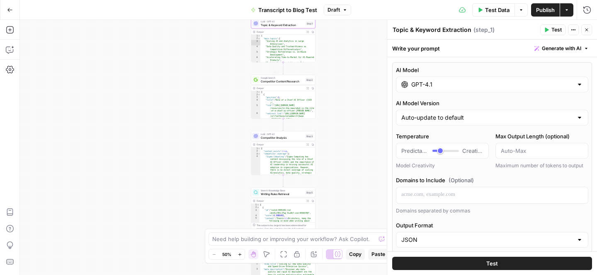
click at [275, 46] on div "{ "main_topics" : [ "Scaling AI and Analytics in Large Enterprises" , "Data Qua…" at bounding box center [287, 53] width 55 height 36
click at [281, 23] on span "Topic & Keyword Extraction" at bounding box center [283, 25] width 44 height 4
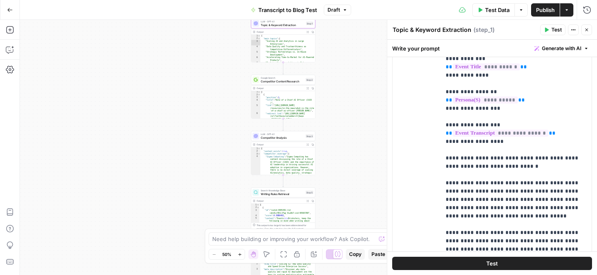
scroll to position [500, 0]
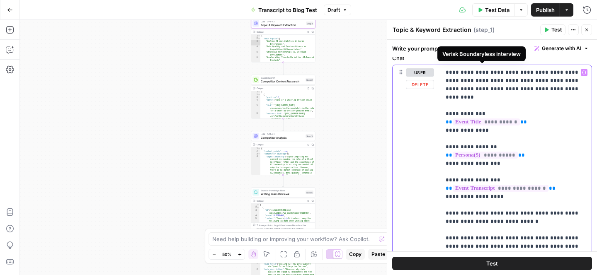
scroll to position [439, 0]
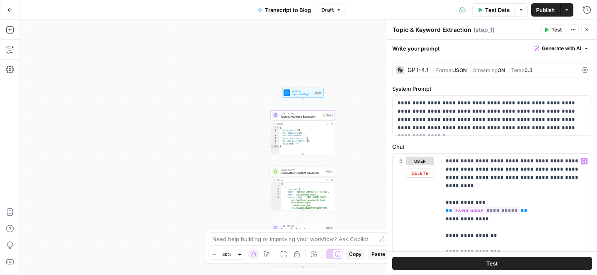
scroll to position [103, 0]
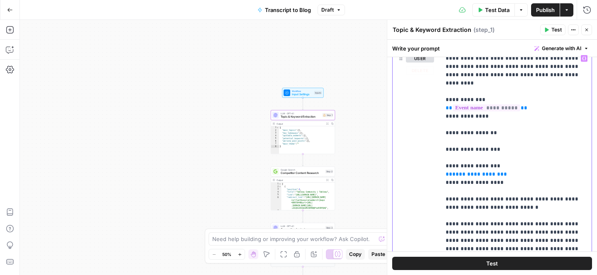
click at [582, 57] on icon "button" at bounding box center [584, 58] width 4 height 4
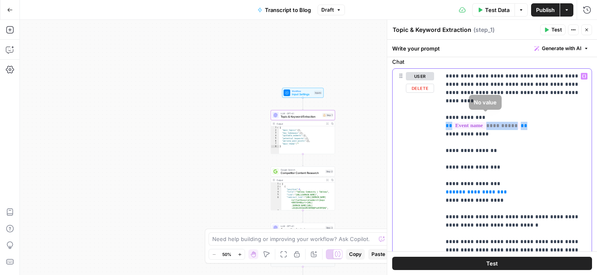
drag, startPoint x: 535, startPoint y: 117, endPoint x: 400, endPoint y: 117, distance: 135.1
click at [400, 117] on div "**********" at bounding box center [492, 247] width 199 height 357
copy p "**********"
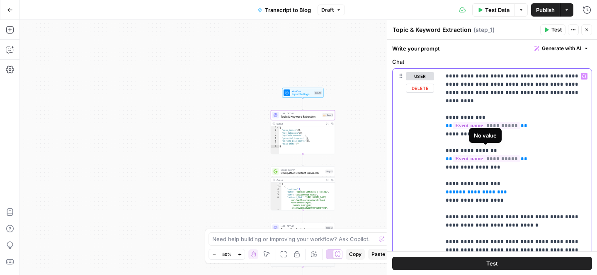
click at [472, 155] on span "**********" at bounding box center [487, 158] width 68 height 7
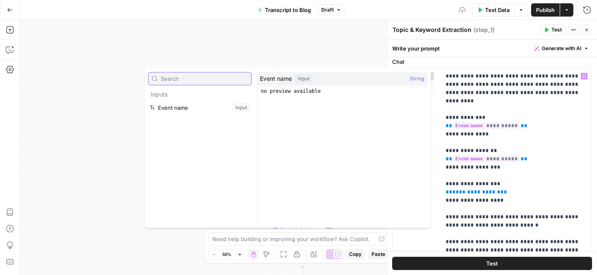
click at [210, 81] on input "text" at bounding box center [204, 79] width 87 height 8
drag, startPoint x: 305, startPoint y: 78, endPoint x: 301, endPoint y: 81, distance: 5.0
click at [305, 77] on div "Input" at bounding box center [303, 79] width 17 height 8
type textarea "**********"
click at [289, 99] on div "no preview available" at bounding box center [343, 163] width 168 height 150
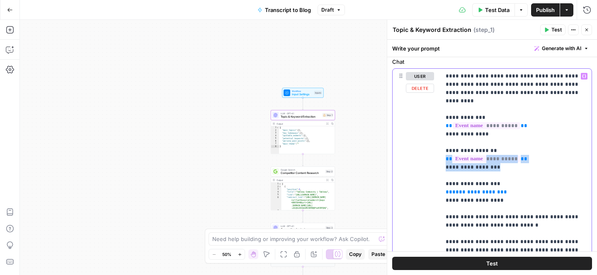
drag, startPoint x: 533, startPoint y: 158, endPoint x: 419, endPoint y: 153, distance: 114.5
click at [419, 153] on div "**********" at bounding box center [492, 247] width 199 height 357
click at [419, 153] on div "user Delete" at bounding box center [420, 247] width 28 height 351
drag, startPoint x: 530, startPoint y: 148, endPoint x: 439, endPoint y: 150, distance: 91.2
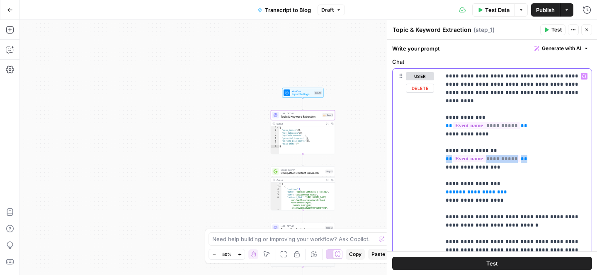
click at [439, 150] on div "**********" at bounding box center [492, 247] width 199 height 357
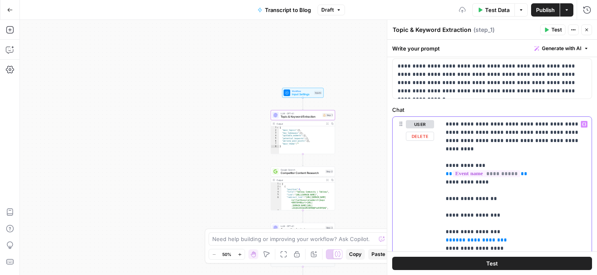
scroll to position [0, 0]
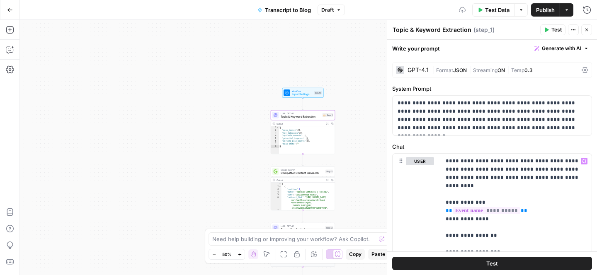
click at [423, 46] on div "Write your prompt Generate with AI" at bounding box center [492, 48] width 210 height 17
click at [475, 32] on span "( step_1 )" at bounding box center [483, 30] width 21 height 8
click at [572, 28] on icon "button" at bounding box center [573, 29] width 5 height 5
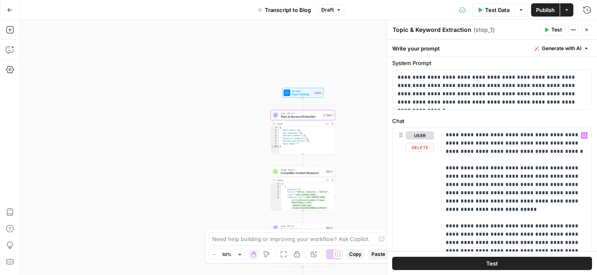
scroll to position [284, 0]
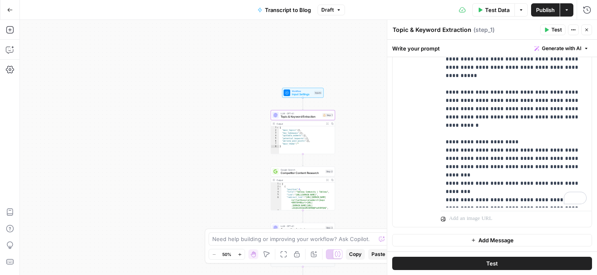
click at [500, 267] on button "Test" at bounding box center [492, 263] width 200 height 13
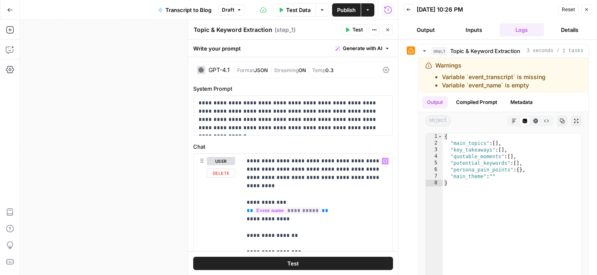
scroll to position [73, 0]
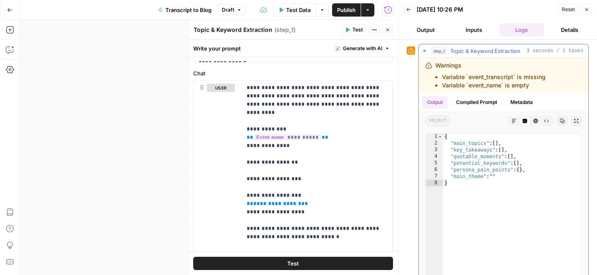
click at [427, 99] on button "Output" at bounding box center [435, 102] width 26 height 12
click at [498, 107] on button "Compiled Prompt" at bounding box center [476, 102] width 51 height 12
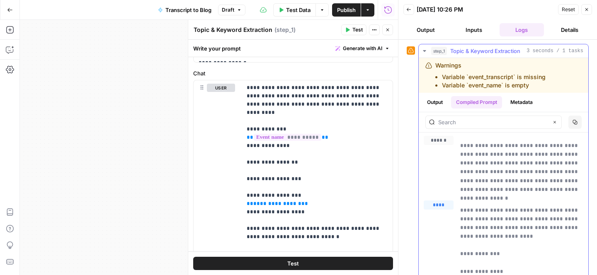
click at [437, 107] on button "Output" at bounding box center [435, 102] width 26 height 12
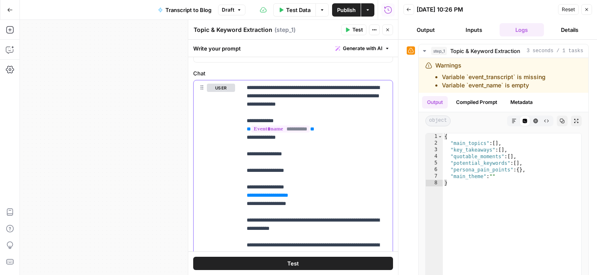
click at [387, 85] on button "Variables Menu" at bounding box center [385, 88] width 7 height 7
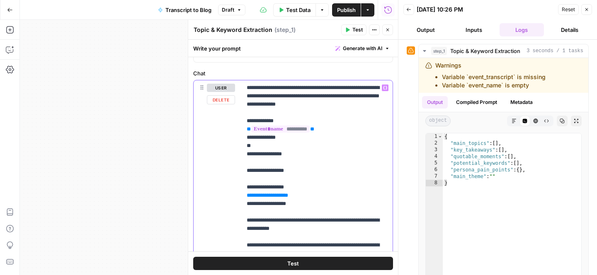
click at [363, 47] on span "Generate with AI" at bounding box center [362, 48] width 39 height 7
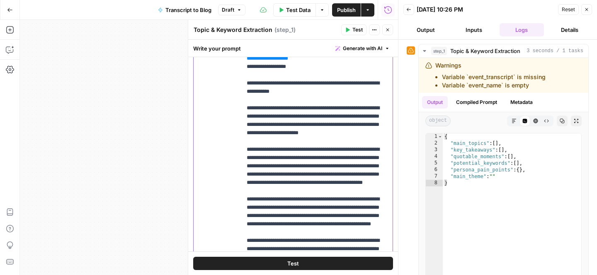
scroll to position [119, 0]
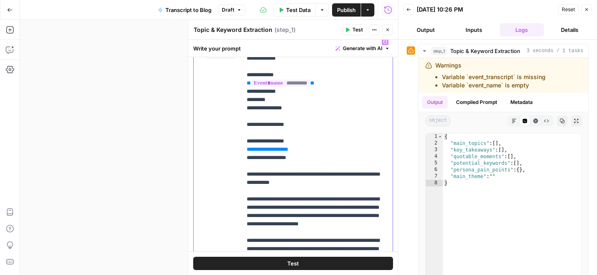
drag, startPoint x: 279, startPoint y: 103, endPoint x: 231, endPoint y: 103, distance: 48.1
click at [230, 103] on div "**********" at bounding box center [293, 212] width 199 height 357
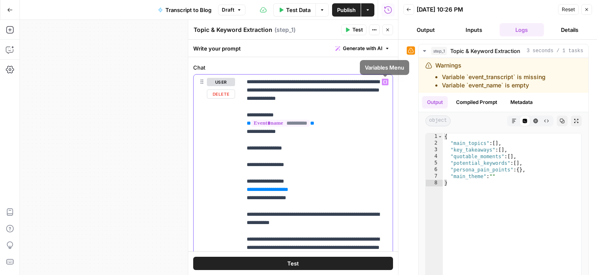
scroll to position [0, 0]
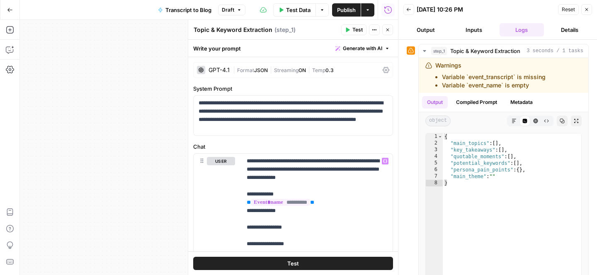
click at [381, 68] on div "GPT-4.1 | Format JSON | Streaming ON | Temp 0.3" at bounding box center [293, 70] width 200 height 16
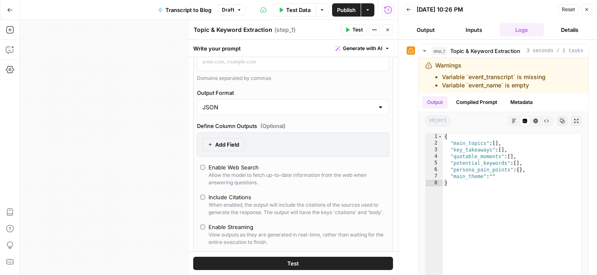
scroll to position [161, 0]
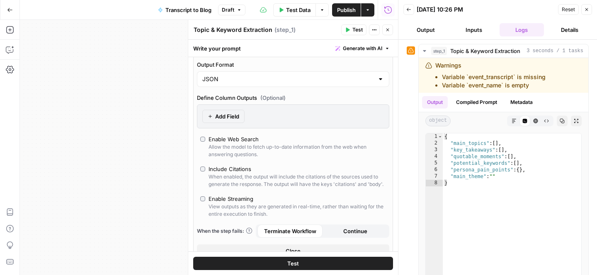
click at [235, 114] on span "Add Field" at bounding box center [227, 116] width 24 height 8
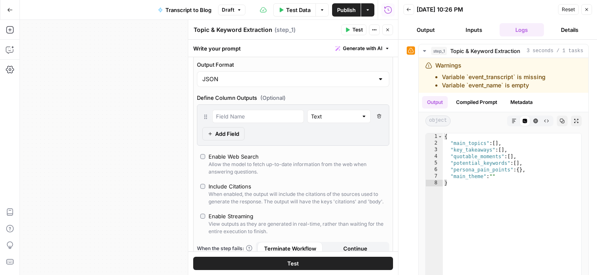
click at [231, 133] on span "Add Field" at bounding box center [227, 134] width 24 height 8
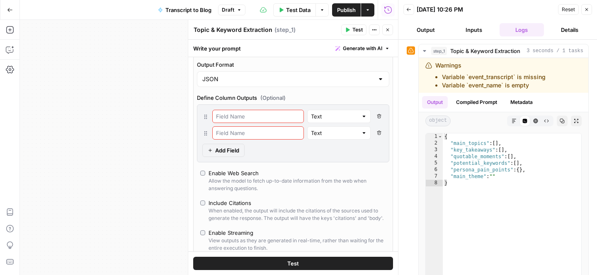
scroll to position [188, 0]
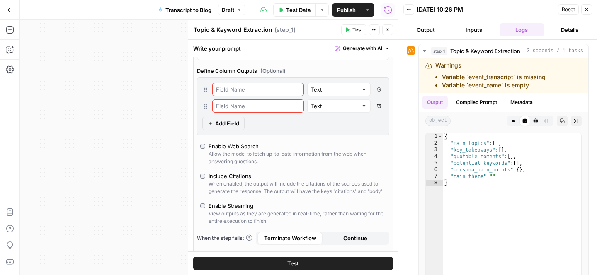
click at [249, 87] on input "text" at bounding box center [258, 89] width 84 height 8
type input "Event name"
click at [243, 107] on input "text" at bounding box center [258, 106] width 84 height 8
type input "{"
type input "e"
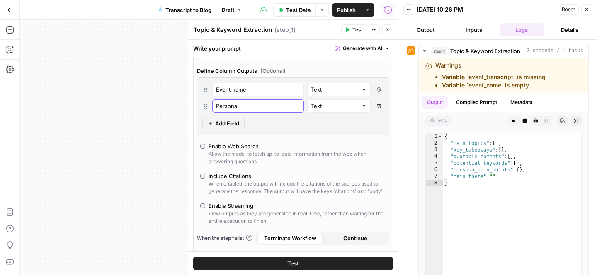
type input "Persona"
click at [235, 124] on span "Add Field" at bounding box center [227, 123] width 24 height 8
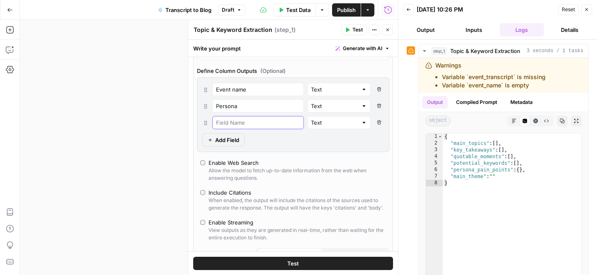
click at [248, 124] on input "text" at bounding box center [258, 123] width 84 height 8
type input "Transcript"
click at [293, 131] on div "Event name Text Delete Field Persona Text Delete Field Transcript Text Delete F…" at bounding box center [293, 115] width 192 height 75
click at [311, 126] on input "text" at bounding box center [334, 123] width 47 height 8
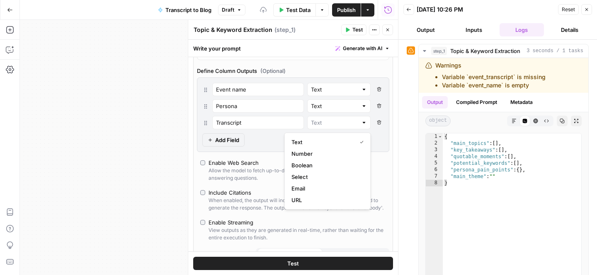
click at [264, 143] on div "Event name Text Delete Field Persona Text Delete Field Transcript Delete Field …" at bounding box center [293, 115] width 192 height 75
type input "Text"
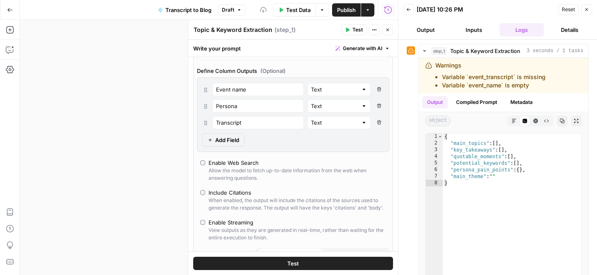
click at [259, 262] on button "Test" at bounding box center [293, 263] width 200 height 13
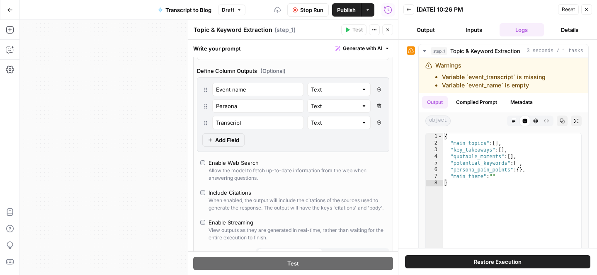
click at [383, 30] on button "Close" at bounding box center [387, 29] width 11 height 11
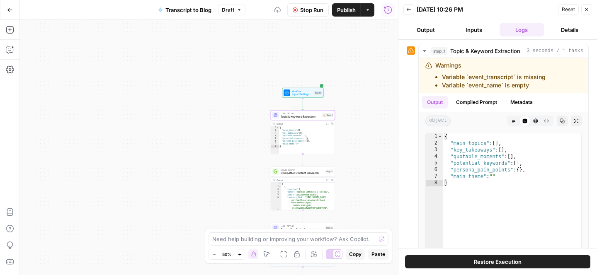
type textarea "**********"
click at [308, 147] on div "{ "main_topics" : [ ] , "key_takeaways" : [ ] , "quotable_moments" : [ ] , "pot…" at bounding box center [307, 143] width 56 height 34
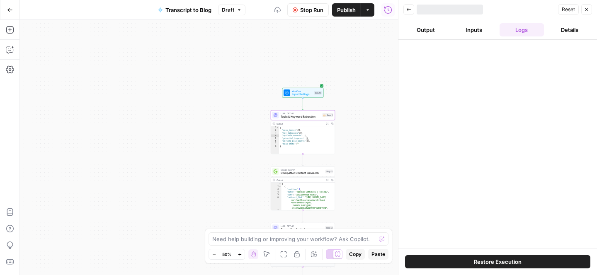
click at [302, 112] on span "LLM · GPT-4.1" at bounding box center [301, 113] width 40 height 3
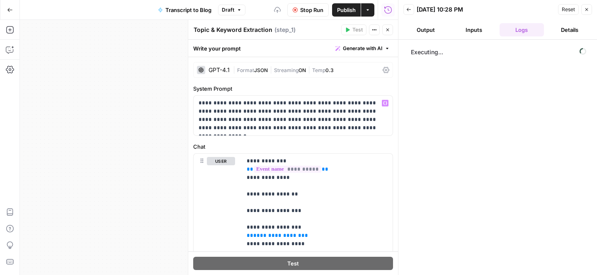
scroll to position [51, 0]
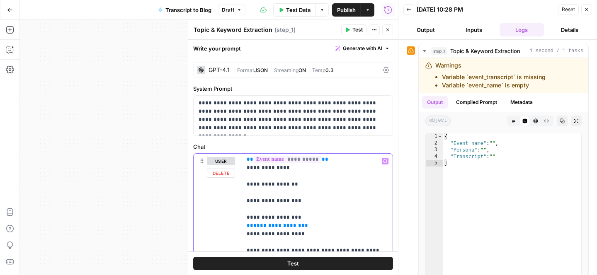
click at [386, 164] on button "Variables Menu" at bounding box center [385, 161] width 7 height 7
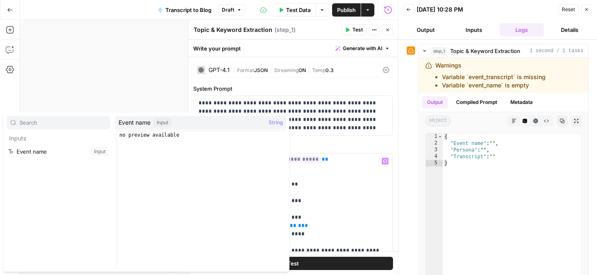
click at [56, 127] on div at bounding box center [59, 122] width 104 height 13
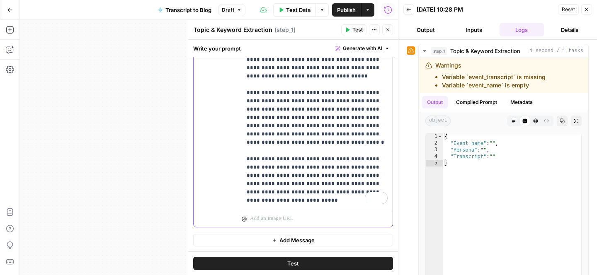
scroll to position [0, 0]
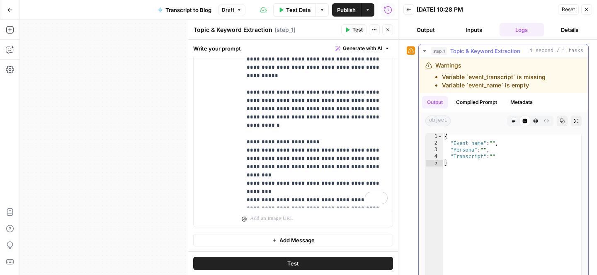
type textarea "**********"
click at [525, 145] on div "{ "Event name" : "" , "Persona" : "" , "Transcript" : "" }" at bounding box center [512, 221] width 138 height 176
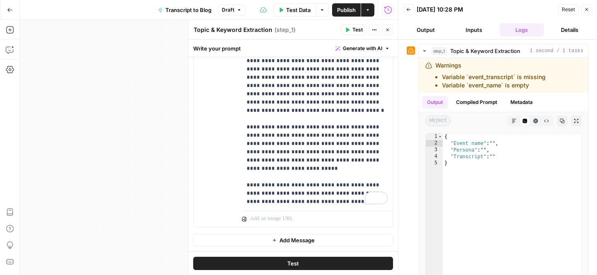
click at [467, 28] on button "Inputs" at bounding box center [473, 29] width 45 height 13
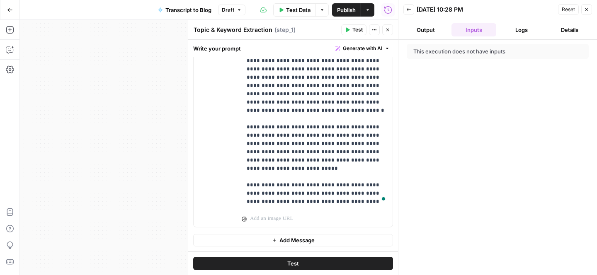
click at [460, 45] on div "This execution does not have inputs" at bounding box center [498, 51] width 182 height 15
click at [460, 53] on div "This execution does not have inputs" at bounding box center [478, 51] width 131 height 8
click at [571, 35] on button "Details" at bounding box center [569, 29] width 45 height 13
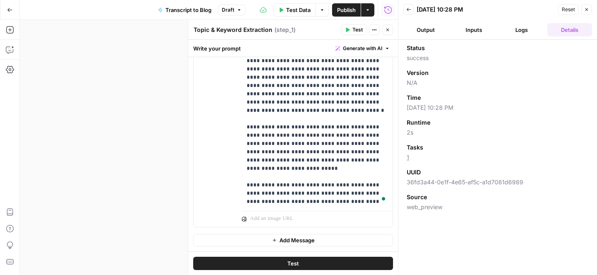
click at [425, 28] on button "Output" at bounding box center [425, 29] width 45 height 13
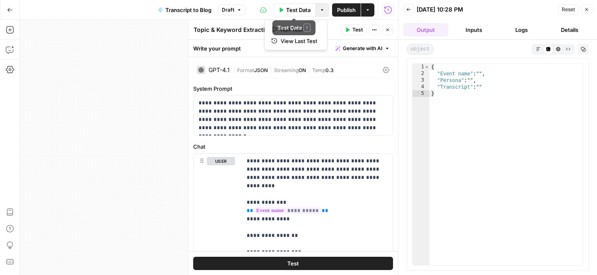
click at [325, 7] on button "Options" at bounding box center [321, 9] width 13 height 13
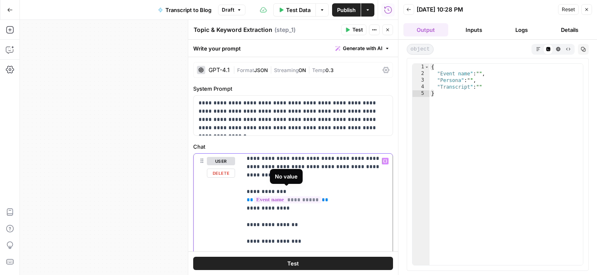
click at [259, 196] on span "**********" at bounding box center [288, 199] width 68 height 7
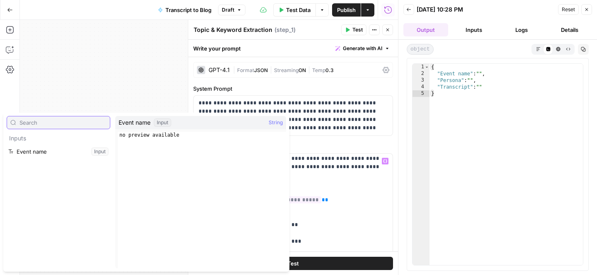
click at [43, 119] on input "text" at bounding box center [62, 123] width 87 height 8
click at [22, 140] on p "Inputs" at bounding box center [59, 138] width 104 height 13
click at [34, 126] on input "text" at bounding box center [62, 123] width 87 height 8
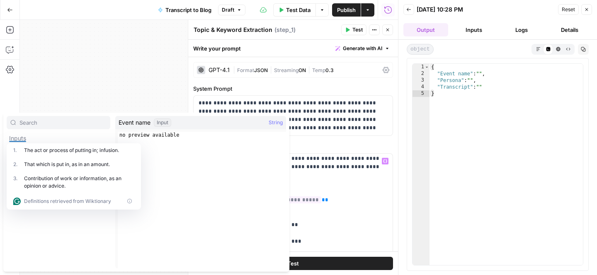
click at [112, 70] on div "**********" at bounding box center [209, 147] width 378 height 255
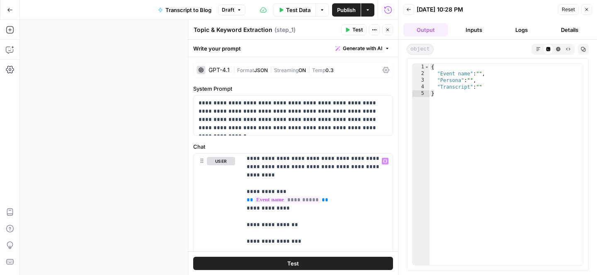
click at [112, 70] on div "**********" at bounding box center [209, 147] width 378 height 255
click at [383, 30] on button "Close" at bounding box center [387, 29] width 11 height 11
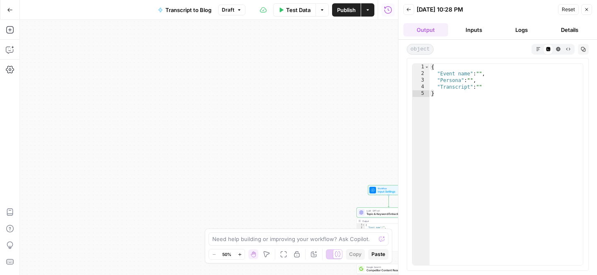
click at [587, 7] on icon "button" at bounding box center [586, 9] width 5 height 5
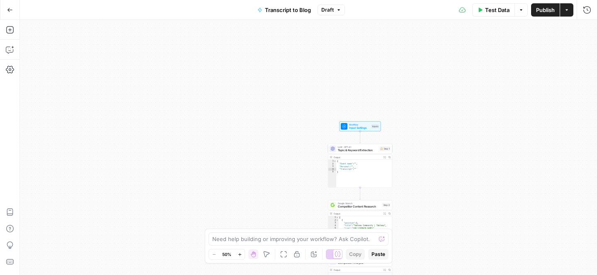
click at [359, 150] on span "Topic & Keyword Extraction" at bounding box center [358, 150] width 40 height 4
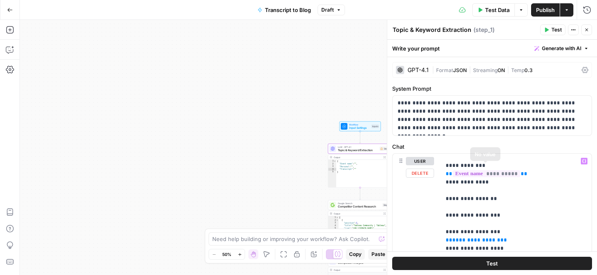
scroll to position [41, 0]
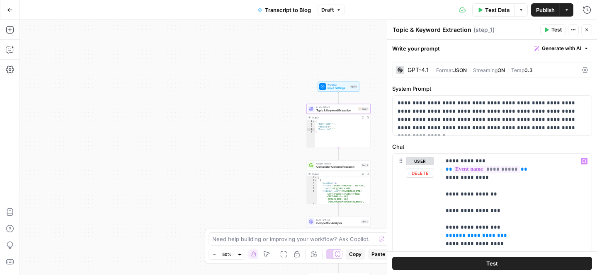
click at [215, 143] on div "**********" at bounding box center [308, 147] width 577 height 255
click at [586, 27] on button "Close" at bounding box center [586, 29] width 11 height 11
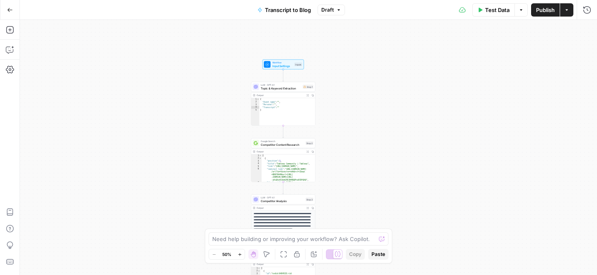
click at [265, 119] on div "{ "Event name" : "" , "Persona" : "" , "Transcript" : "" }" at bounding box center [288, 115] width 56 height 34
type textarea "**********"
click at [13, 12] on button "Go Back" at bounding box center [9, 9] width 15 height 15
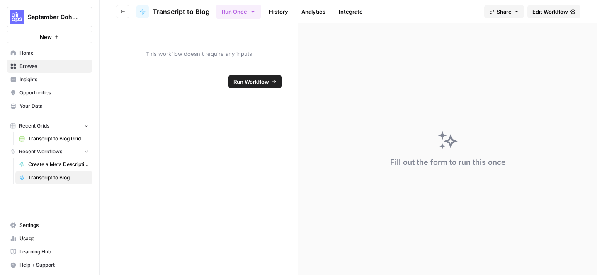
click at [38, 139] on span "Transcript to Blog Grid" at bounding box center [58, 138] width 61 height 7
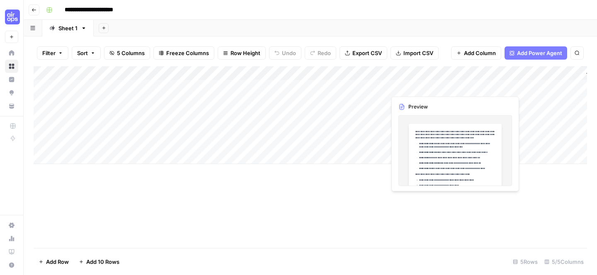
click at [420, 89] on div "Add Column" at bounding box center [310, 115] width 553 height 98
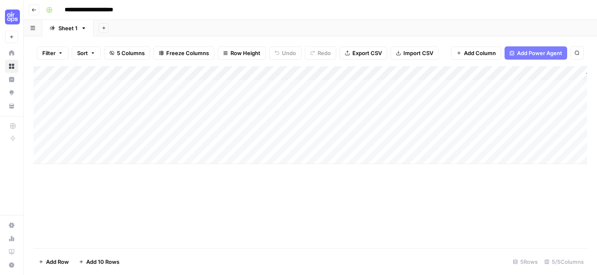
click at [368, 74] on div "Add Column" at bounding box center [310, 115] width 553 height 98
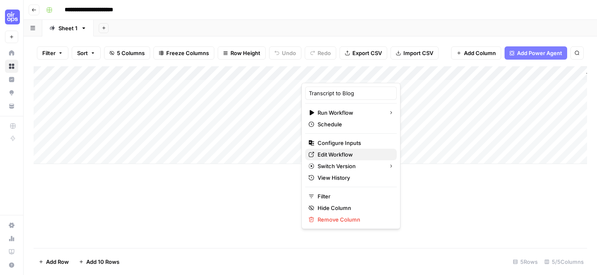
click at [338, 151] on span "Edit Workflow" at bounding box center [354, 154] width 73 height 8
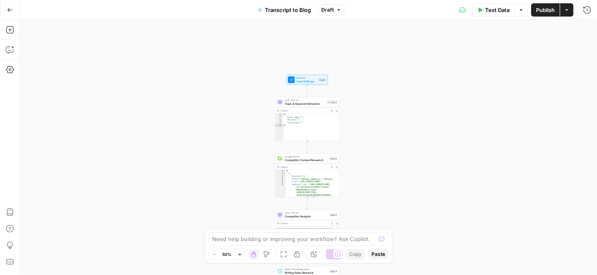
click at [299, 129] on div "{ "Event name" : "" , "Persona" : "" , "Transcript" : "" }" at bounding box center [312, 131] width 56 height 34
type textarea "**********"
click at [335, 129] on div "{ "Event name" : "" , "Persona" : "" , "Transcript" : "" }" at bounding box center [312, 131] width 56 height 34
click at [359, 131] on div "**********" at bounding box center [308, 147] width 577 height 255
click at [333, 104] on div "Step 1" at bounding box center [332, 102] width 11 height 4
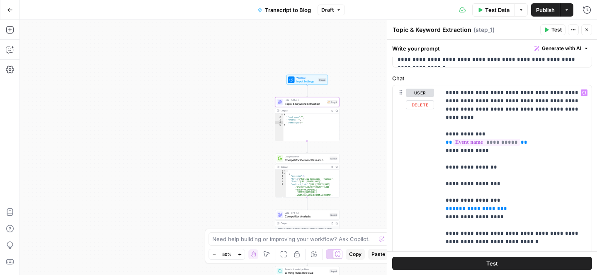
scroll to position [41, 0]
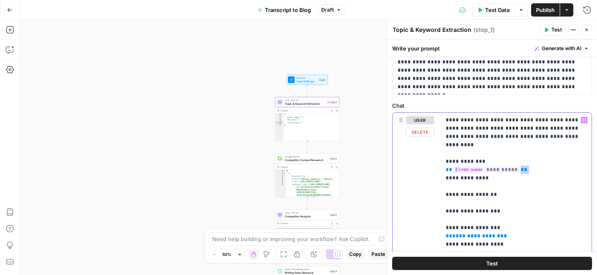
drag, startPoint x: 546, startPoint y: 164, endPoint x: 429, endPoint y: 172, distance: 117.2
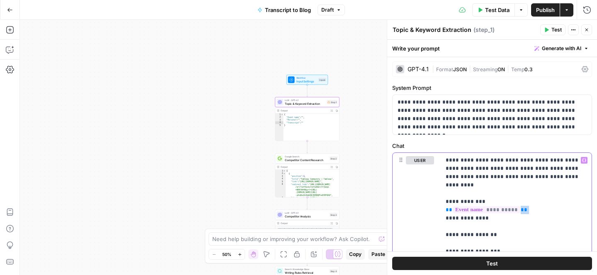
scroll to position [0, 0]
click at [580, 67] on div "GPT-4.1 | Format JSON | Streaming ON | Temp 0.3" at bounding box center [492, 70] width 200 height 16
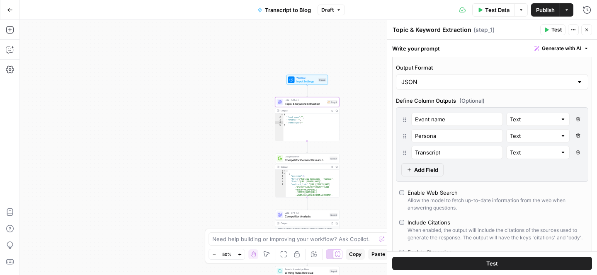
scroll to position [164, 0]
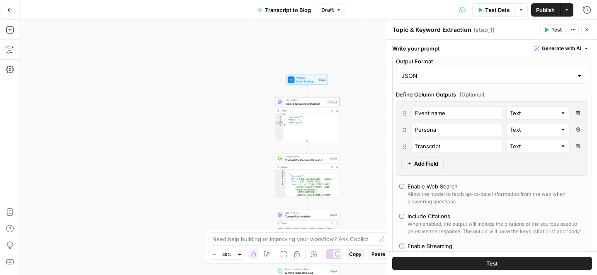
click at [578, 109] on button "Delete Field" at bounding box center [578, 113] width 10 height 13
type input "Persona"
type input "Transcript"
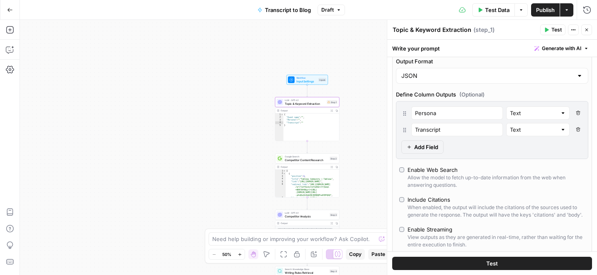
click at [578, 112] on icon "button" at bounding box center [578, 113] width 5 height 5
type input "Transcript"
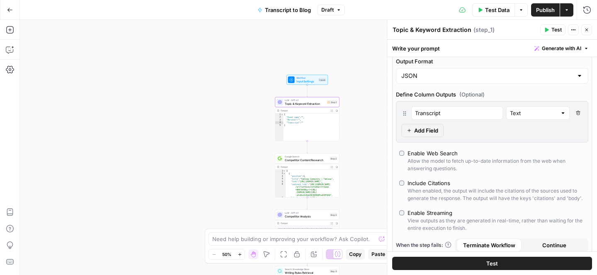
click at [578, 112] on icon "button" at bounding box center [578, 113] width 5 height 5
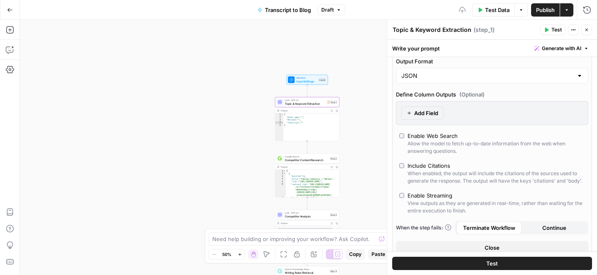
click at [522, 261] on button "Test" at bounding box center [492, 263] width 200 height 13
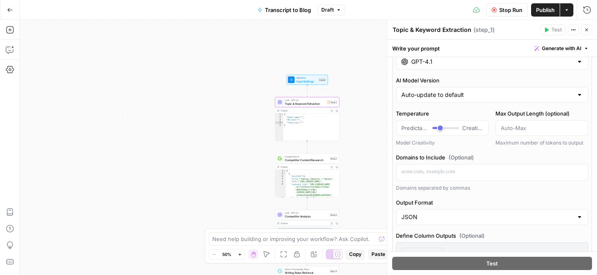
scroll to position [0, 0]
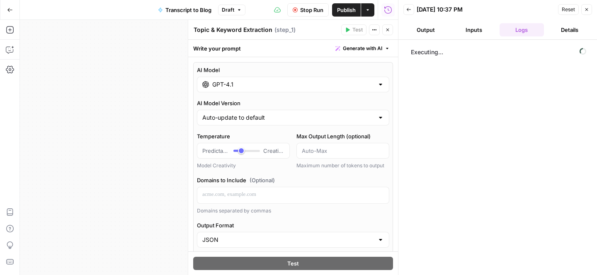
click at [465, 32] on button "Inputs" at bounding box center [473, 29] width 45 height 13
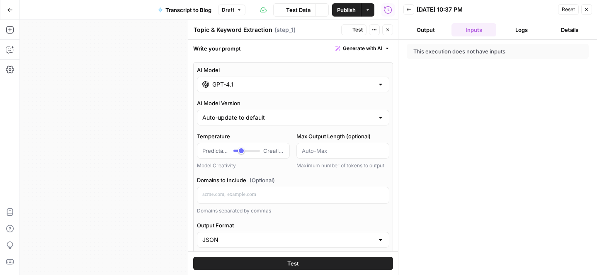
click at [429, 29] on button "Output" at bounding box center [425, 29] width 45 height 13
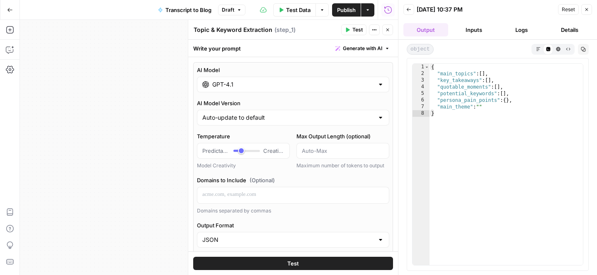
click at [479, 28] on button "Inputs" at bounding box center [473, 29] width 45 height 13
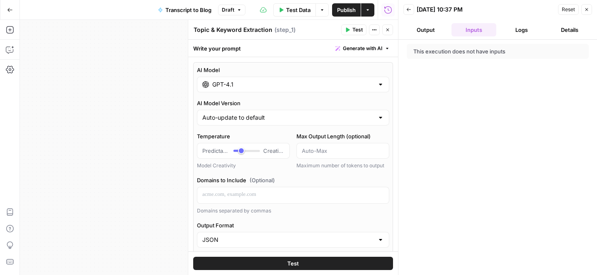
click at [513, 28] on button "Logs" at bounding box center [522, 29] width 45 height 13
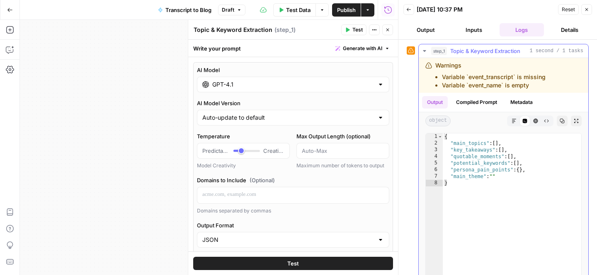
click at [503, 81] on li "Variable `event_name` is empty" at bounding box center [494, 85] width 104 height 8
click at [468, 103] on button "Compiled Prompt" at bounding box center [476, 102] width 51 height 12
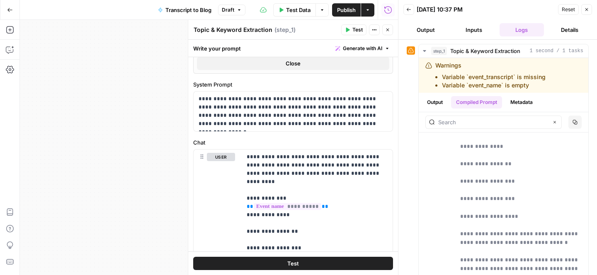
scroll to position [358, 0]
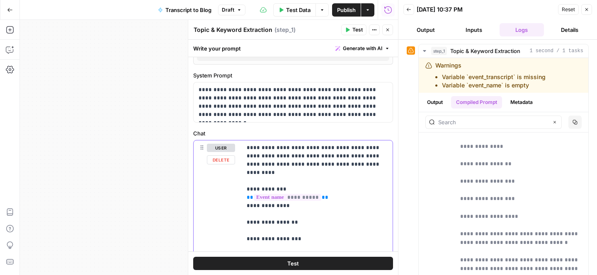
click at [269, 194] on span "**********" at bounding box center [288, 197] width 68 height 7
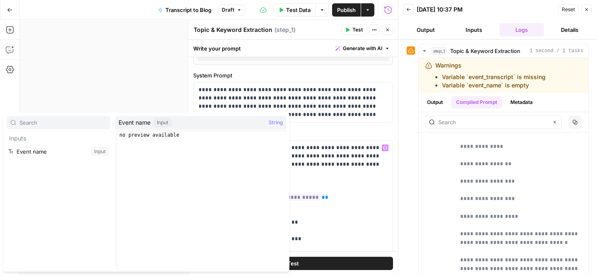
click at [57, 149] on button "Select variable Event name" at bounding box center [59, 151] width 104 height 13
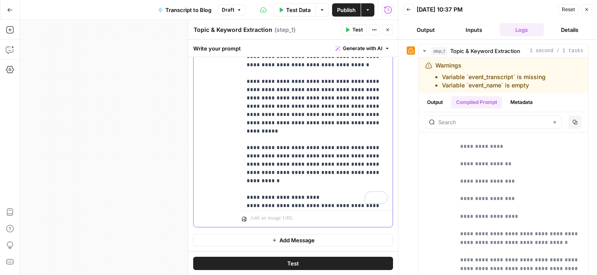
scroll to position [219, 0]
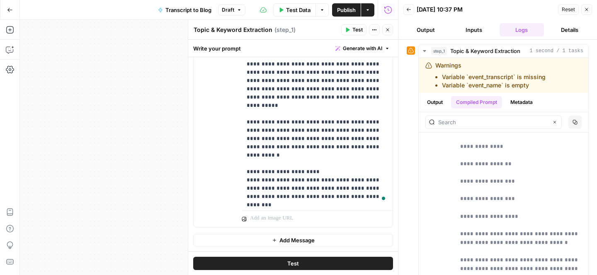
click at [584, 10] on icon "button" at bounding box center [586, 9] width 5 height 5
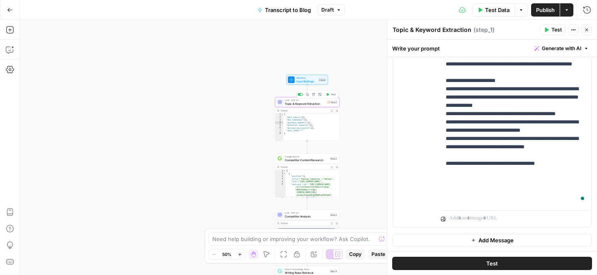
click at [315, 100] on span "LLM · GPT-4.1" at bounding box center [305, 100] width 40 height 3
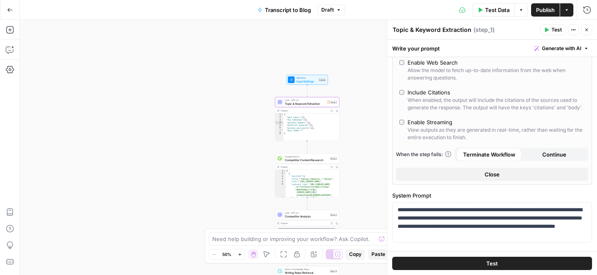
scroll to position [0, 0]
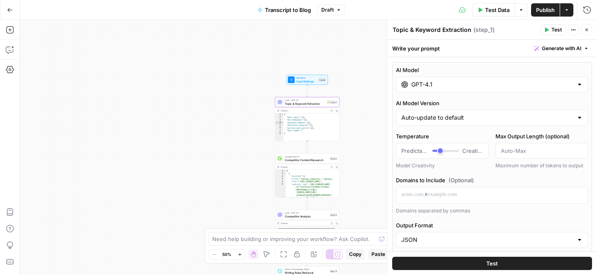
click at [297, 102] on span "Topic & Keyword Extraction" at bounding box center [305, 104] width 40 height 4
click at [507, 154] on input "Max Output Length (optional)" at bounding box center [542, 151] width 82 height 8
click at [483, 41] on div "Write your prompt Generate with AI" at bounding box center [492, 48] width 210 height 17
click at [480, 26] on span "( step_1 )" at bounding box center [483, 30] width 21 height 8
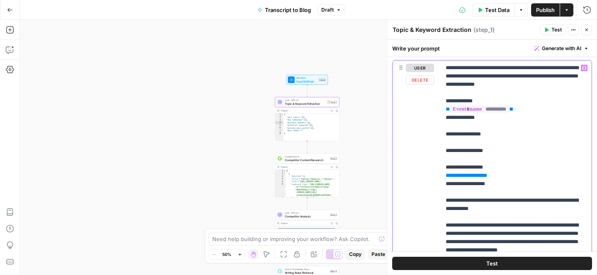
drag, startPoint x: 530, startPoint y: 111, endPoint x: 415, endPoint y: 109, distance: 114.4
click at [415, 109] on div "**********" at bounding box center [492, 239] width 199 height 357
click at [422, 99] on div "user Delete" at bounding box center [420, 239] width 28 height 351
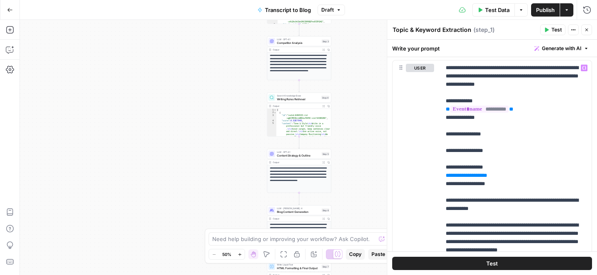
click at [584, 31] on icon "button" at bounding box center [586, 29] width 5 height 5
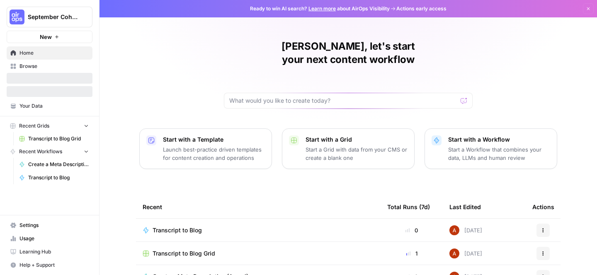
click at [44, 16] on span "September Cohort" at bounding box center [53, 17] width 50 height 8
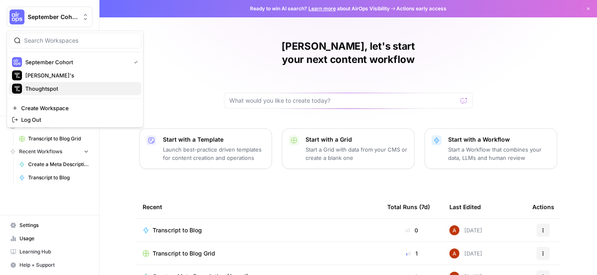
click at [55, 85] on span "Thoughtspot" at bounding box center [79, 89] width 109 height 8
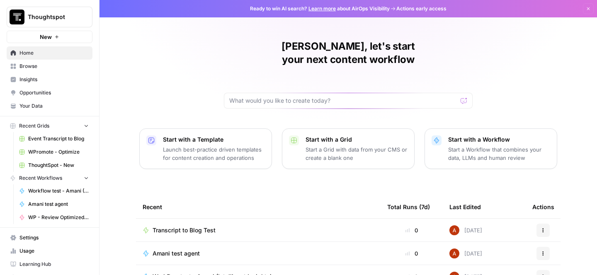
click at [27, 67] on span "Browse" at bounding box center [53, 66] width 69 height 7
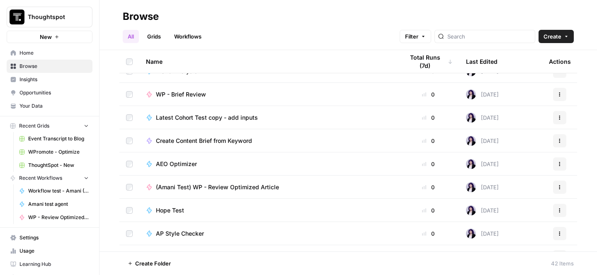
scroll to position [384, 0]
click at [197, 165] on div "AEO Optimizer" at bounding box center [180, 165] width 48 height 8
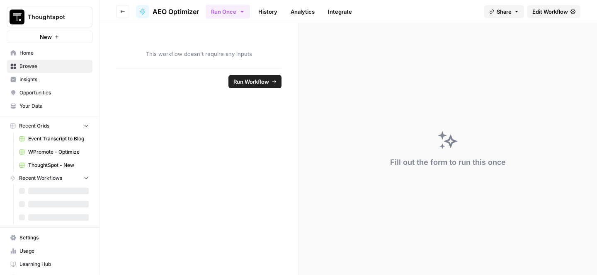
click at [436, 106] on div "Fill out the form to run this once" at bounding box center [447, 149] width 298 height 252
click at [545, 15] on span "Edit Workflow" at bounding box center [550, 11] width 36 height 8
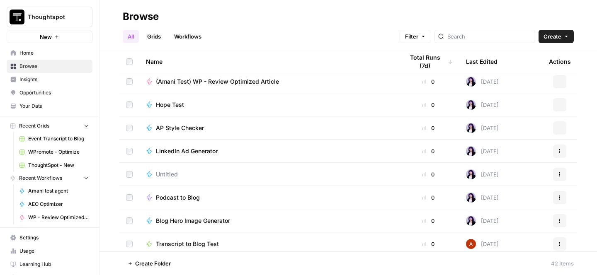
scroll to position [481, 0]
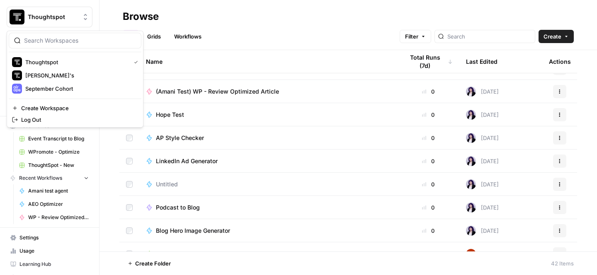
click at [56, 19] on span "Thoughtspot" at bounding box center [53, 17] width 50 height 8
click at [244, 27] on div "All Grids Workflows Filter Create" at bounding box center [348, 33] width 451 height 20
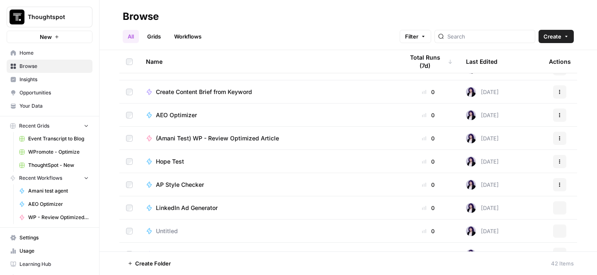
scroll to position [287, 0]
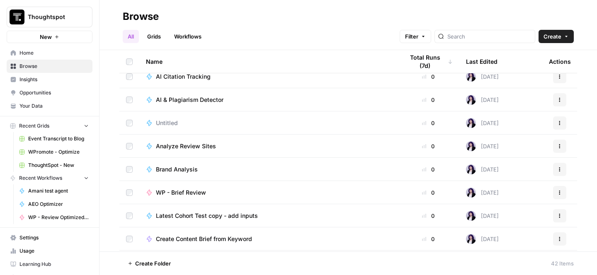
click at [69, 137] on span "Event Transcript to Blog" at bounding box center [58, 138] width 61 height 7
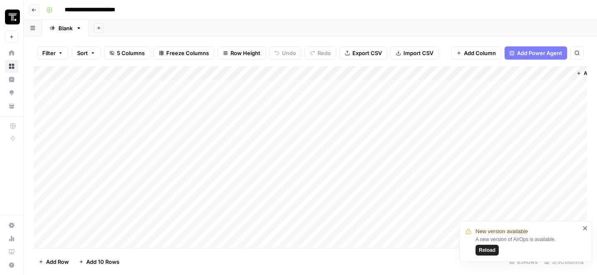
click at [346, 118] on div "Add Column" at bounding box center [310, 157] width 553 height 182
click at [346, 114] on div "Add Column" at bounding box center [310, 157] width 553 height 182
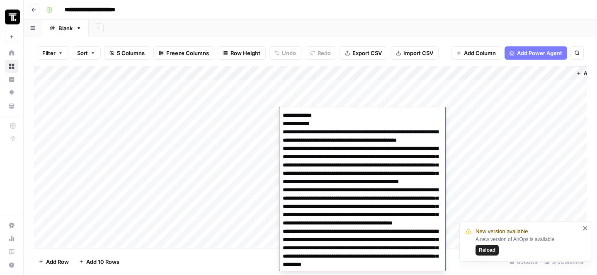
scroll to position [1475, 0]
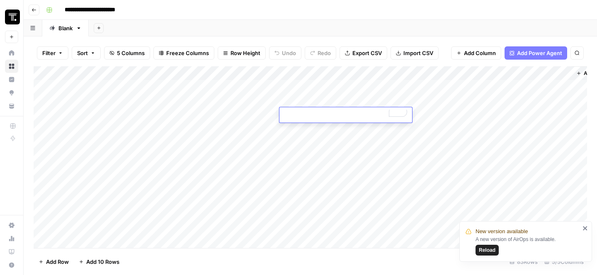
click at [323, 114] on textarea "To enrich screen reader interactions, please activate Accessibility in Grammarl…" at bounding box center [345, 116] width 133 height 12
paste textarea "**********"
type textarea "**********"
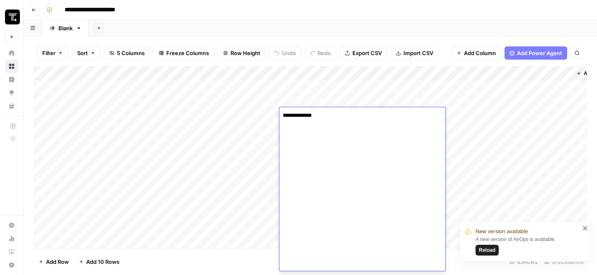
scroll to position [1472, 0]
click at [335, 29] on div "Add Sheet" at bounding box center [343, 28] width 508 height 17
click at [34, 100] on div "Add Column" at bounding box center [310, 157] width 553 height 182
click at [40, 100] on div "Add Column" at bounding box center [310, 157] width 553 height 182
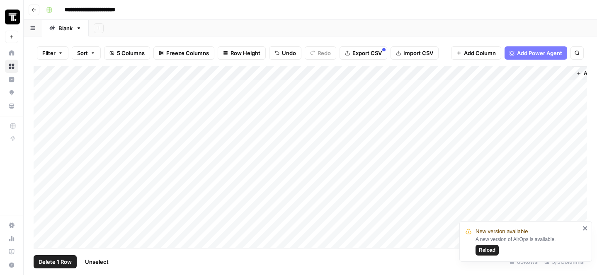
click at [40, 112] on div "Add Column" at bounding box center [310, 157] width 553 height 182
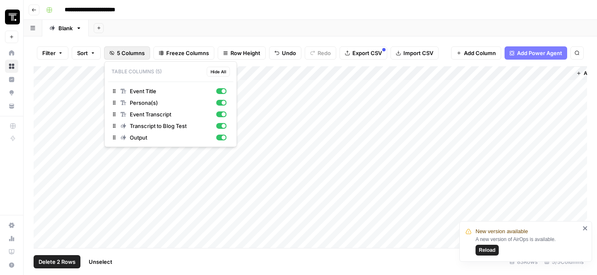
click at [122, 53] on span "5 Columns" at bounding box center [131, 53] width 28 height 8
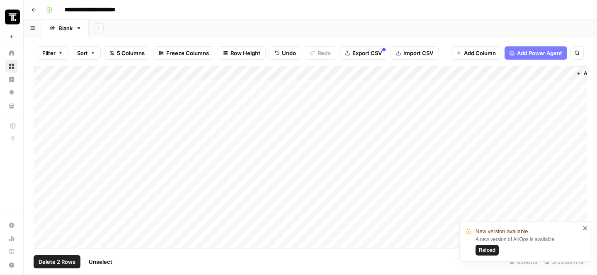
click at [109, 54] on button "5 Columns" at bounding box center [127, 52] width 46 height 13
click at [62, 51] on icon "button" at bounding box center [60, 53] width 5 height 5
click at [87, 52] on span "Sort" at bounding box center [82, 53] width 11 height 8
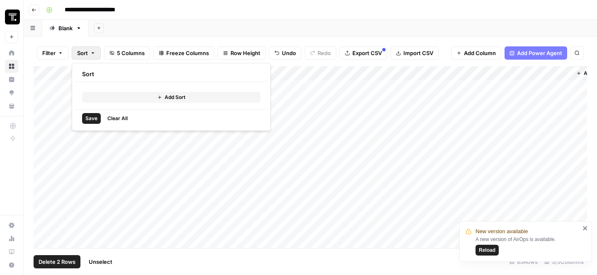
click at [87, 52] on span "Sort" at bounding box center [82, 53] width 11 height 8
click at [52, 51] on span "Filter" at bounding box center [48, 53] width 13 height 8
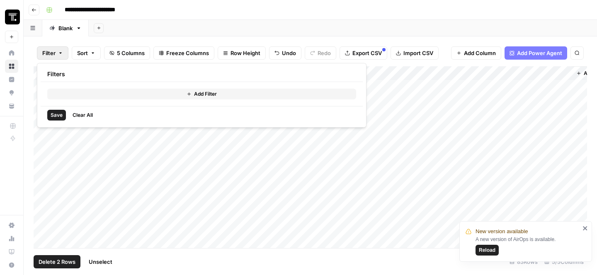
click at [204, 96] on span "Add Filter" at bounding box center [205, 93] width 23 height 7
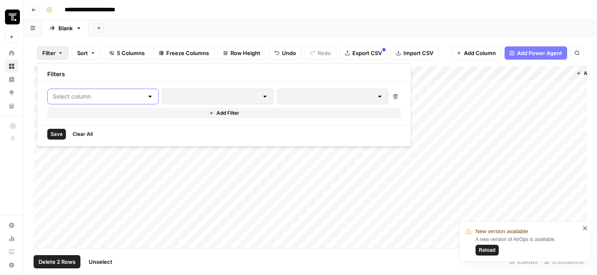
click at [60, 97] on input "text" at bounding box center [98, 96] width 91 height 8
click at [183, 109] on button "Add Filter" at bounding box center [224, 113] width 354 height 11
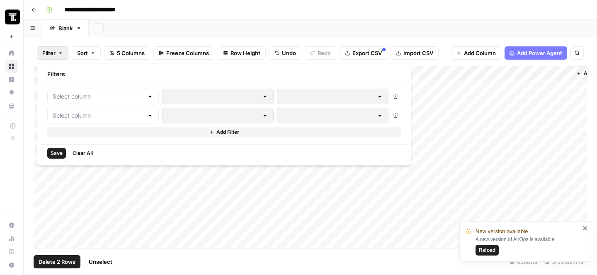
click at [393, 117] on icon "button" at bounding box center [395, 116] width 5 height 5
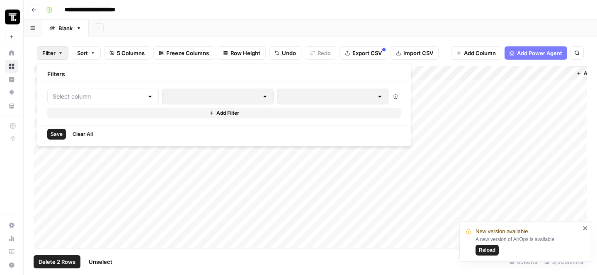
click at [99, 90] on div at bounding box center [103, 97] width 112 height 16
click at [129, 94] on div at bounding box center [103, 97] width 112 height 16
click at [147, 95] on div at bounding box center [150, 96] width 7 height 8
click at [200, 34] on div "Add Sheet" at bounding box center [343, 28] width 508 height 17
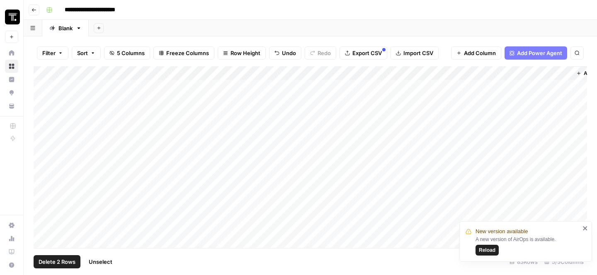
click at [37, 98] on div "Add Column" at bounding box center [310, 157] width 553 height 182
click at [37, 111] on div "Add Column" at bounding box center [310, 157] width 553 height 182
click at [44, 99] on div "Add Column" at bounding box center [310, 157] width 553 height 182
click at [43, 120] on div "Add Column" at bounding box center [310, 157] width 553 height 182
click at [44, 114] on div "Add Column" at bounding box center [310, 157] width 553 height 182
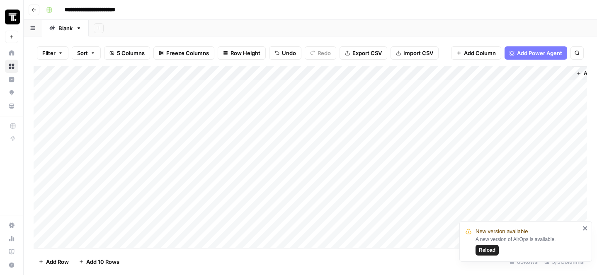
click at [575, 53] on icon "button" at bounding box center [577, 53] width 4 height 4
click at [543, 22] on div "Add Sheet" at bounding box center [343, 28] width 508 height 17
drag, startPoint x: 35, startPoint y: 99, endPoint x: 41, endPoint y: 217, distance: 117.9
click at [41, 217] on div "Add Column" at bounding box center [310, 157] width 553 height 182
drag, startPoint x: 34, startPoint y: 214, endPoint x: 31, endPoint y: 257, distance: 43.2
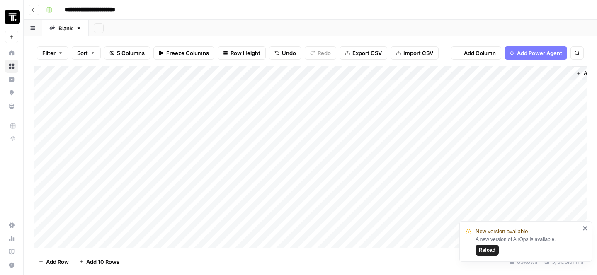
click at [31, 257] on div "Filter Sort 5 Columns Freeze Columns Row Height Undo Redo Export CSV Import CSV…" at bounding box center [310, 155] width 573 height 239
drag, startPoint x: 36, startPoint y: 99, endPoint x: 33, endPoint y: 246, distance: 147.2
click at [33, 246] on div "Filter Sort 5 Columns Freeze Columns Row Height Undo Redo Export CSV Import CSV…" at bounding box center [310, 155] width 573 height 239
drag, startPoint x: 35, startPoint y: 158, endPoint x: 35, endPoint y: 226, distance: 68.8
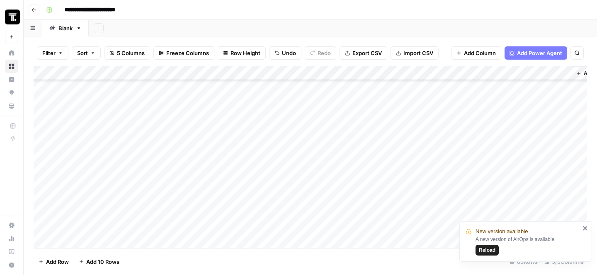
click at [35, 226] on div "Add Column" at bounding box center [310, 157] width 553 height 182
drag, startPoint x: 36, startPoint y: 159, endPoint x: 40, endPoint y: 226, distance: 66.9
click at [40, 226] on div "Add Column" at bounding box center [310, 157] width 553 height 182
click at [583, 228] on icon "close" at bounding box center [585, 228] width 6 height 7
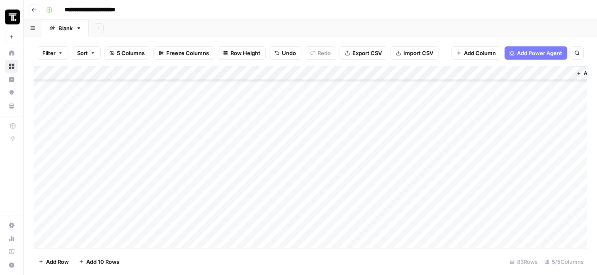
scroll to position [127, 0]
click at [89, 168] on div "Add Column" at bounding box center [310, 157] width 553 height 182
click at [94, 173] on div "Add Column" at bounding box center [310, 157] width 553 height 182
click at [94, 173] on textarea "**********" at bounding box center [128, 172] width 133 height 12
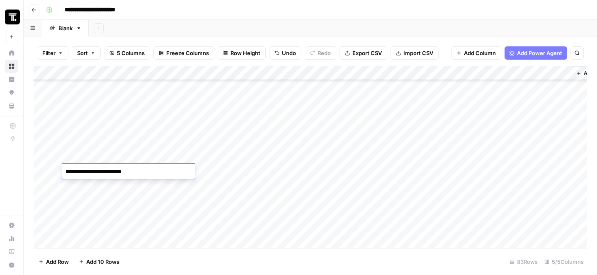
click at [94, 173] on textarea "**********" at bounding box center [128, 172] width 133 height 12
click at [112, 143] on div "Add Column" at bounding box center [310, 157] width 553 height 182
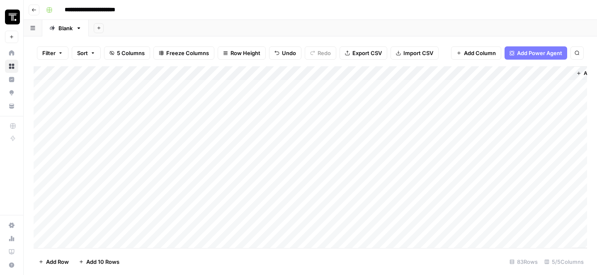
click at [481, 75] on div "Add Column" at bounding box center [310, 157] width 553 height 182
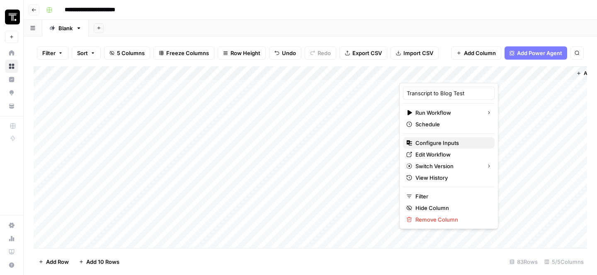
click at [443, 144] on span "Configure Inputs" at bounding box center [451, 143] width 73 height 8
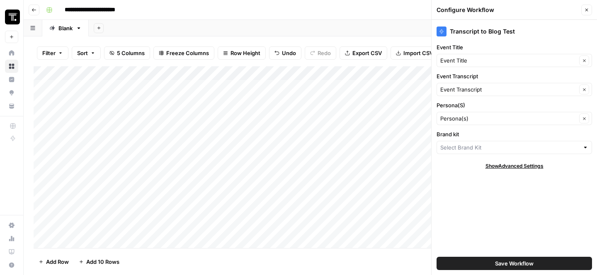
click at [583, 12] on button "Close" at bounding box center [586, 10] width 11 height 11
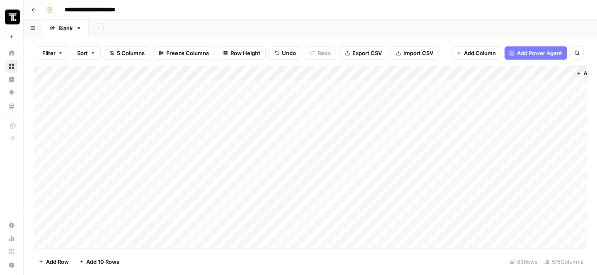
click at [480, 74] on div "Add Column" at bounding box center [310, 157] width 553 height 182
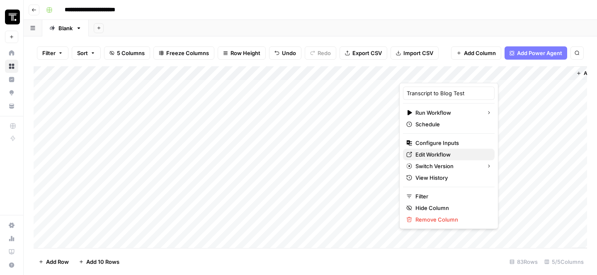
click at [434, 152] on span "Edit Workflow" at bounding box center [451, 154] width 73 height 8
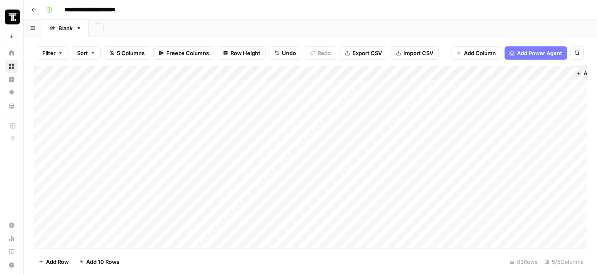
click at [99, 98] on div "Add Column" at bounding box center [310, 157] width 553 height 182
click at [103, 103] on div "Add Column" at bounding box center [310, 157] width 553 height 182
type textarea "**********"
click at [246, 131] on div "Add Column" at bounding box center [310, 157] width 553 height 182
click at [236, 95] on div "Add Column" at bounding box center [310, 157] width 553 height 182
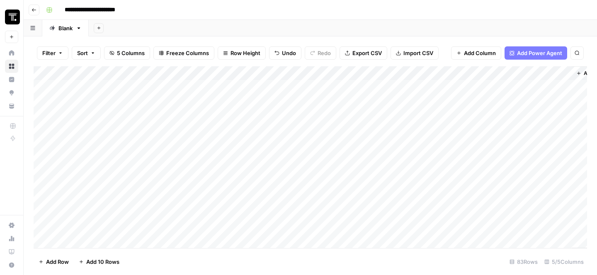
click at [212, 85] on div "Add Column" at bounding box center [310, 157] width 553 height 182
click at [212, 85] on textarea "**********" at bounding box center [226, 88] width 133 height 12
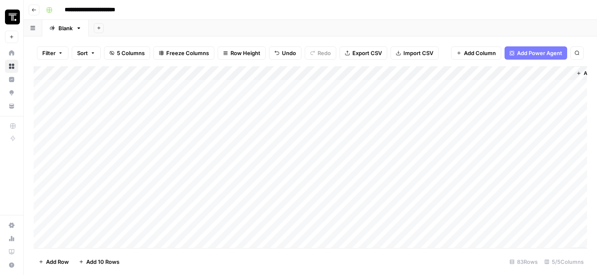
click at [193, 99] on div "Add Column" at bounding box center [310, 157] width 553 height 182
type textarea "**********"
click at [336, 96] on div "Add Column" at bounding box center [310, 157] width 553 height 182
click at [302, 100] on div "Add Column" at bounding box center [310, 157] width 553 height 182
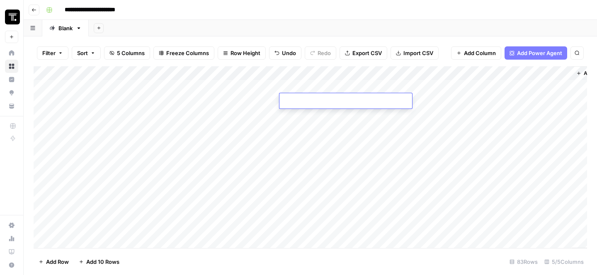
type textarea "**********"
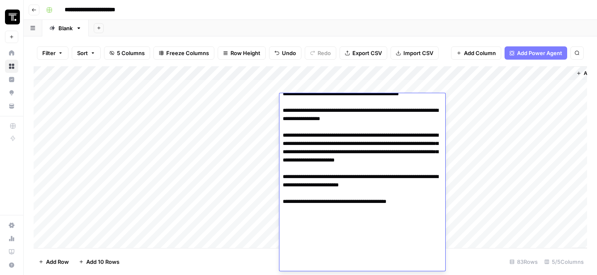
click at [218, 169] on div "Add Column" at bounding box center [310, 157] width 553 height 182
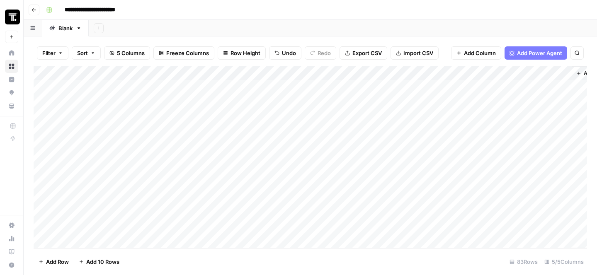
click at [417, 97] on div "Add Column" at bounding box center [310, 157] width 553 height 182
click at [449, 102] on div "Add Column" at bounding box center [310, 157] width 553 height 182
click at [518, 10] on div "**********" at bounding box center [316, 9] width 546 height 13
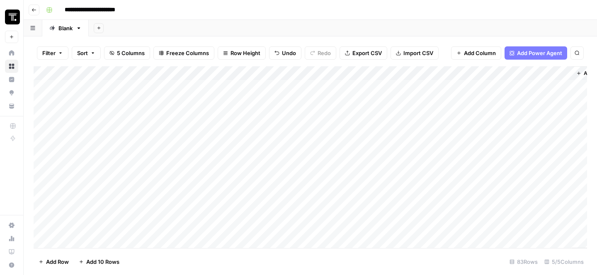
click at [529, 102] on div "Add Column" at bounding box center [310, 157] width 553 height 182
click at [562, 99] on div "Add Column" at bounding box center [310, 157] width 553 height 182
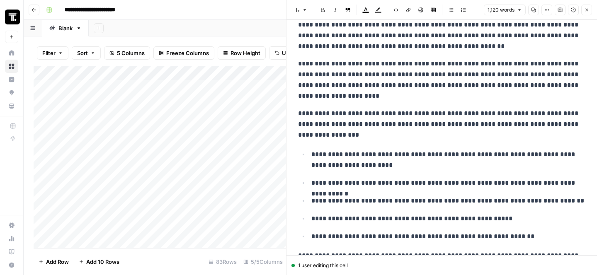
scroll to position [686, 0]
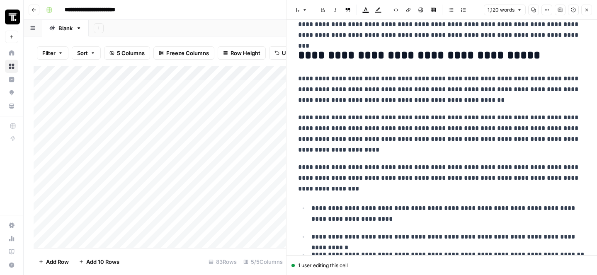
click at [589, 10] on icon "button" at bounding box center [586, 9] width 5 height 5
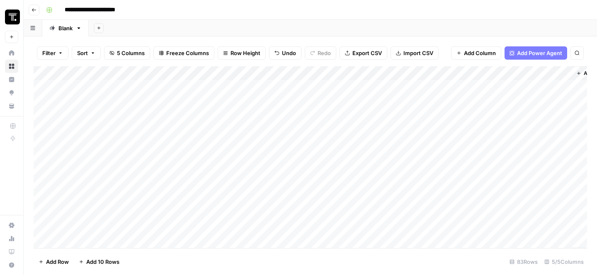
click at [319, 87] on div "Add Column" at bounding box center [310, 157] width 553 height 182
click at [321, 87] on div "Add Column" at bounding box center [310, 157] width 553 height 182
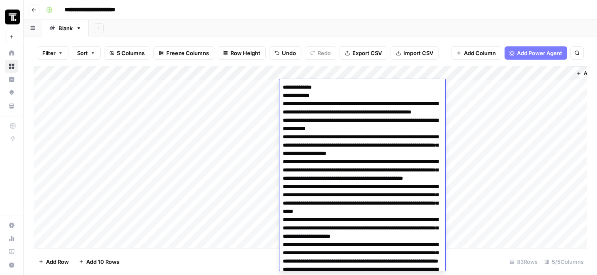
drag, startPoint x: 324, startPoint y: 89, endPoint x: 272, endPoint y: 89, distance: 52.2
click at [272, 89] on body "**********" at bounding box center [298, 137] width 597 height 275
type textarea "**********"
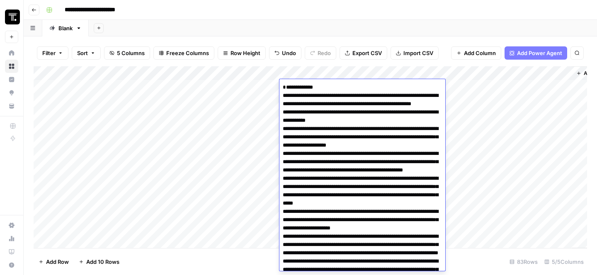
click at [314, 25] on div "Add Sheet" at bounding box center [343, 28] width 508 height 17
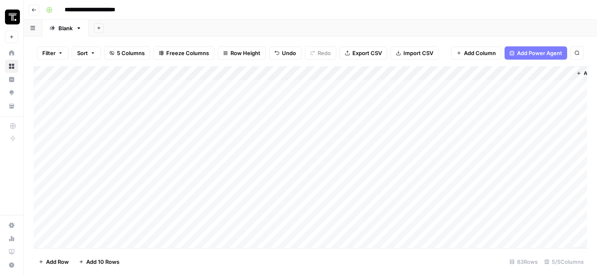
click at [308, 99] on div "Add Column" at bounding box center [310, 157] width 553 height 182
click at [42, 100] on div "Add Column" at bounding box center [310, 157] width 553 height 182
click at [64, 259] on span "Delete 1 Row" at bounding box center [55, 262] width 33 height 8
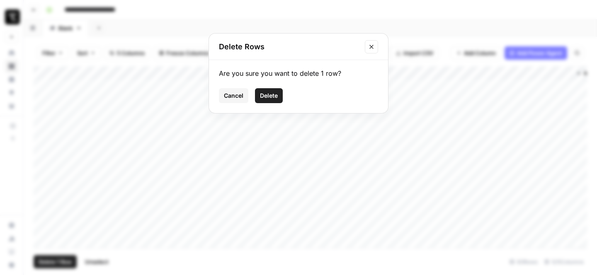
click at [271, 91] on button "Delete" at bounding box center [269, 95] width 28 height 15
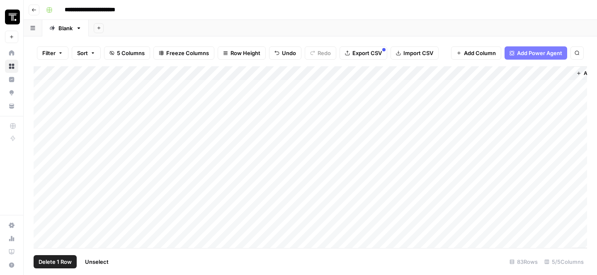
click at [49, 259] on span "Delete 1 Row" at bounding box center [55, 262] width 33 height 8
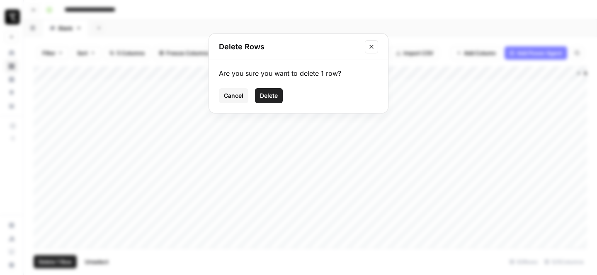
click at [271, 98] on span "Delete" at bounding box center [269, 96] width 18 height 8
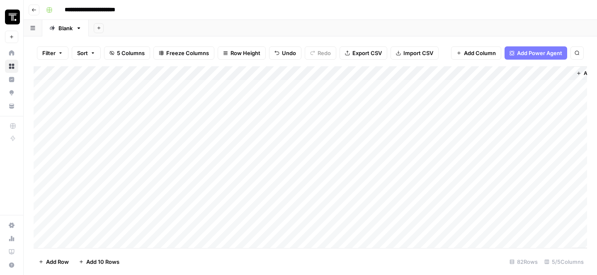
click at [509, 5] on div "**********" at bounding box center [316, 9] width 546 height 13
click at [173, 104] on div "Add Column" at bounding box center [310, 157] width 553 height 182
click at [132, 105] on div "Add Column" at bounding box center [310, 157] width 553 height 182
click at [178, 43] on div "Filter Sort 5 Columns Freeze Columns Row Height Undo Redo Export CSV Import CSV…" at bounding box center [310, 53] width 553 height 27
click at [199, 2] on header "**********" at bounding box center [310, 10] width 573 height 20
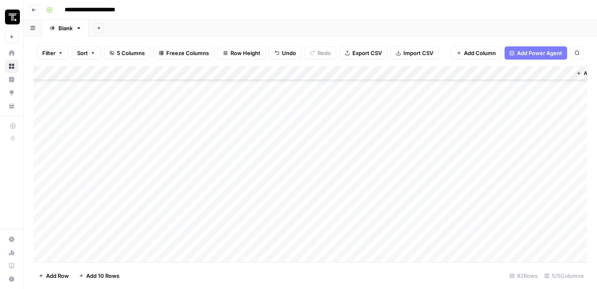
scroll to position [160, 0]
drag, startPoint x: 37, startPoint y: 123, endPoint x: 39, endPoint y: 253, distance: 130.2
click at [39, 253] on div "Add Column" at bounding box center [310, 164] width 553 height 196
drag, startPoint x: 35, startPoint y: 125, endPoint x: 39, endPoint y: 255, distance: 129.8
click at [39, 255] on div "Add Column" at bounding box center [310, 164] width 553 height 196
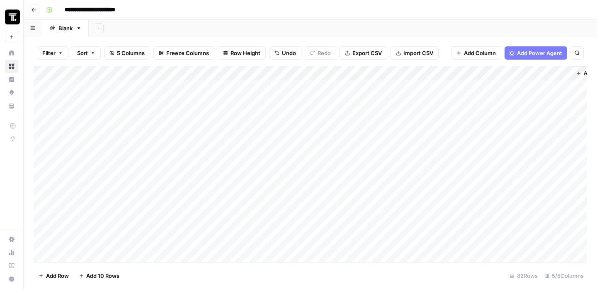
scroll to position [0, 0]
click at [157, 9] on div "**********" at bounding box center [316, 9] width 546 height 13
click at [302, 34] on div "Add Sheet" at bounding box center [343, 28] width 508 height 17
click at [230, 10] on div "**********" at bounding box center [316, 9] width 546 height 13
click at [217, 16] on div "**********" at bounding box center [316, 9] width 546 height 13
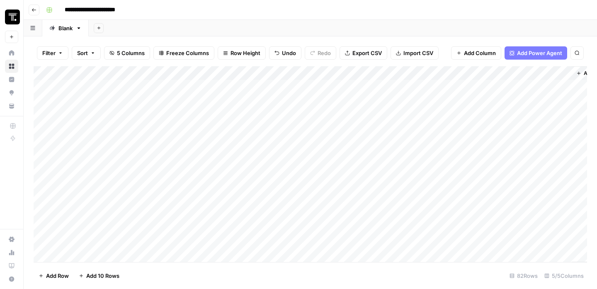
click at [112, 96] on div "Add Column" at bounding box center [310, 164] width 553 height 196
type textarea "**********"
click at [180, 29] on div "Add Sheet" at bounding box center [343, 28] width 508 height 17
click at [195, 101] on div "Add Column" at bounding box center [310, 164] width 553 height 196
click at [207, 85] on div "Add Column" at bounding box center [310, 164] width 553 height 196
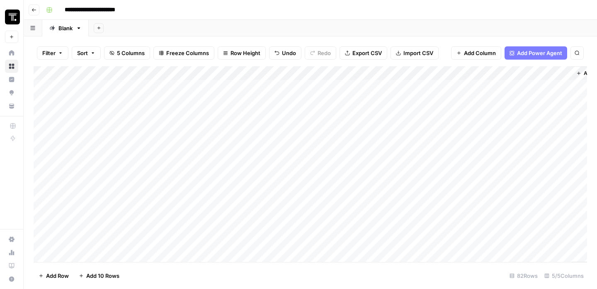
click at [207, 85] on div "Add Column" at bounding box center [310, 164] width 553 height 196
click at [203, 98] on div "Add Column" at bounding box center [310, 164] width 553 height 196
type textarea "**********"
click at [231, 22] on div "Add Sheet" at bounding box center [343, 28] width 508 height 17
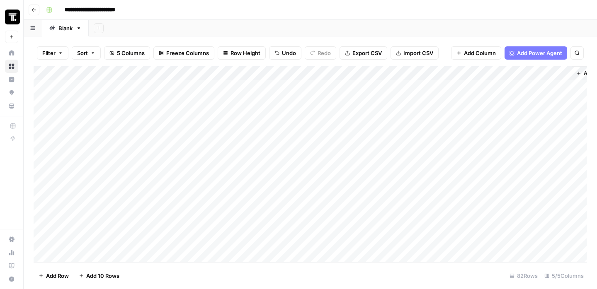
click at [339, 102] on div "Add Column" at bounding box center [310, 164] width 553 height 196
type textarea "**********"
click at [328, 99] on textarea at bounding box center [345, 102] width 133 height 12
paste textarea "**********"
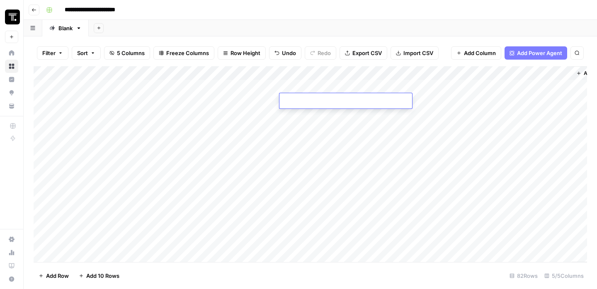
type textarea "**********"
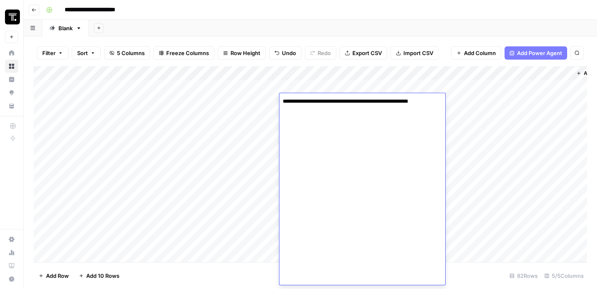
scroll to position [217, 0]
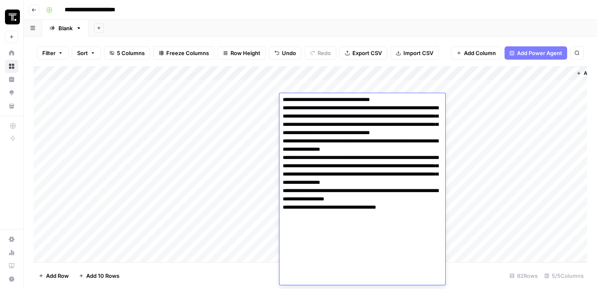
click at [395, 29] on div "Add Sheet" at bounding box center [343, 28] width 508 height 17
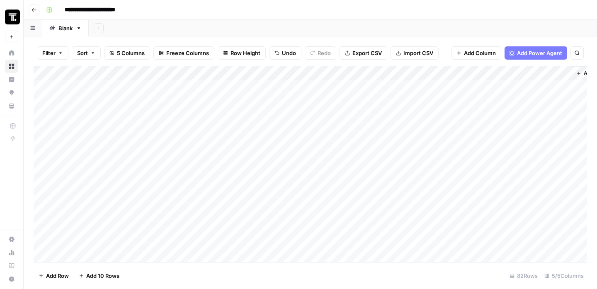
click at [418, 103] on div "Add Column" at bounding box center [310, 164] width 553 height 196
click at [166, 10] on div "**********" at bounding box center [316, 9] width 546 height 13
click at [182, 18] on header "**********" at bounding box center [310, 10] width 573 height 20
click at [274, 11] on div "**********" at bounding box center [316, 9] width 546 height 13
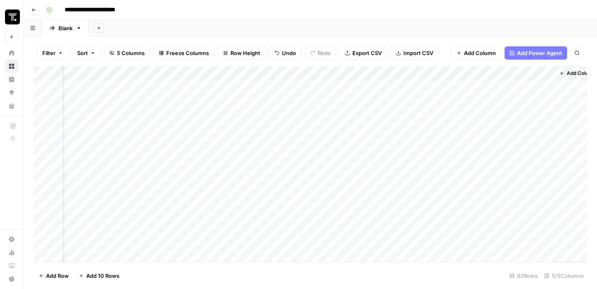
scroll to position [0, 31]
click at [475, 105] on div "Add Column" at bounding box center [310, 164] width 553 height 196
click at [530, 100] on div "Add Column" at bounding box center [310, 164] width 553 height 196
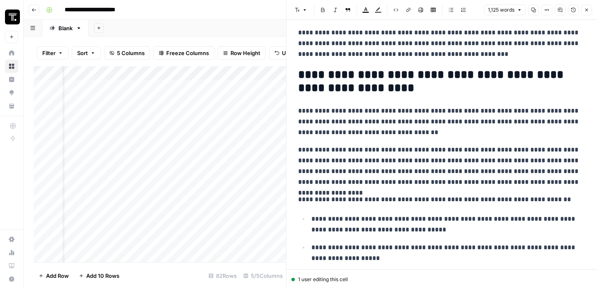
scroll to position [323, 0]
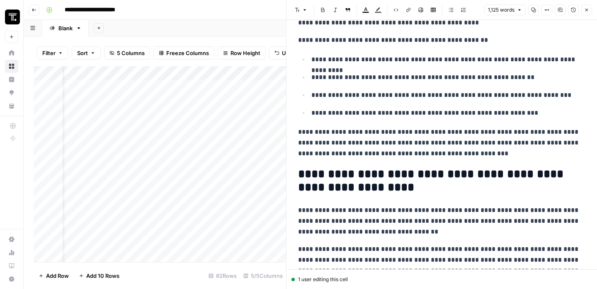
click at [587, 6] on button "Close" at bounding box center [586, 10] width 11 height 11
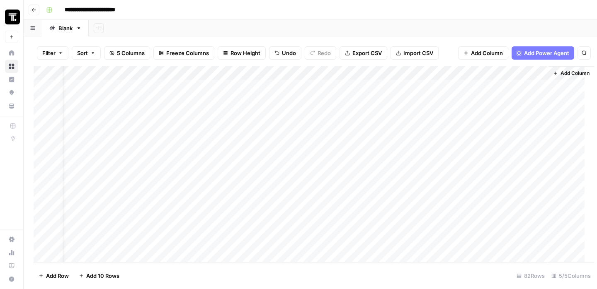
scroll to position [0, 21]
click at [201, 102] on div "Add Column" at bounding box center [310, 164] width 553 height 196
click at [325, 99] on div "Add Column" at bounding box center [310, 164] width 553 height 196
click at [352, 99] on div "Add Column" at bounding box center [310, 164] width 553 height 196
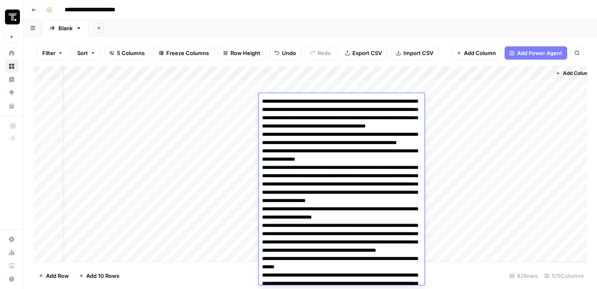
scroll to position [220, 0]
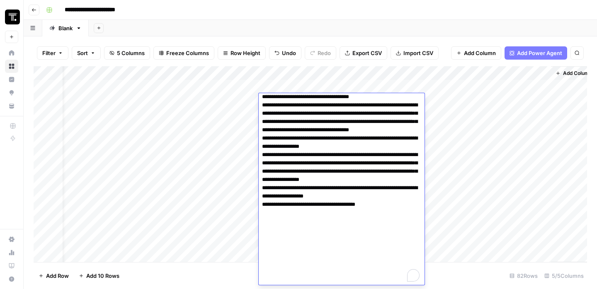
click at [331, 35] on div "Add Sheet" at bounding box center [343, 28] width 508 height 17
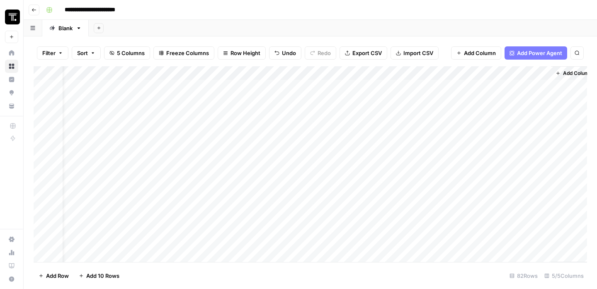
click at [513, 10] on div "**********" at bounding box center [316, 9] width 546 height 13
click at [540, 98] on div "Add Column" at bounding box center [310, 164] width 553 height 196
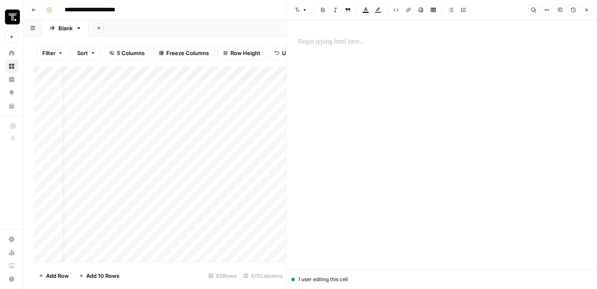
click at [589, 13] on button "Close" at bounding box center [586, 10] width 11 height 11
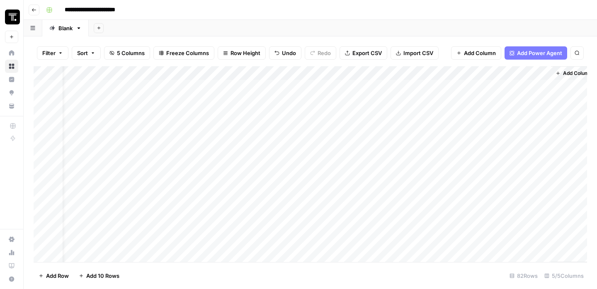
click at [495, 10] on div "**********" at bounding box center [316, 9] width 546 height 13
click at [488, 100] on div "Add Column" at bounding box center [310, 164] width 553 height 196
click at [488, 101] on div "Add Column" at bounding box center [310, 164] width 553 height 196
click at [545, 102] on div "Add Column" at bounding box center [310, 164] width 553 height 196
click at [565, 99] on div "Add Column" at bounding box center [310, 164] width 553 height 196
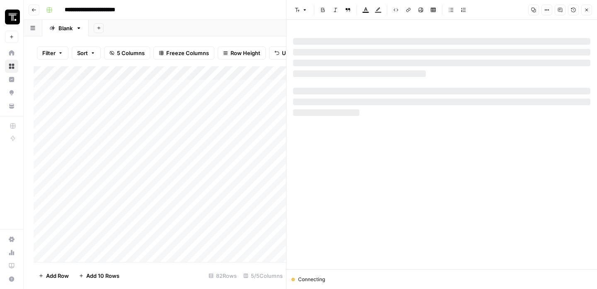
click at [462, 102] on div at bounding box center [441, 102] width 297 height 7
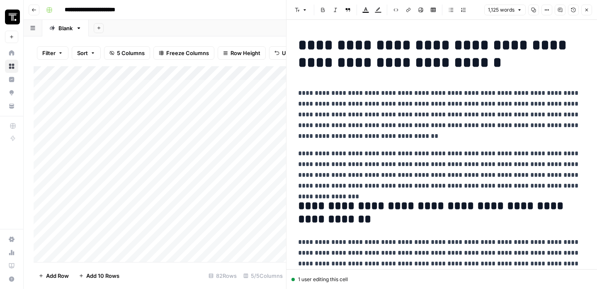
click at [458, 141] on p "**********" at bounding box center [441, 115] width 287 height 54
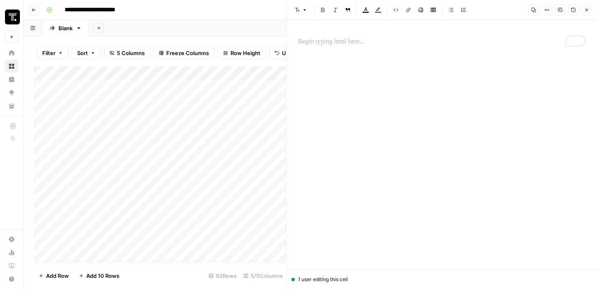
click at [585, 11] on icon "button" at bounding box center [586, 10] width 3 height 3
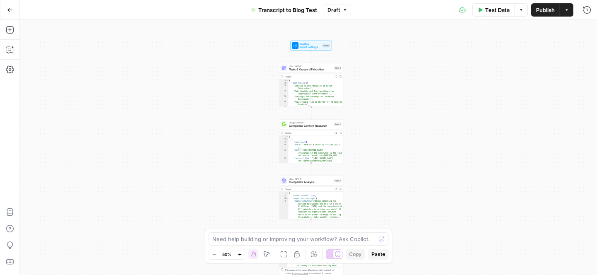
click at [187, 100] on div "Workflow Input Settings Inputs LLM · GPT-4.1 Topic & Keyword Extraction Step 1 …" at bounding box center [308, 147] width 577 height 255
click at [378, 65] on div "Workflow Input Settings Inputs LLM · GPT-4.1 Topic & Keyword Extraction Step 1 …" at bounding box center [308, 147] width 577 height 255
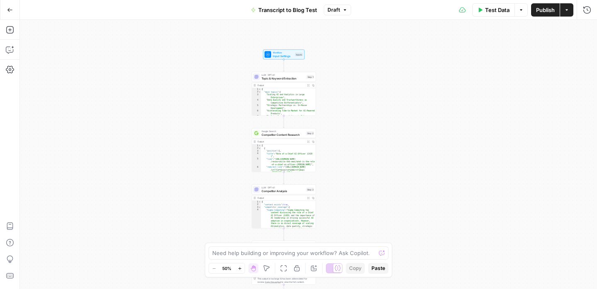
click at [177, 106] on div "Workflow Input Settings Inputs LLM · GPT-4.1 Topic & Keyword Extraction Step 1 …" at bounding box center [308, 154] width 577 height 269
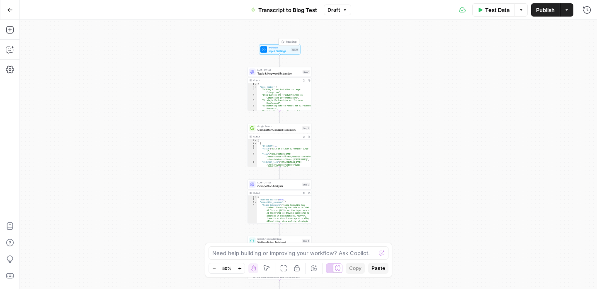
click at [279, 51] on span "Input Settings" at bounding box center [279, 51] width 21 height 4
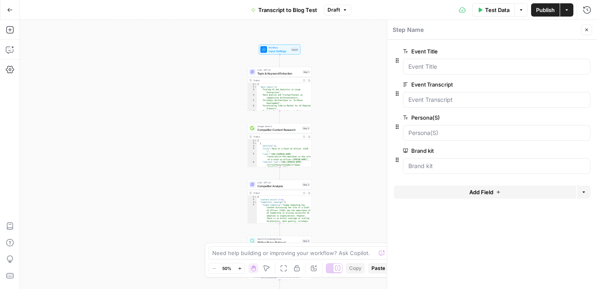
click at [428, 173] on div at bounding box center [496, 166] width 187 height 16
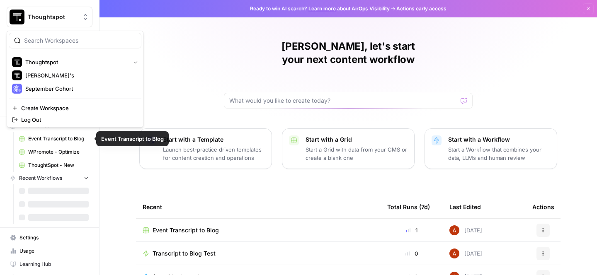
click at [48, 22] on button "Thoughtspot" at bounding box center [50, 17] width 86 height 21
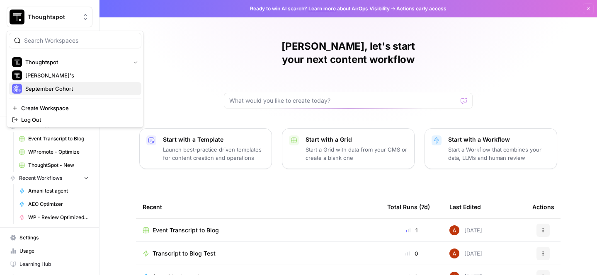
click at [52, 92] on span "September Cohort" at bounding box center [79, 89] width 109 height 8
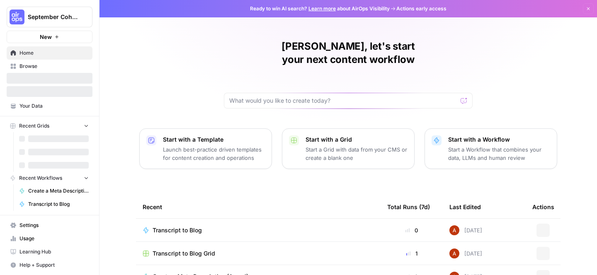
scroll to position [72, 0]
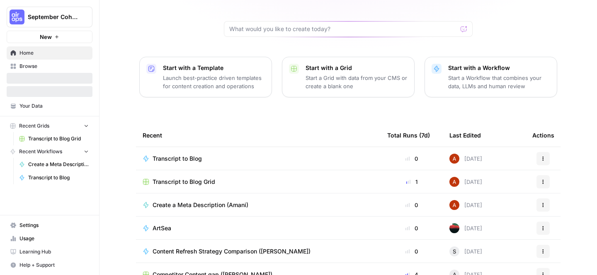
click at [179, 178] on span "Transcript to Blog Grid" at bounding box center [184, 182] width 63 height 8
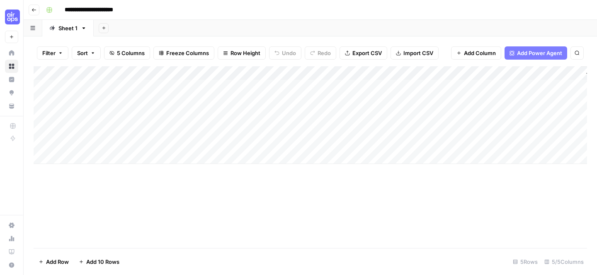
click at [370, 75] on div "Add Column" at bounding box center [310, 115] width 553 height 98
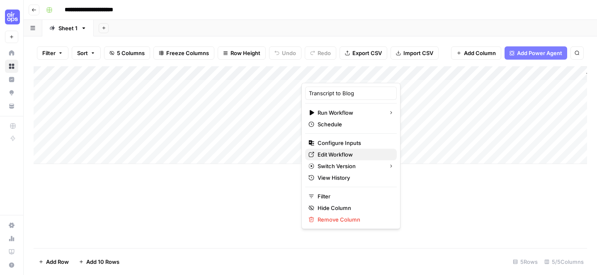
click at [334, 157] on span "Edit Workflow" at bounding box center [354, 154] width 73 height 8
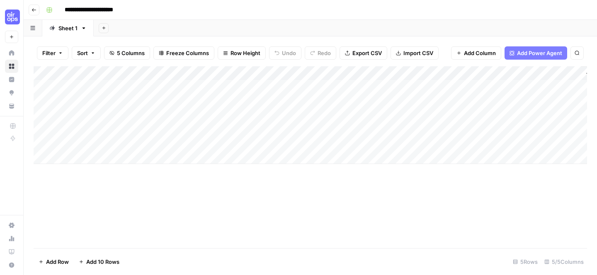
click at [214, 197] on div "Add Column" at bounding box center [310, 157] width 553 height 182
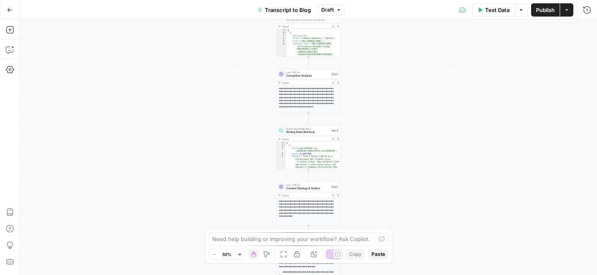
click at [13, 8] on button "Go Back" at bounding box center [9, 9] width 15 height 15
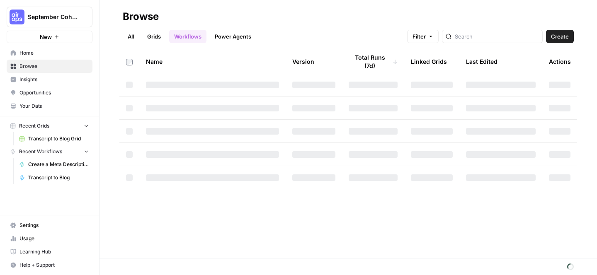
click at [41, 65] on span "Browse" at bounding box center [53, 66] width 69 height 7
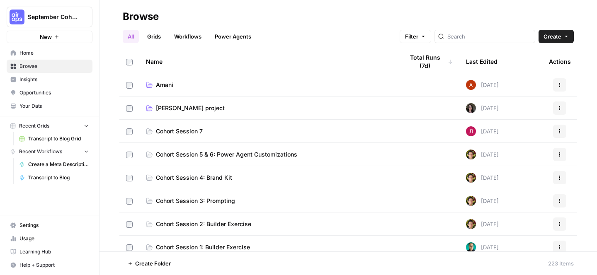
click at [242, 136] on td "Cohort Session 7" at bounding box center [268, 131] width 258 height 23
click at [349, 133] on link "Cohort Session 7" at bounding box center [268, 131] width 245 height 8
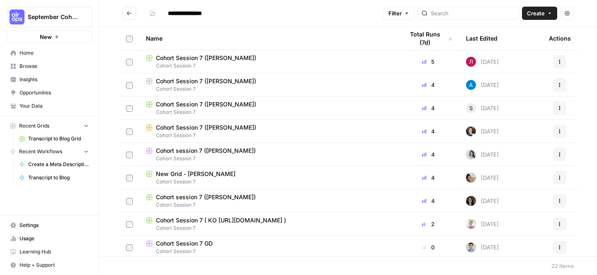
click at [128, 15] on icon "Go back" at bounding box center [129, 13] width 6 height 6
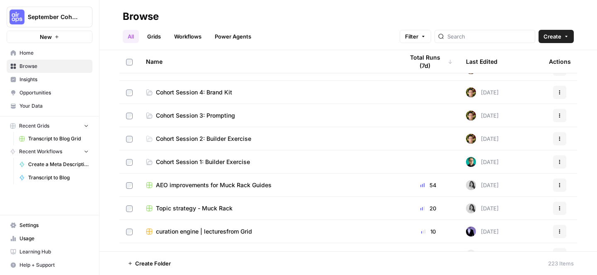
scroll to position [90, 0]
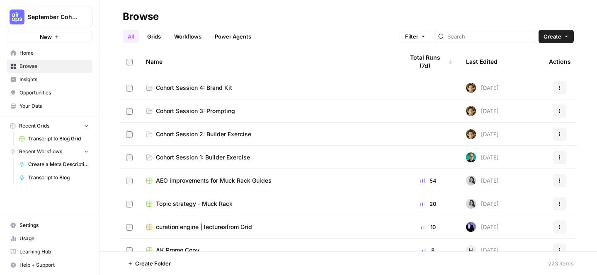
click at [233, 161] on span "Cohort Session 1: Builder Exercise" at bounding box center [203, 157] width 94 height 8
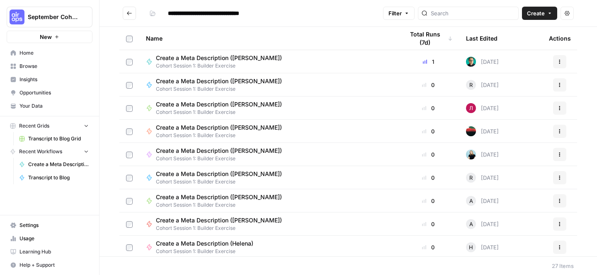
click at [133, 17] on button "Go back" at bounding box center [129, 13] width 13 height 13
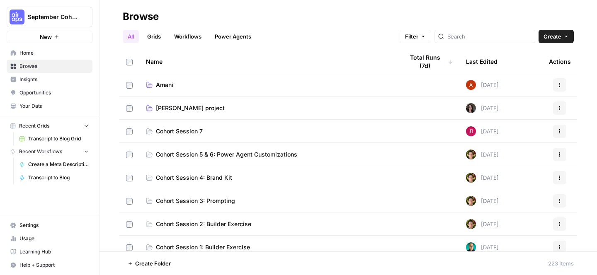
click at [230, 177] on span "Cohort Session 4: Brand Kit" at bounding box center [194, 178] width 76 height 8
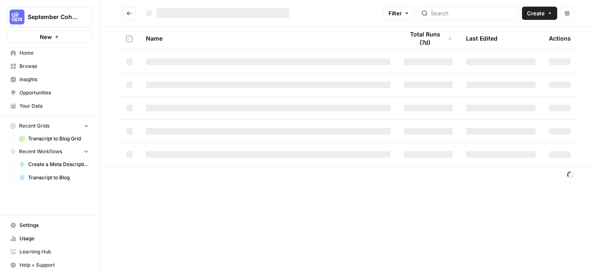
click at [230, 177] on footer at bounding box center [347, 174] width 497 height 17
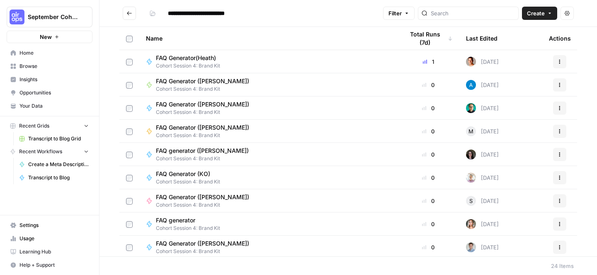
click at [127, 12] on icon "Go back" at bounding box center [129, 13] width 6 height 6
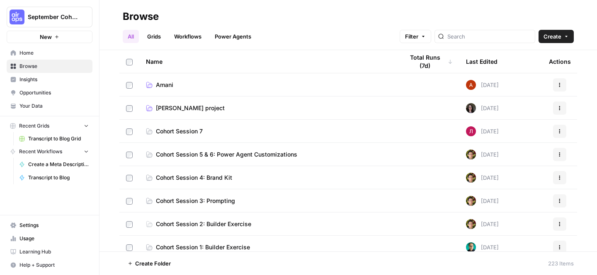
click at [204, 131] on link "Cohort Session 7" at bounding box center [268, 131] width 245 height 8
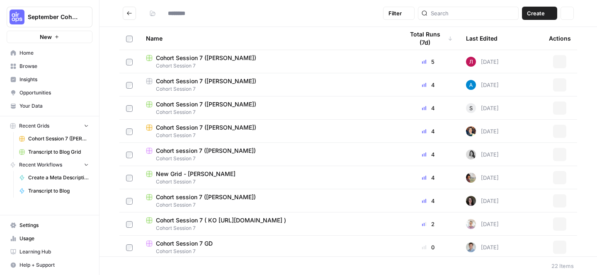
type input "**********"
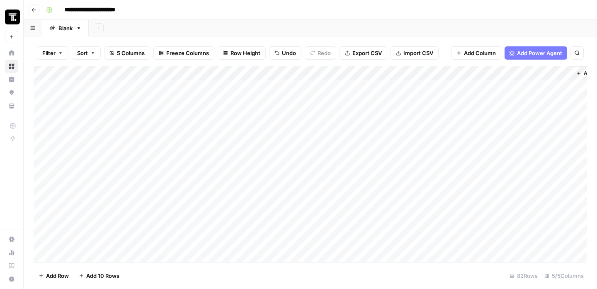
click at [407, 102] on div "Add Column" at bounding box center [310, 164] width 553 height 196
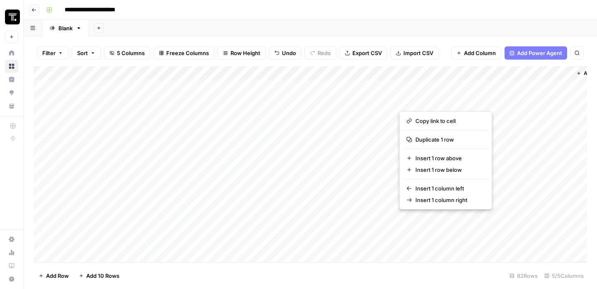
click at [373, 24] on div "Add Sheet" at bounding box center [343, 28] width 508 height 17
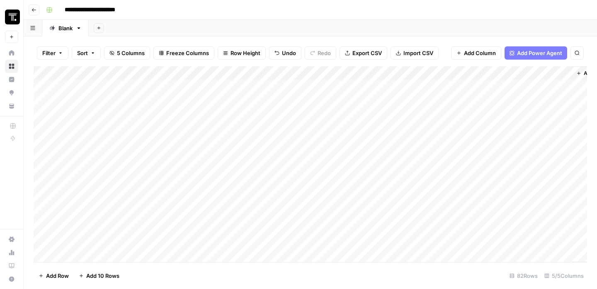
click at [528, 10] on div "**********" at bounding box center [316, 9] width 546 height 13
click at [355, 13] on div "**********" at bounding box center [316, 9] width 546 height 13
click at [167, 4] on div "**********" at bounding box center [316, 9] width 546 height 13
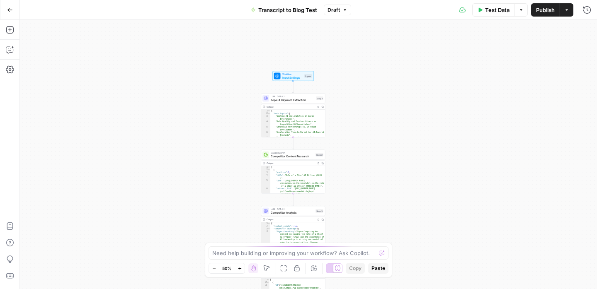
drag, startPoint x: 201, startPoint y: 114, endPoint x: 189, endPoint y: 224, distance: 111.0
click at [189, 224] on div "Workflow Input Settings Inputs LLM · GPT-4.1 Topic & Keyword Extraction Step 1 …" at bounding box center [308, 154] width 577 height 269
click at [292, 78] on span "Input Settings" at bounding box center [292, 77] width 21 height 4
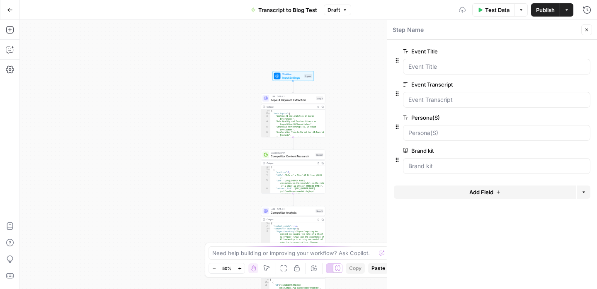
click at [129, 142] on div "Workflow Input Settings Inputs LLM · GPT-4.1 Topic & Keyword Extraction Step 1 …" at bounding box center [308, 154] width 577 height 269
click at [143, 101] on div "Workflow Input Settings Inputs LLM · GPT-4.1 Topic & Keyword Extraction Step 1 …" at bounding box center [308, 154] width 577 height 269
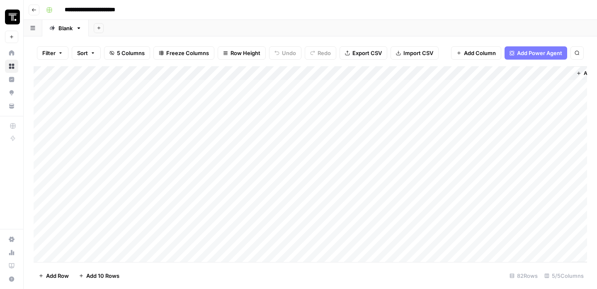
click at [393, 19] on header "**********" at bounding box center [310, 10] width 573 height 20
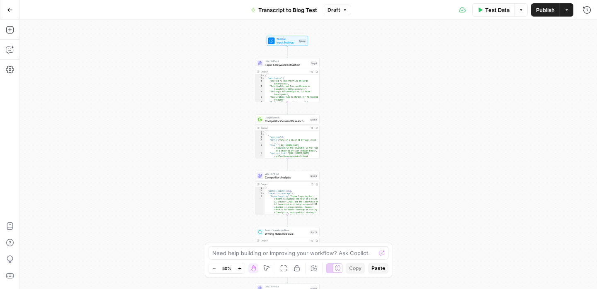
click at [285, 41] on span "Input Settings" at bounding box center [286, 42] width 21 height 4
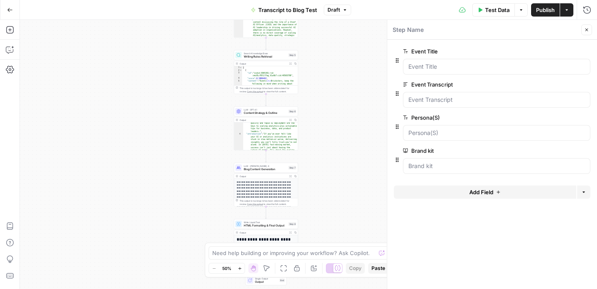
scroll to position [25, 0]
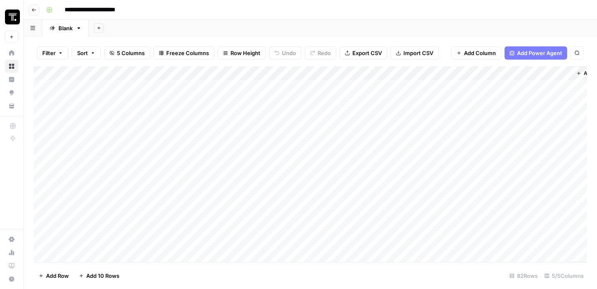
click at [310, 30] on div "Add Sheet" at bounding box center [343, 28] width 508 height 17
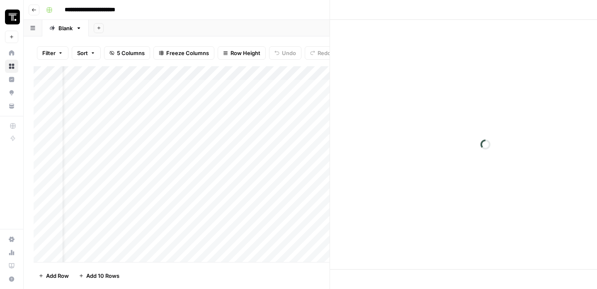
scroll to position [0, 27]
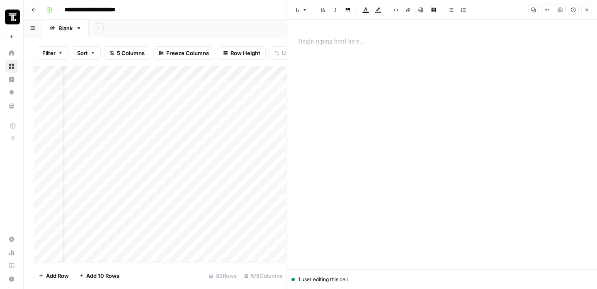
click at [268, 29] on div "Add Sheet" at bounding box center [343, 28] width 508 height 17
click at [585, 11] on icon "button" at bounding box center [586, 9] width 5 height 5
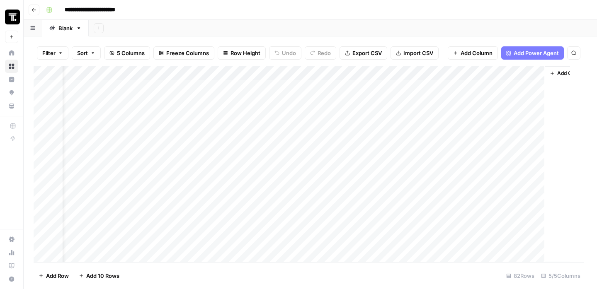
scroll to position [0, 21]
click at [465, 100] on div "Add Column" at bounding box center [310, 164] width 553 height 196
